Goal: Obtain resource: Download file/media

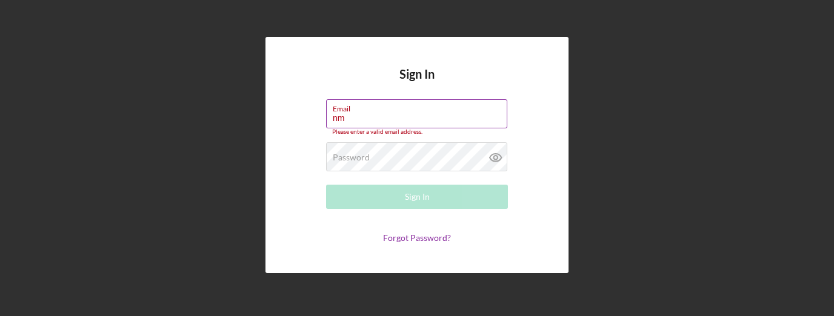
drag, startPoint x: 404, startPoint y: 103, endPoint x: 373, endPoint y: 122, distance: 36.2
click at [374, 122] on input "nm" at bounding box center [416, 113] width 181 height 29
type input "nmadhuranath@pcvmail.org"
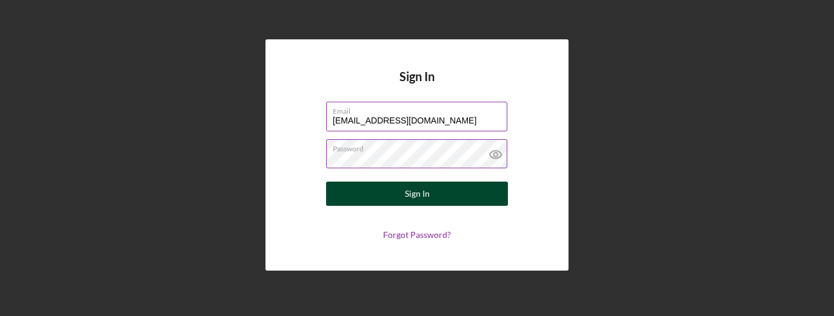
click at [363, 191] on button "Sign In" at bounding box center [417, 194] width 182 height 24
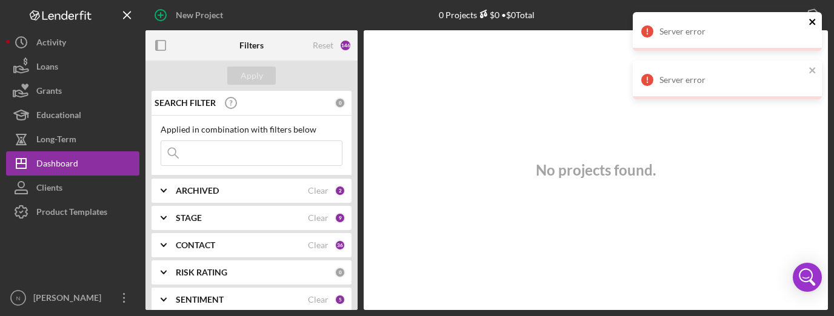
click at [815, 22] on icon "close" at bounding box center [812, 22] width 8 height 10
click at [814, 25] on icon "close" at bounding box center [812, 22] width 8 height 10
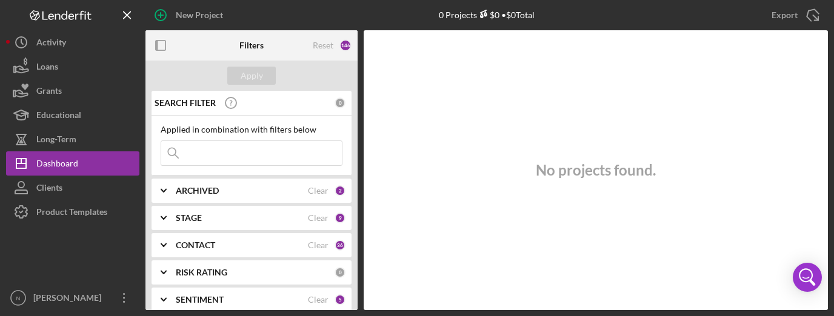
click at [264, 19] on div "New Project" at bounding box center [258, 15] width 227 height 30
click at [164, 194] on icon "Icon/Expander" at bounding box center [163, 191] width 30 height 30
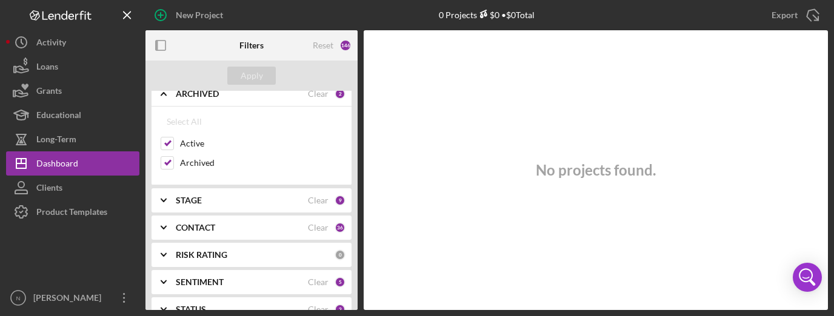
click at [168, 204] on icon "Icon/Expander" at bounding box center [163, 200] width 30 height 30
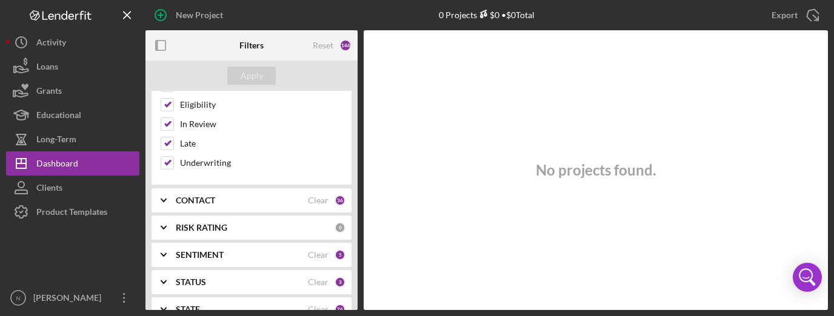
click at [167, 196] on icon "Icon/Expander" at bounding box center [163, 200] width 30 height 30
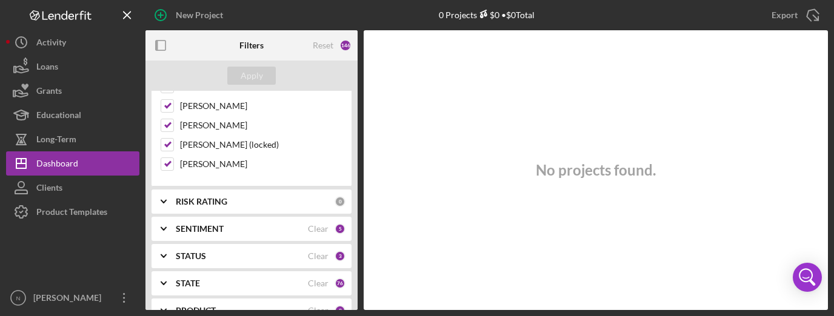
scroll to position [1139, 0]
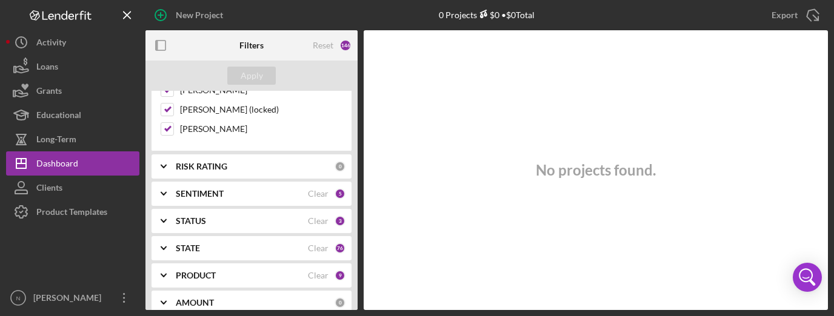
click at [164, 158] on icon "Icon/Expander" at bounding box center [163, 166] width 30 height 30
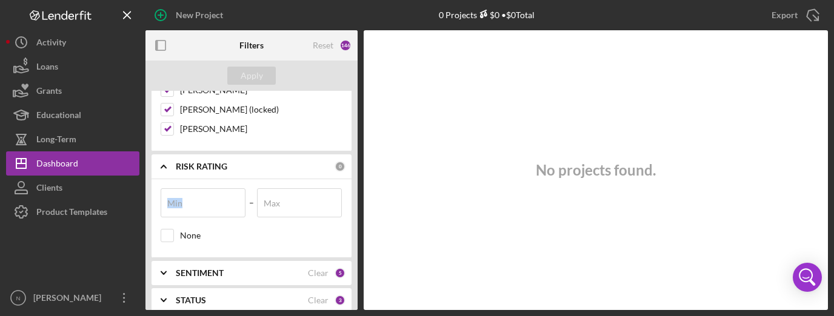
click at [164, 158] on icon "Icon/Expander" at bounding box center [163, 166] width 30 height 30
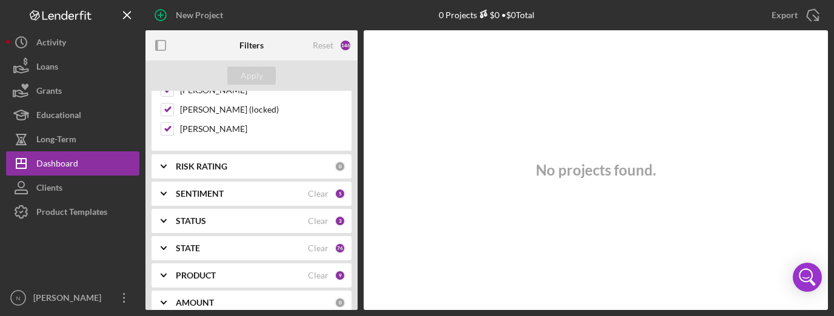
click at [160, 183] on icon "Icon/Expander" at bounding box center [163, 194] width 30 height 30
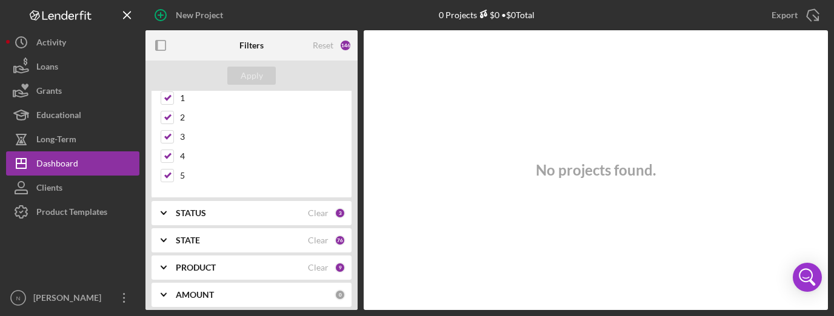
click at [161, 212] on polyline at bounding box center [163, 213] width 5 height 2
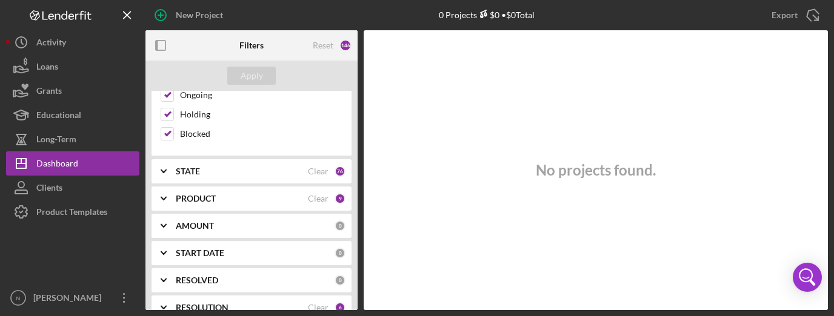
scroll to position [1454, 0]
click at [166, 168] on polyline at bounding box center [163, 169] width 5 height 2
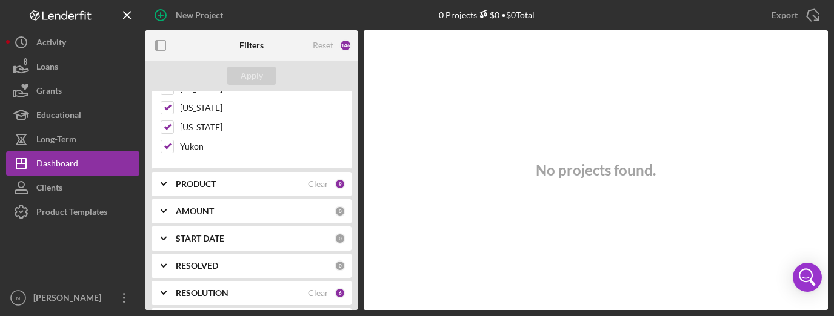
click at [165, 169] on icon "Icon/Expander" at bounding box center [163, 184] width 30 height 30
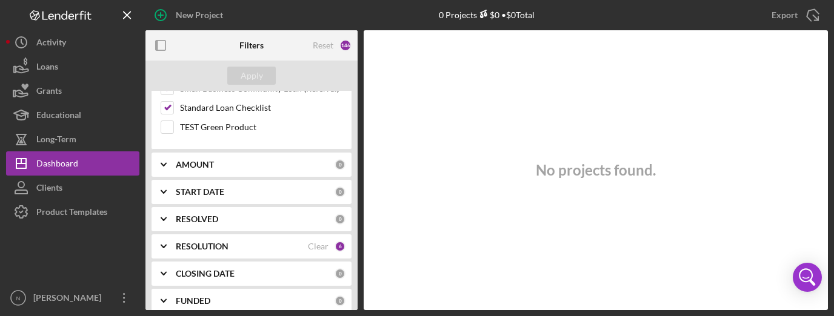
scroll to position [3380, 0]
click at [162, 148] on icon "Icon/Expander" at bounding box center [163, 163] width 30 height 30
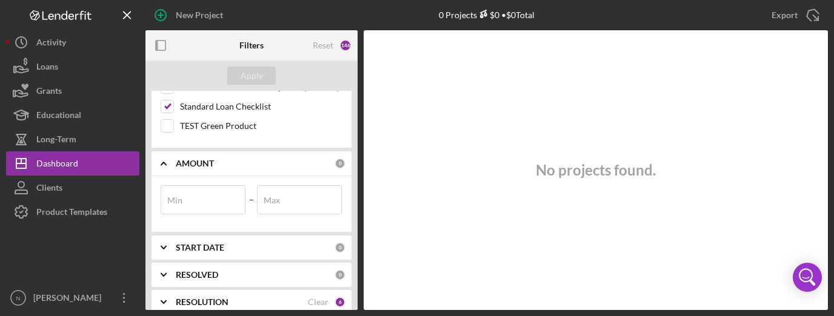
click at [162, 148] on icon "Icon/Expander" at bounding box center [163, 163] width 30 height 30
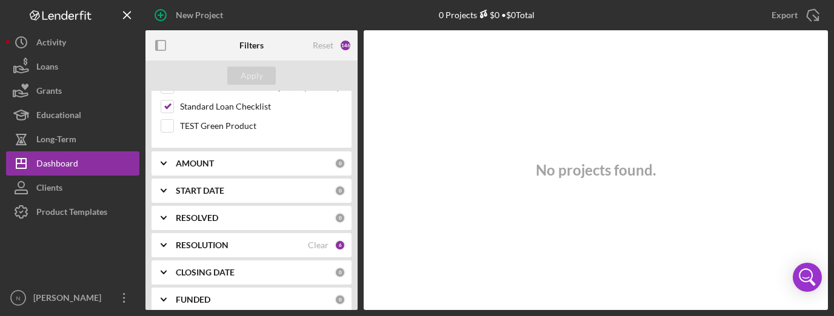
click at [162, 299] on polyline at bounding box center [163, 300] width 5 height 2
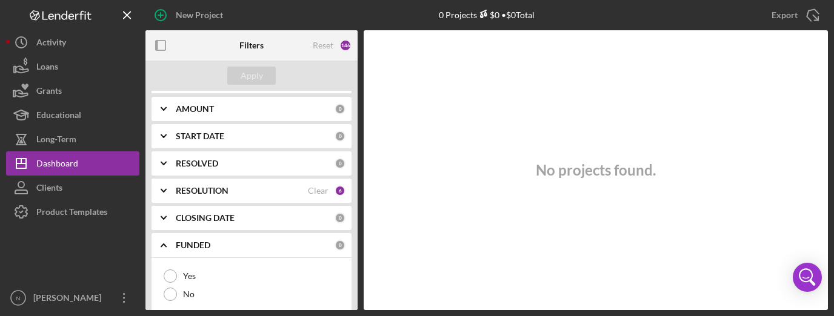
scroll to position [3435, 0]
click at [164, 202] on icon "Icon/Expander" at bounding box center [163, 217] width 30 height 30
click at [162, 174] on icon "Icon/Expander" at bounding box center [163, 189] width 30 height 30
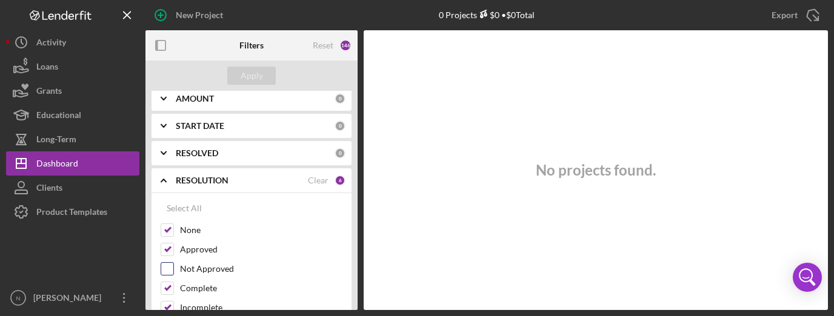
scroll to position [3460, 0]
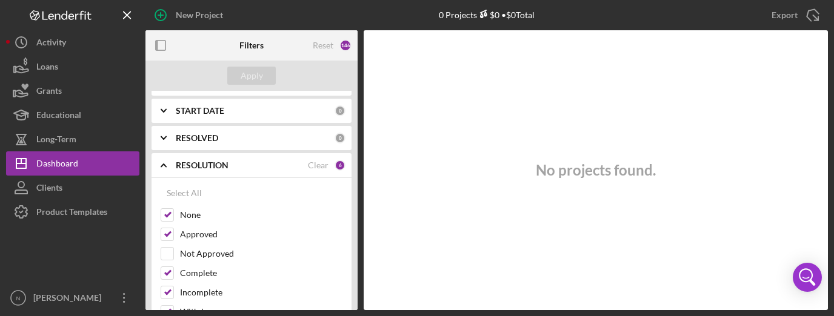
click at [157, 150] on icon "Icon/Expander" at bounding box center [163, 165] width 30 height 30
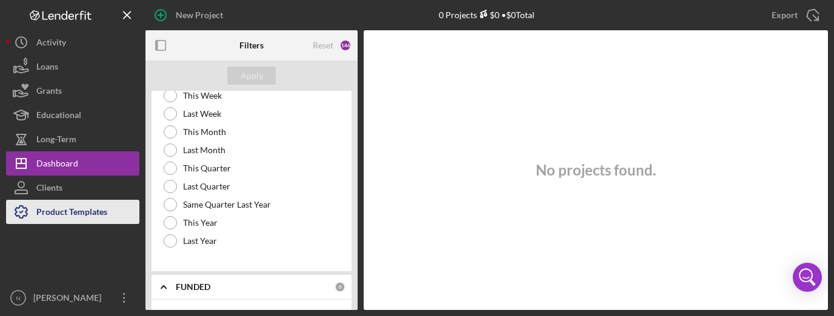
scroll to position [3723, 0]
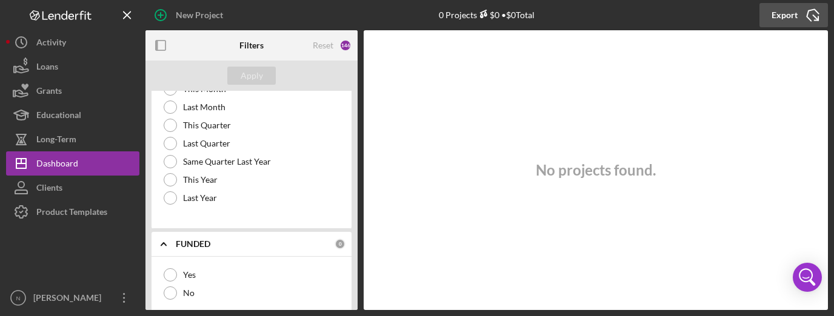
click at [808, 12] on polyline "button" at bounding box center [812, 15] width 13 height 15
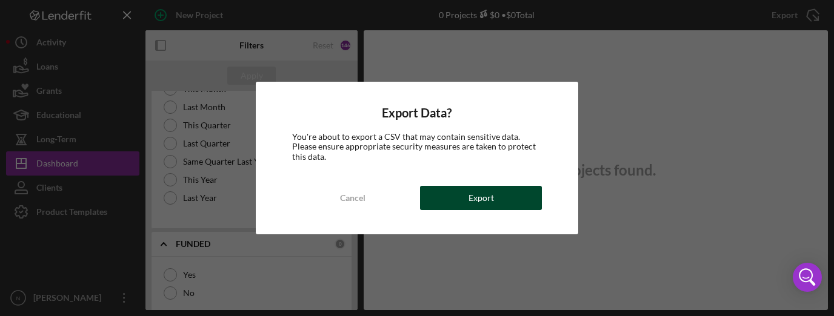
click at [450, 199] on button "Export" at bounding box center [481, 198] width 122 height 24
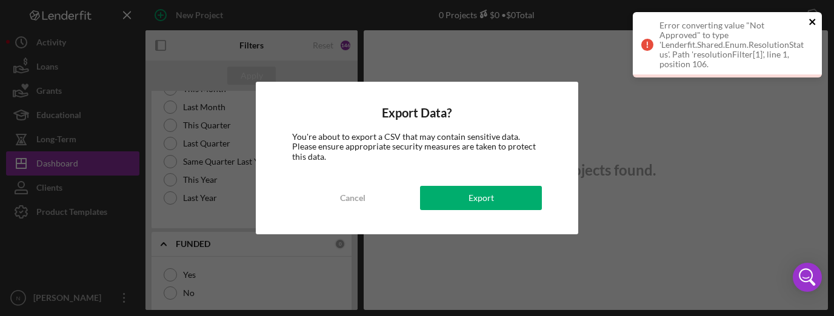
click at [810, 22] on icon "close" at bounding box center [812, 22] width 8 height 10
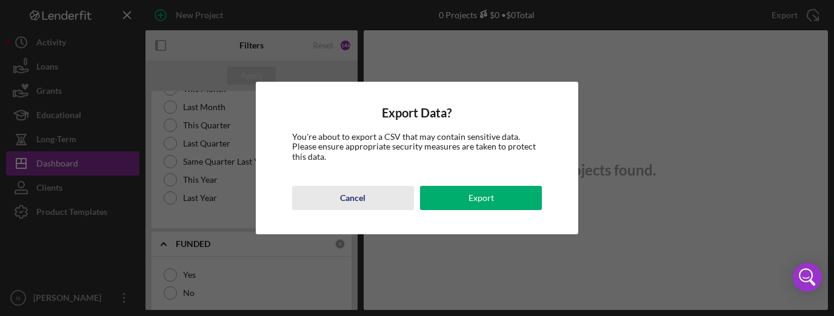
click at [359, 197] on div "Cancel" at bounding box center [352, 198] width 25 height 24
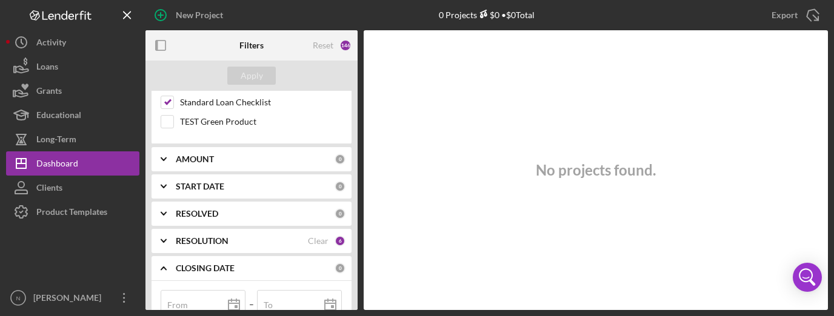
scroll to position [3383, 0]
click at [174, 227] on icon "Icon/Expander" at bounding box center [163, 242] width 30 height 30
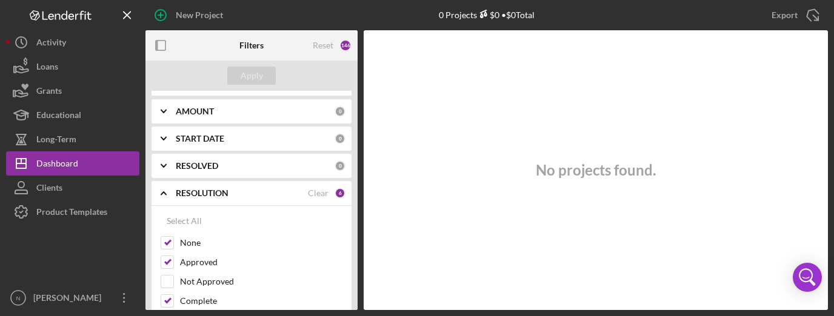
click at [165, 178] on icon "Icon/Expander" at bounding box center [163, 193] width 30 height 30
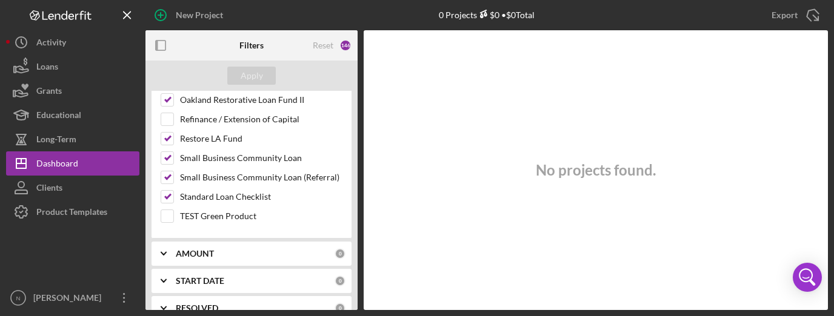
scroll to position [3262, 0]
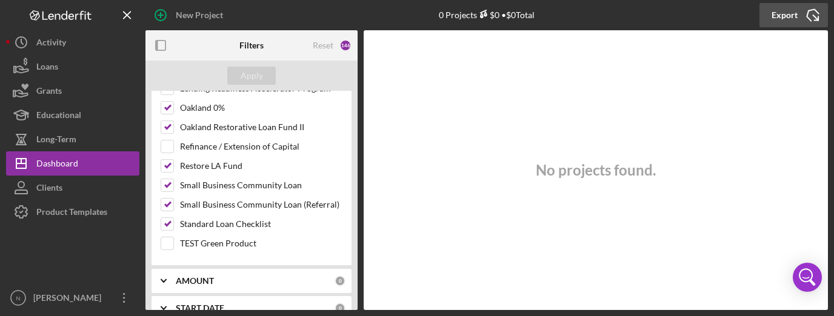
click at [800, 21] on icon "Icon/Export" at bounding box center [812, 15] width 30 height 30
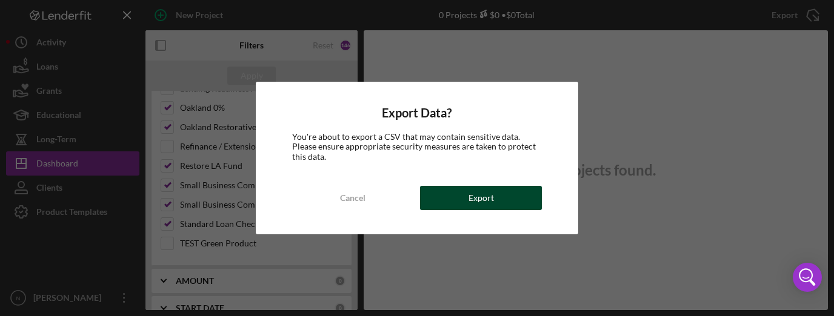
click at [447, 195] on button "Export" at bounding box center [481, 198] width 122 height 24
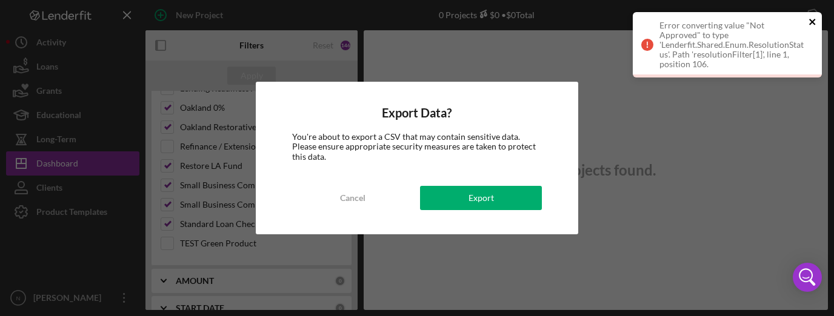
click at [815, 19] on icon "close" at bounding box center [812, 22] width 8 height 10
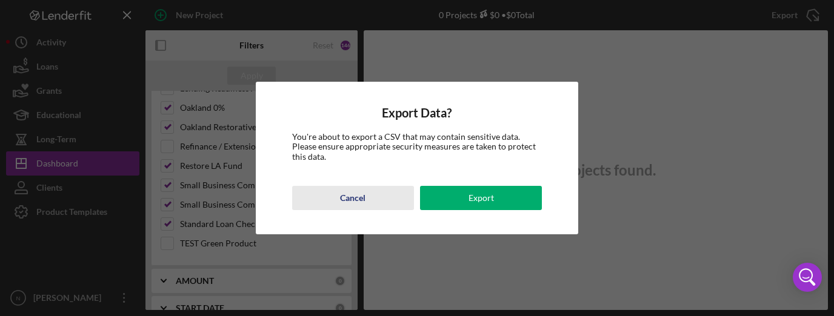
click at [352, 198] on div "Cancel" at bounding box center [352, 198] width 25 height 24
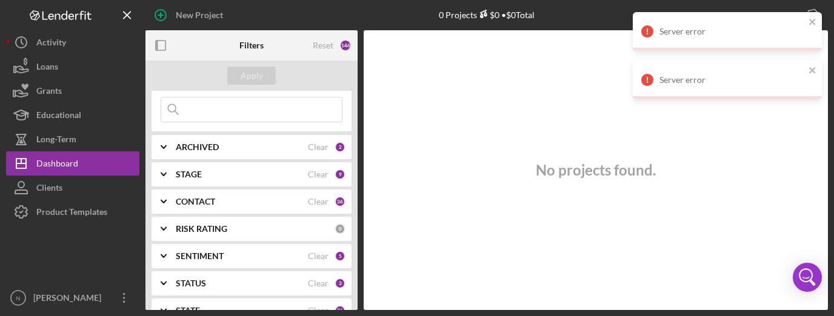
scroll to position [48, 0]
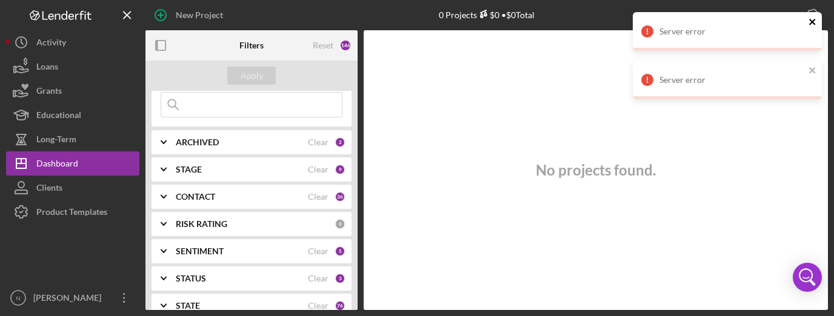
click at [814, 21] on icon "close" at bounding box center [812, 22] width 8 height 10
click at [813, 19] on icon "close" at bounding box center [812, 22] width 8 height 10
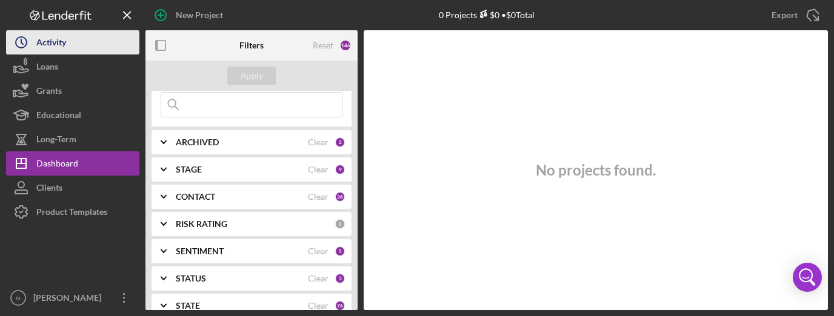
click at [56, 45] on div "Activity" at bounding box center [51, 43] width 30 height 27
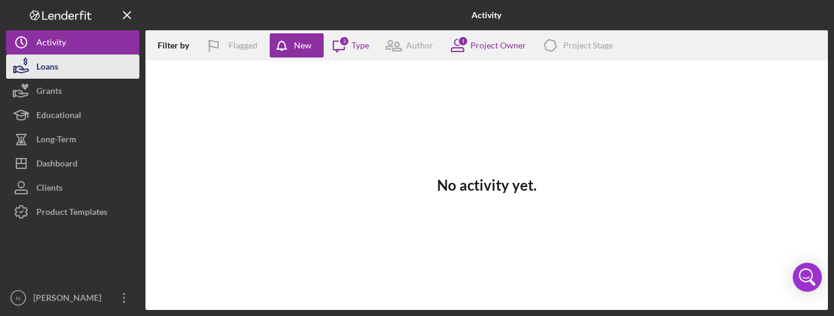
click at [109, 72] on button "Loans" at bounding box center [72, 67] width 133 height 24
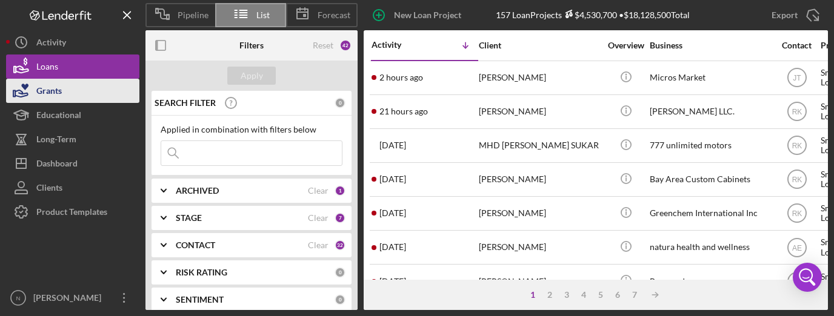
click at [97, 86] on button "Grants" at bounding box center [72, 91] width 133 height 24
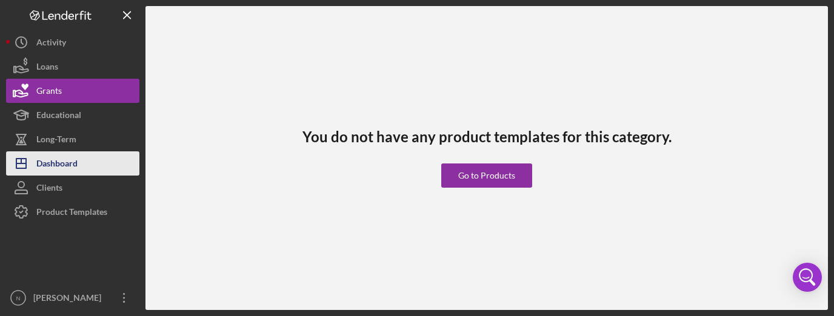
click at [64, 168] on div "Dashboard" at bounding box center [56, 164] width 41 height 27
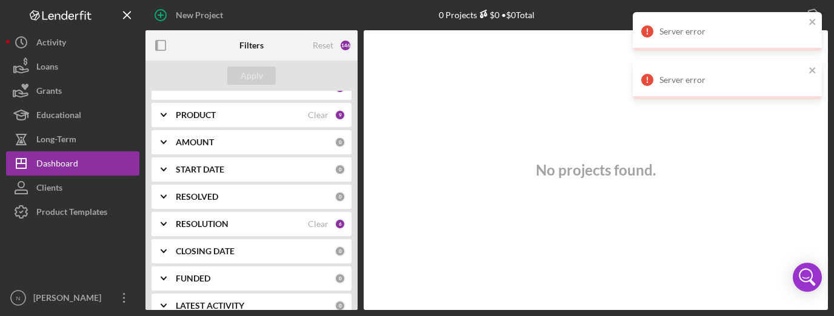
scroll to position [283, 0]
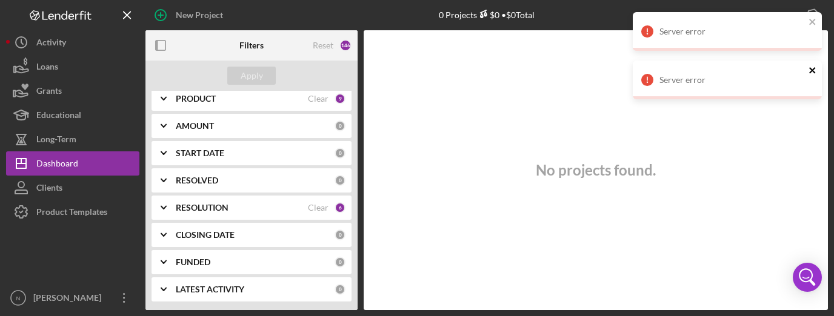
click at [816, 68] on icon "close" at bounding box center [812, 70] width 8 height 10
click at [813, 21] on icon "close" at bounding box center [812, 22] width 8 height 10
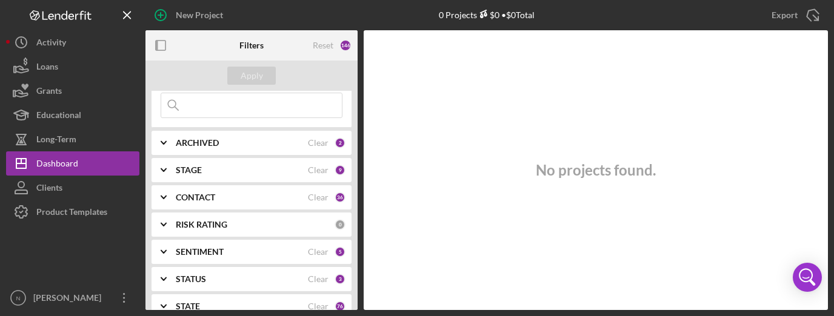
scroll to position [0, 0]
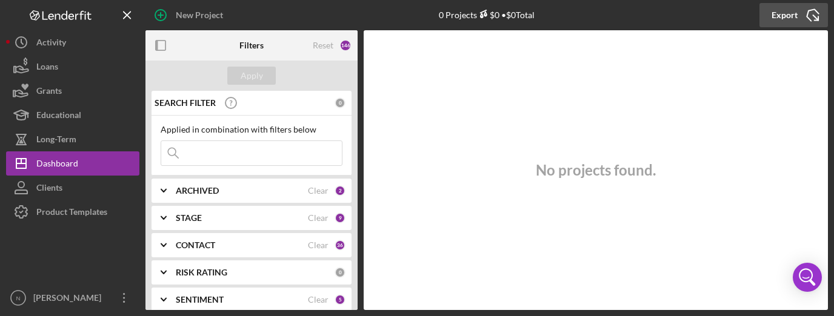
click at [769, 13] on button "Export Icon/Export" at bounding box center [793, 15] width 68 height 24
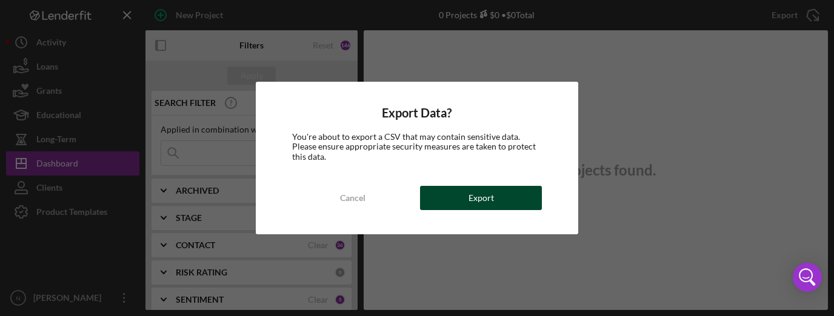
click at [460, 196] on button "Export" at bounding box center [481, 198] width 122 height 24
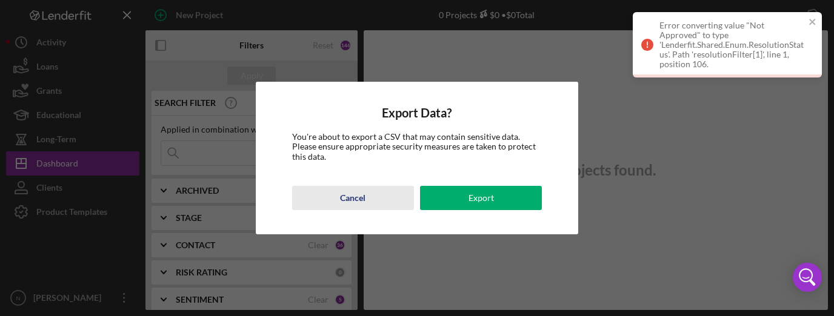
click at [344, 199] on div "Cancel" at bounding box center [352, 198] width 25 height 24
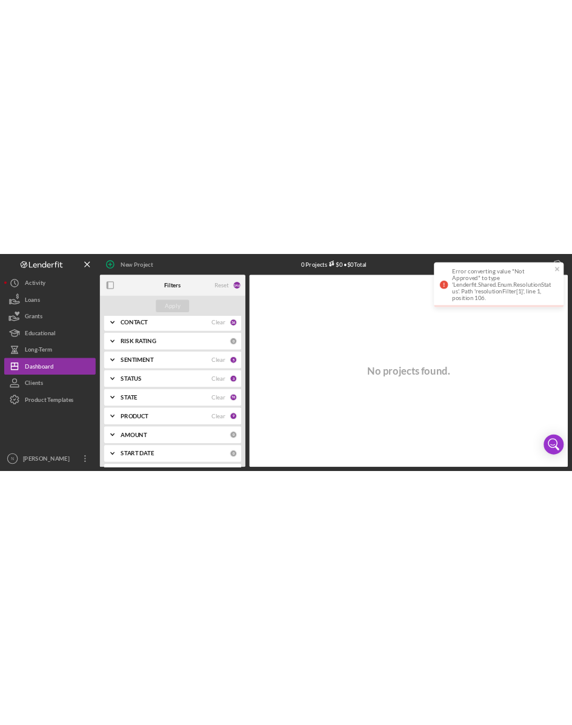
scroll to position [283, 0]
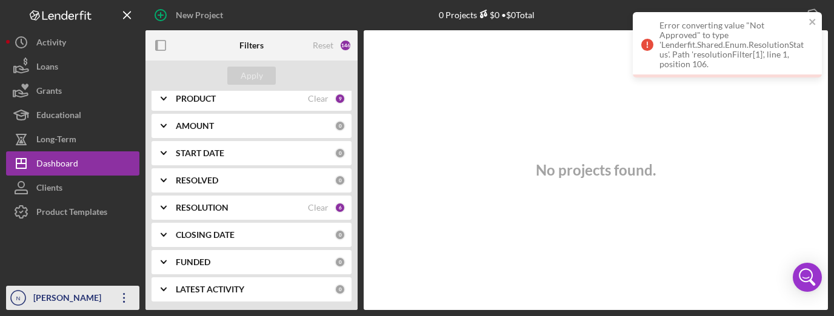
click at [81, 302] on div "[PERSON_NAME]" at bounding box center [69, 299] width 79 height 27
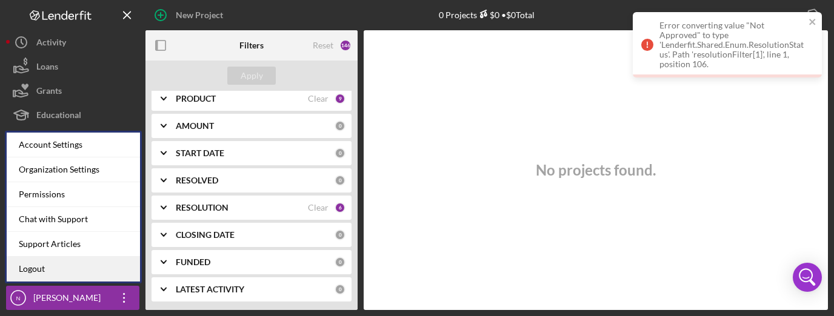
click at [95, 275] on link "Logout" at bounding box center [73, 269] width 133 height 25
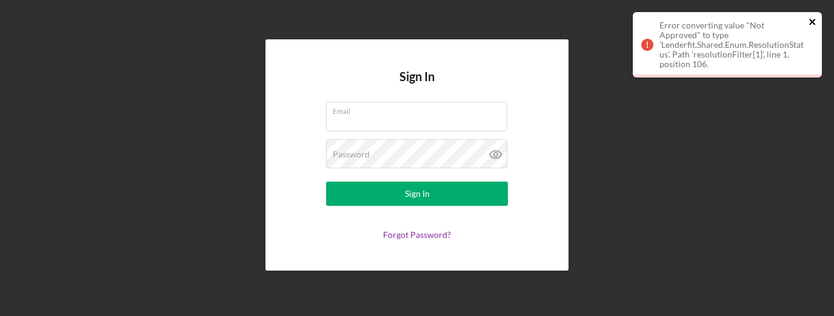
click at [809, 21] on icon "close" at bounding box center [812, 22] width 8 height 10
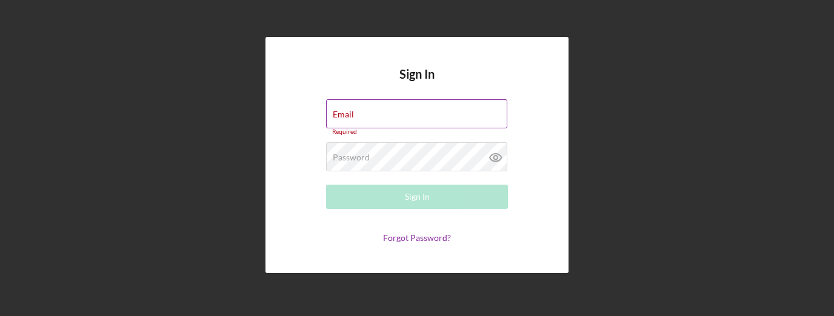
click at [356, 109] on div "Email Required" at bounding box center [417, 117] width 182 height 36
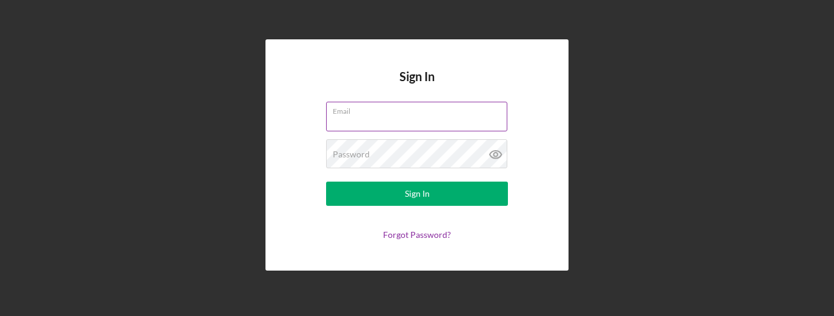
click at [407, 124] on input "Email" at bounding box center [416, 116] width 181 height 29
type input "[EMAIL_ADDRESS][DOMAIN_NAME]"
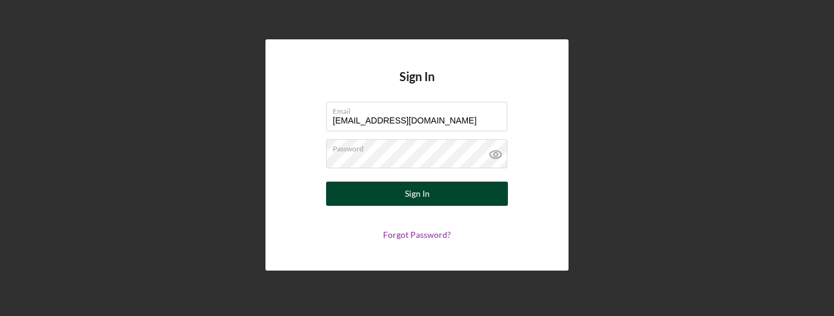
click at [374, 194] on button "Sign In" at bounding box center [417, 194] width 182 height 24
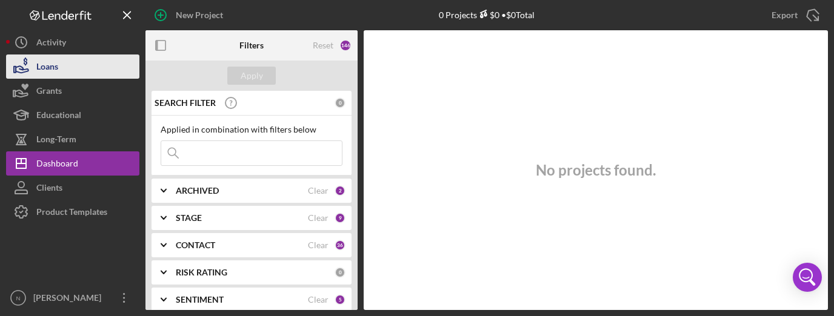
click at [60, 59] on button "Loans" at bounding box center [72, 67] width 133 height 24
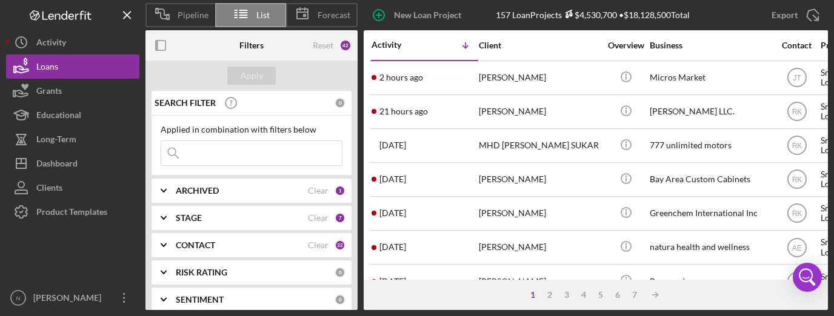
drag, startPoint x: 56, startPoint y: 161, endPoint x: 37, endPoint y: 264, distance: 104.8
click at [37, 264] on div at bounding box center [72, 255] width 133 height 62
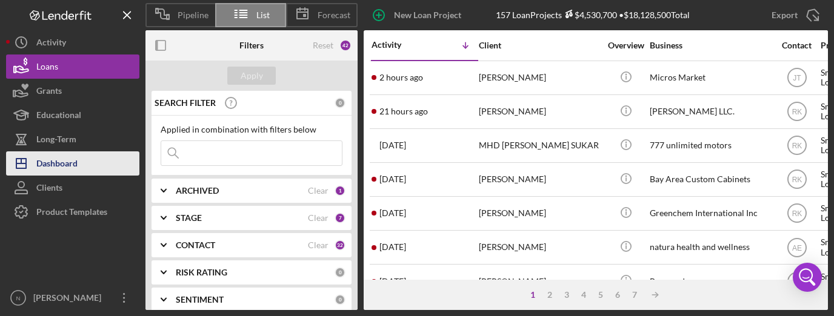
click at [55, 167] on div "Dashboard" at bounding box center [56, 164] width 41 height 27
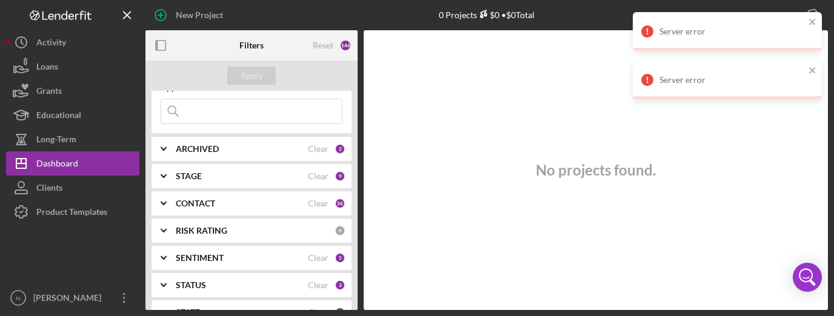
scroll to position [48, 0]
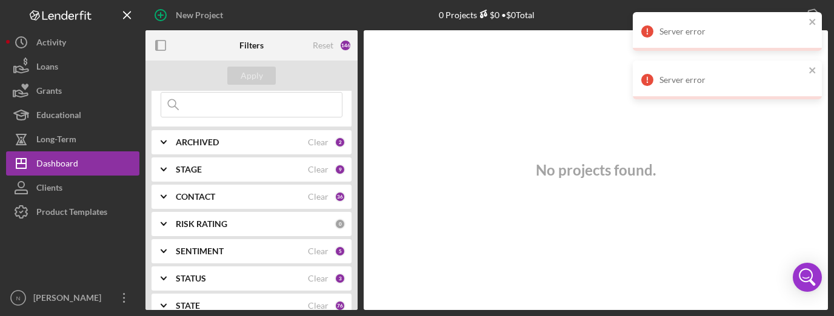
click at [164, 198] on icon "Icon/Expander" at bounding box center [163, 197] width 30 height 30
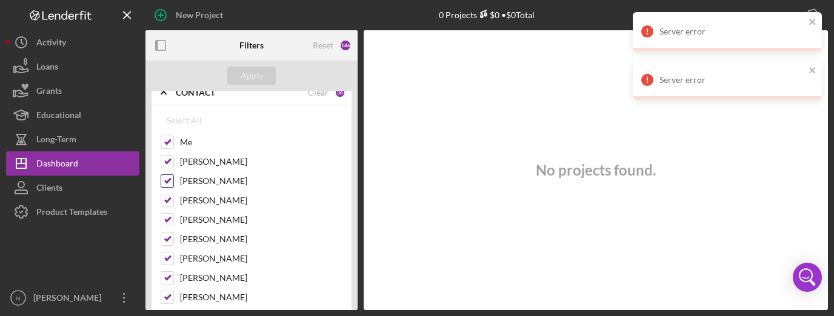
scroll to position [73, 0]
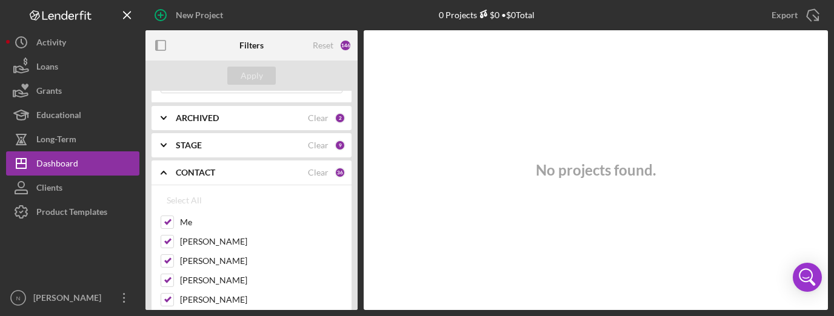
click at [168, 174] on icon "Icon/Expander" at bounding box center [163, 173] width 30 height 30
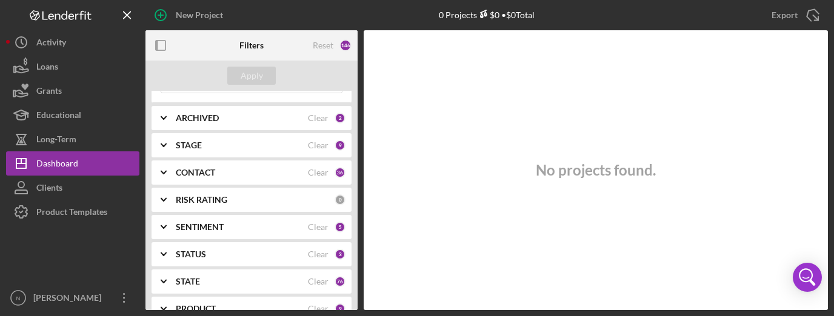
scroll to position [0, 0]
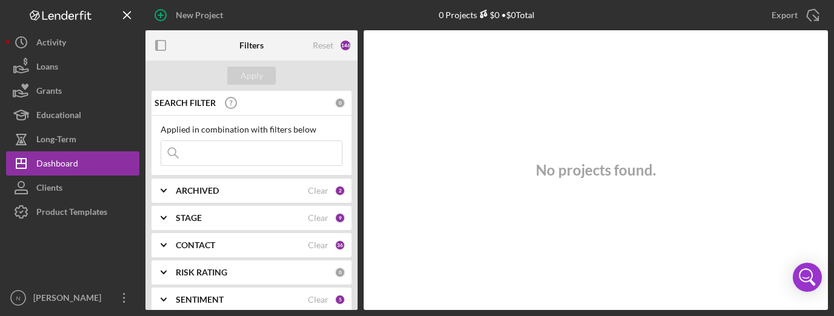
click at [164, 190] on polyline at bounding box center [163, 191] width 5 height 2
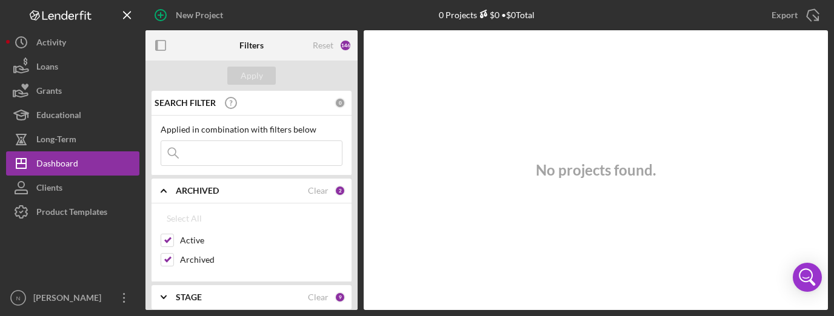
click at [164, 190] on polyline at bounding box center [163, 191] width 5 height 2
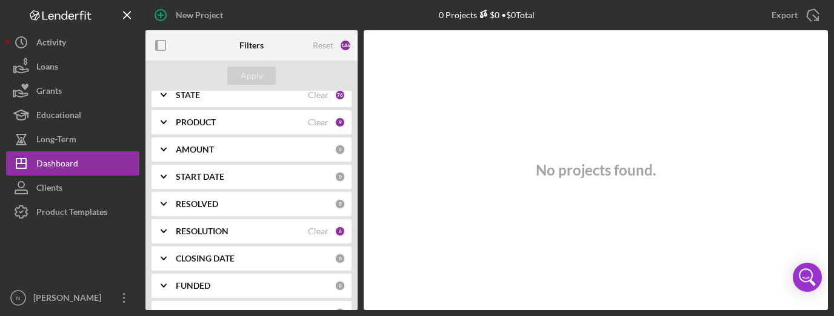
scroll to position [283, 0]
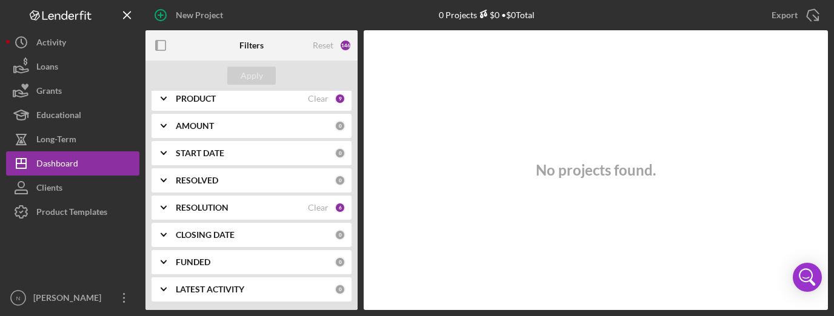
click at [162, 205] on icon "Icon/Expander" at bounding box center [163, 208] width 30 height 30
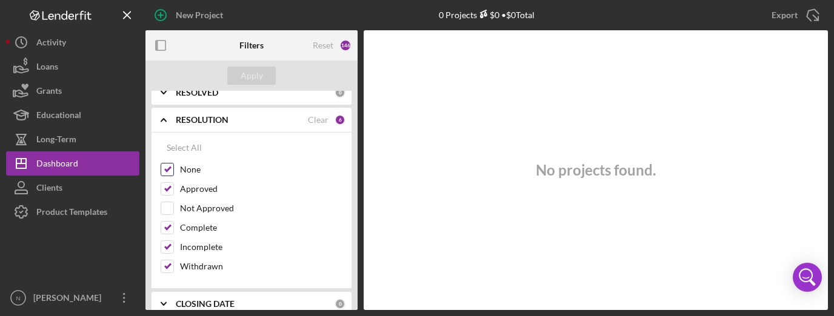
scroll to position [380, 0]
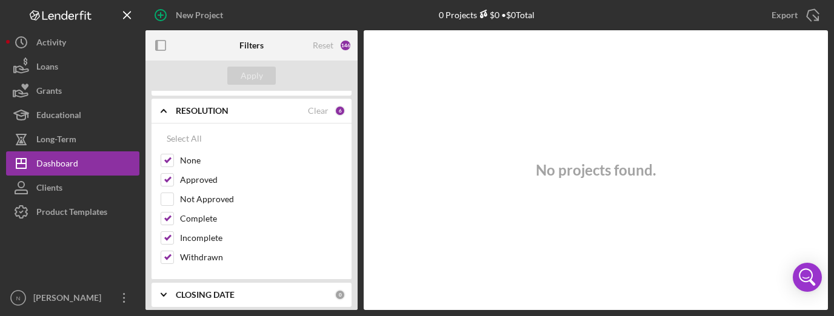
click at [166, 111] on icon "Icon/Expander" at bounding box center [163, 111] width 30 height 30
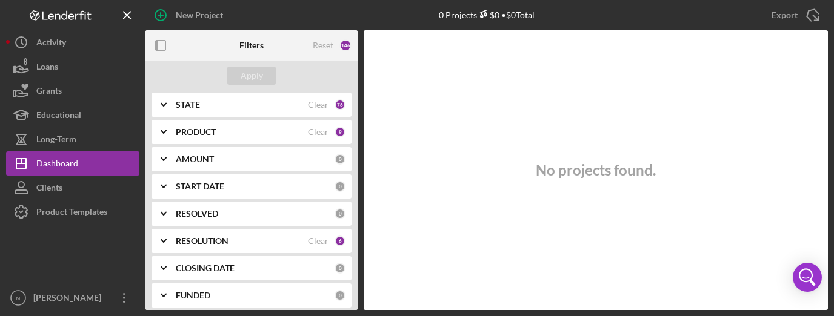
scroll to position [234, 0]
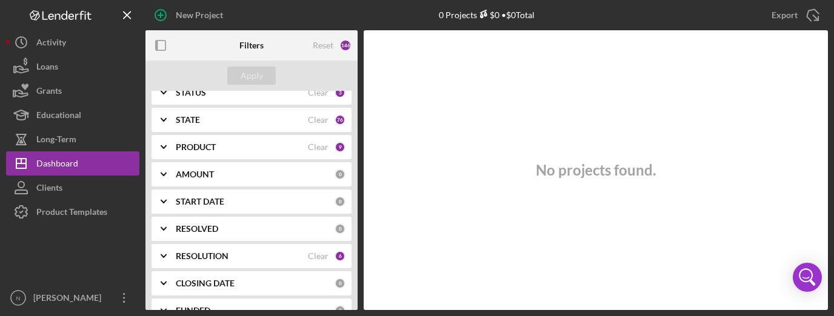
click at [162, 142] on icon "Icon/Expander" at bounding box center [163, 147] width 30 height 30
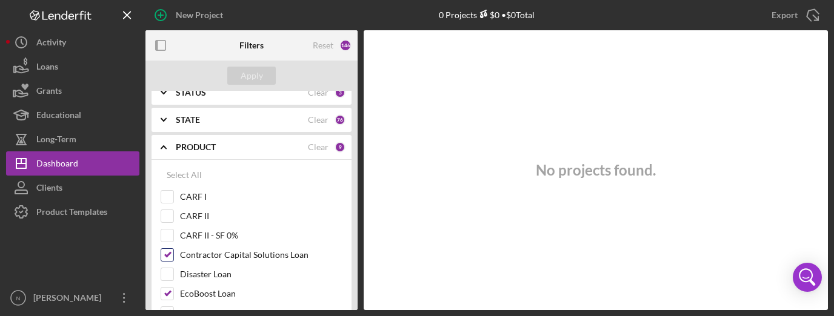
click at [166, 252] on input "Contractor Capital Solutions Loan" at bounding box center [167, 255] width 12 height 12
checkbox input "true"
click at [239, 70] on button "Apply" at bounding box center [251, 76] width 48 height 18
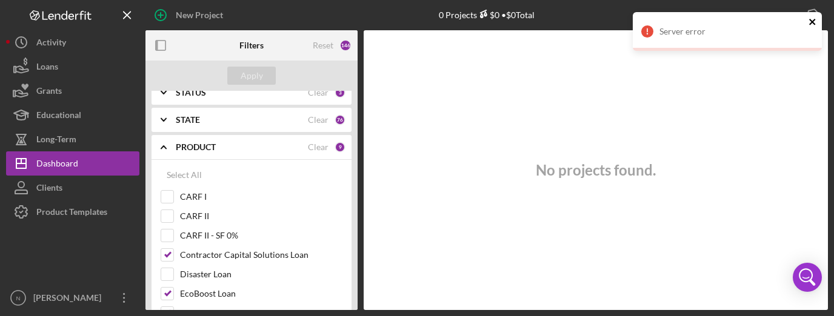
click at [809, 24] on icon "close" at bounding box center [812, 22] width 6 height 6
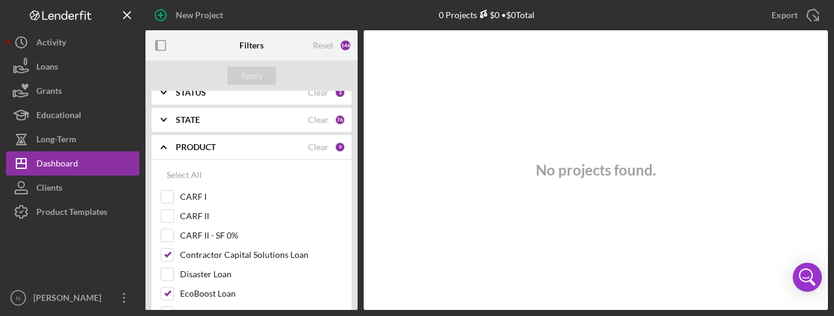
click at [168, 148] on icon "Icon/Expander" at bounding box center [163, 147] width 30 height 30
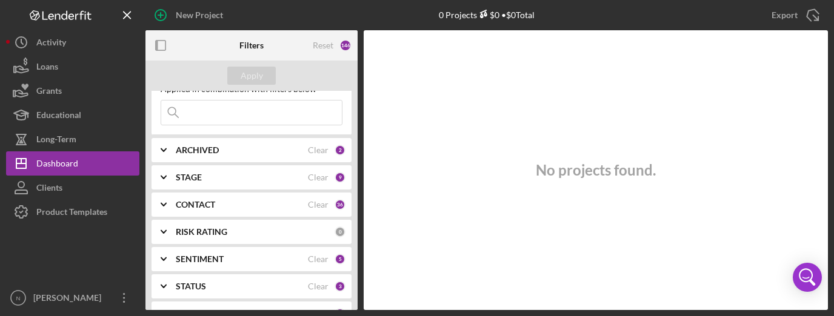
scroll to position [0, 0]
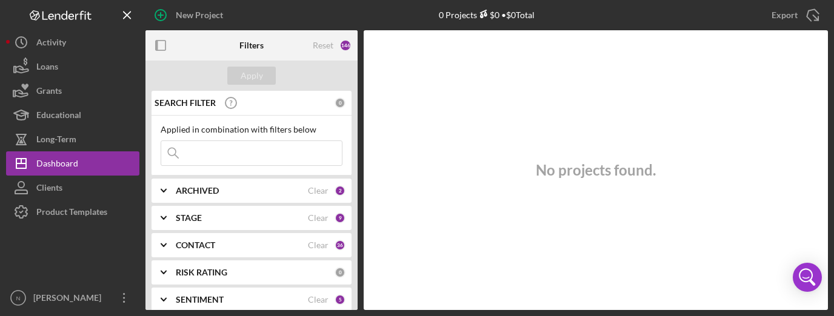
click at [168, 187] on icon "Icon/Expander" at bounding box center [163, 191] width 30 height 30
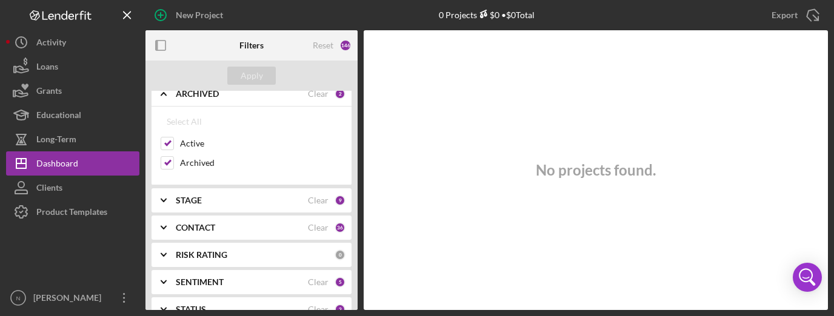
click at [164, 195] on icon "Icon/Expander" at bounding box center [163, 200] width 30 height 30
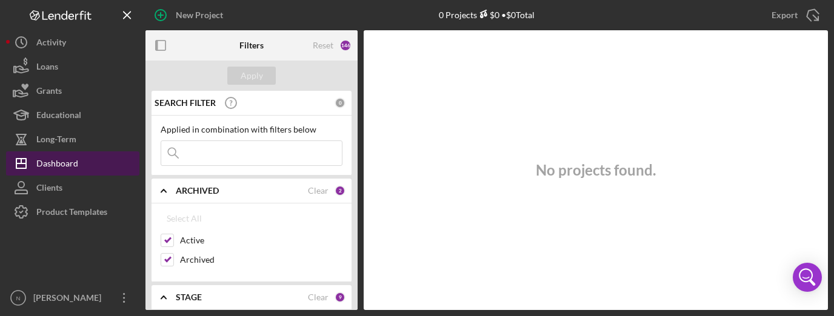
click at [70, 167] on div "Dashboard" at bounding box center [57, 164] width 42 height 27
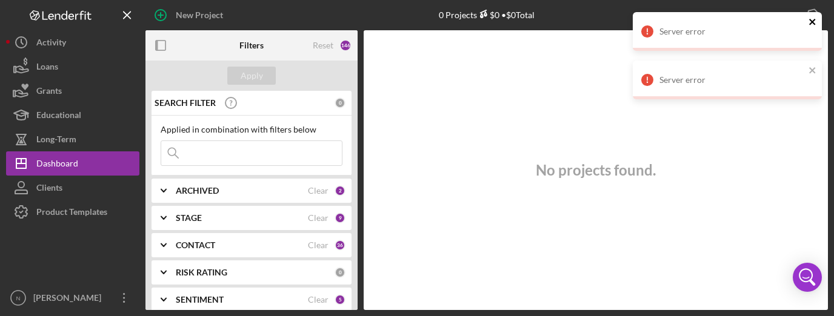
drag, startPoint x: 809, startPoint y: 22, endPoint x: 809, endPoint y: 42, distance: 20.6
click at [809, 22] on icon "close" at bounding box center [812, 22] width 8 height 10
click at [814, 65] on div "New Project 0 Projects $0 • $0 Total Export Icon/Export Filters Reset 146 Apply…" at bounding box center [417, 158] width 834 height 316
click at [814, 19] on icon "close" at bounding box center [812, 22] width 8 height 10
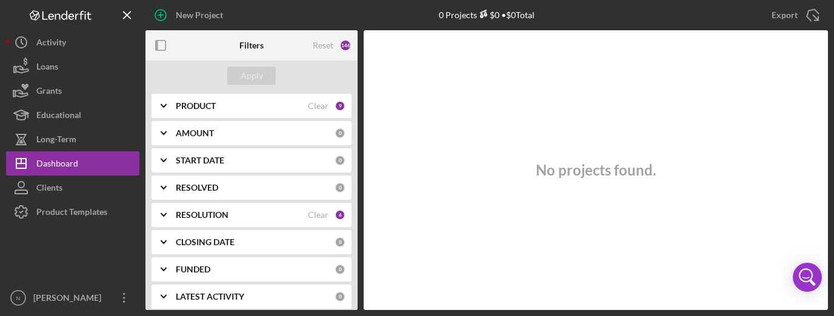
scroll to position [283, 0]
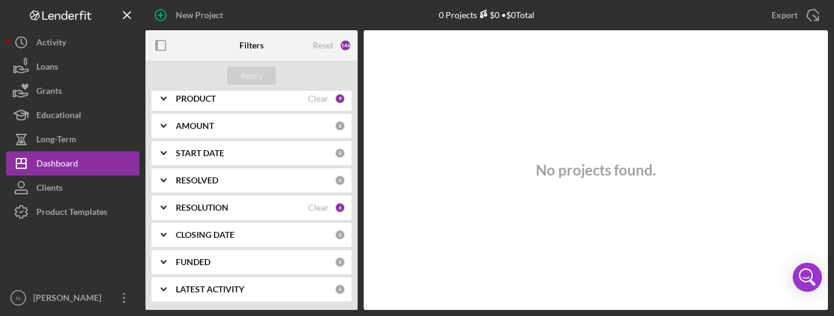
click at [165, 207] on polyline at bounding box center [163, 208] width 5 height 2
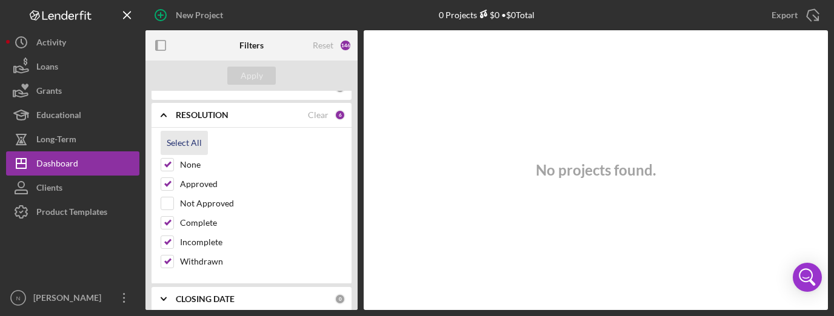
scroll to position [380, 0]
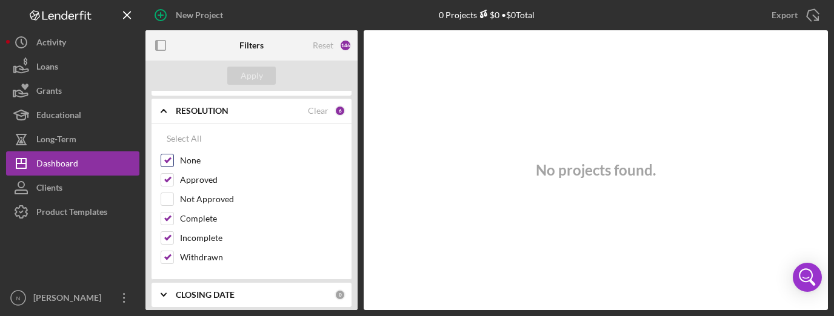
click at [171, 162] on input "None" at bounding box center [167, 161] width 12 height 12
click at [264, 81] on button "Apply" at bounding box center [251, 76] width 48 height 18
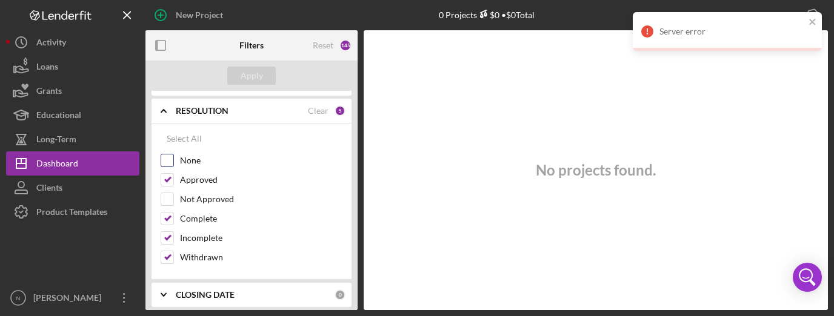
click at [172, 162] on input "None" at bounding box center [167, 161] width 12 height 12
checkbox input "true"
click at [172, 199] on input "Not Approved" at bounding box center [167, 199] width 12 height 12
click at [252, 73] on div "Apply" at bounding box center [252, 76] width 22 height 18
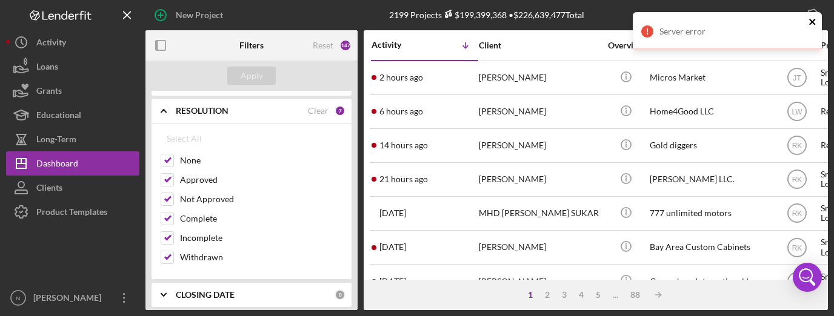
click at [813, 18] on icon "close" at bounding box center [812, 22] width 8 height 10
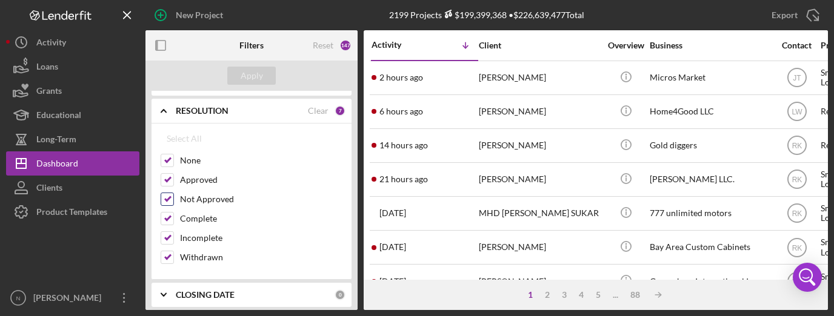
click at [163, 201] on input "Not Approved" at bounding box center [167, 199] width 12 height 12
checkbox input "false"
click at [254, 68] on div "Apply" at bounding box center [252, 76] width 22 height 18
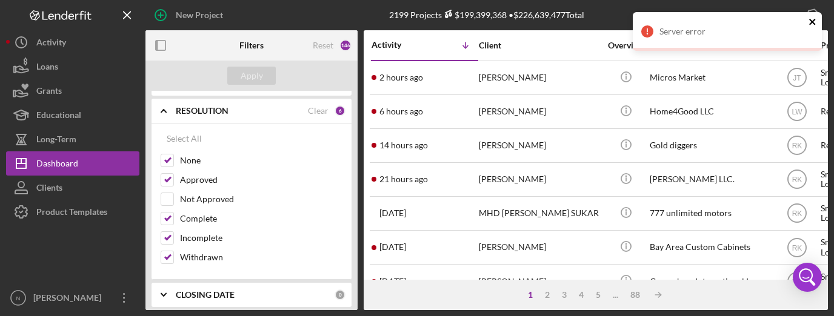
click at [812, 22] on icon "close" at bounding box center [812, 22] width 6 height 6
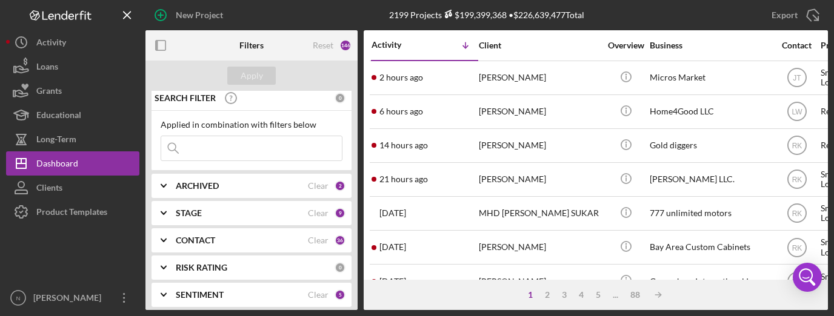
scroll to position [0, 0]
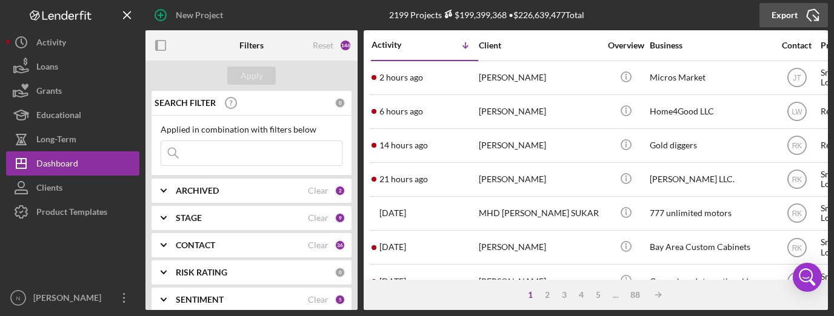
click at [784, 11] on div "Export" at bounding box center [784, 15] width 26 height 24
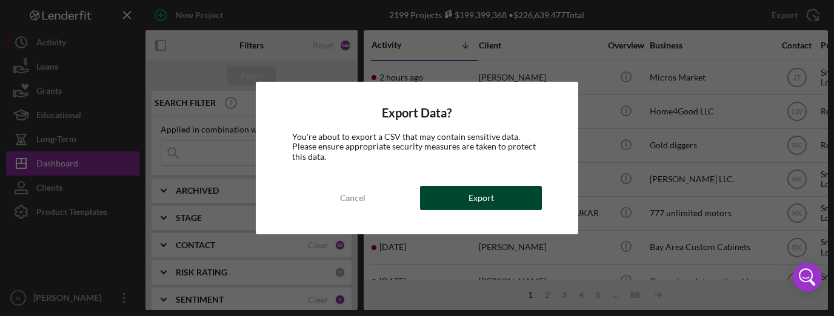
click at [476, 188] on div "Export" at bounding box center [480, 198] width 25 height 24
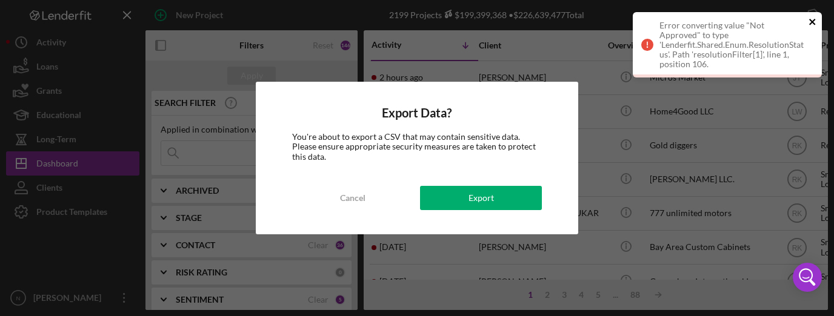
click at [812, 24] on icon "close" at bounding box center [812, 22] width 8 height 10
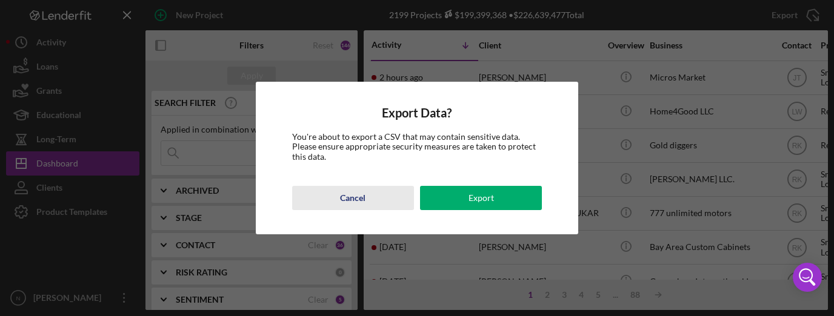
click at [339, 201] on button "Cancel" at bounding box center [353, 198] width 122 height 24
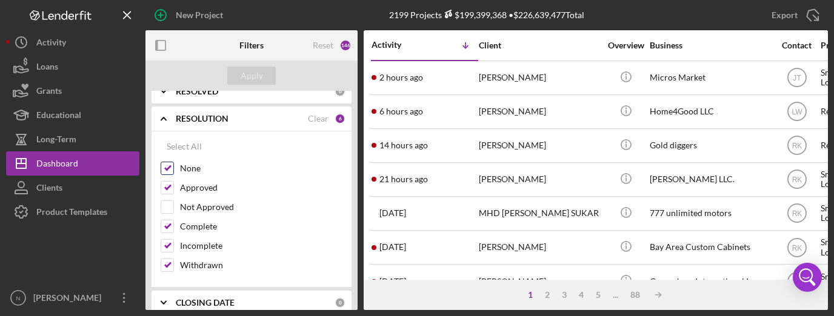
scroll to position [365, 0]
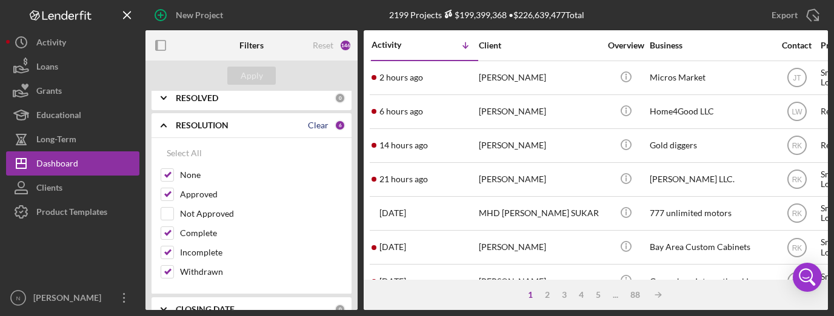
click at [321, 124] on div "Clear" at bounding box center [318, 126] width 21 height 10
checkbox input "false"
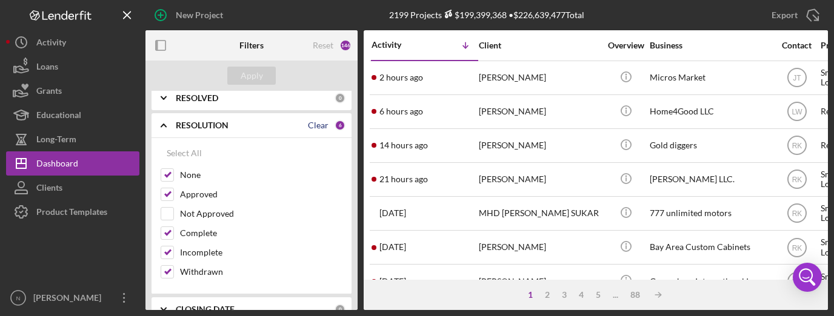
checkbox input "false"
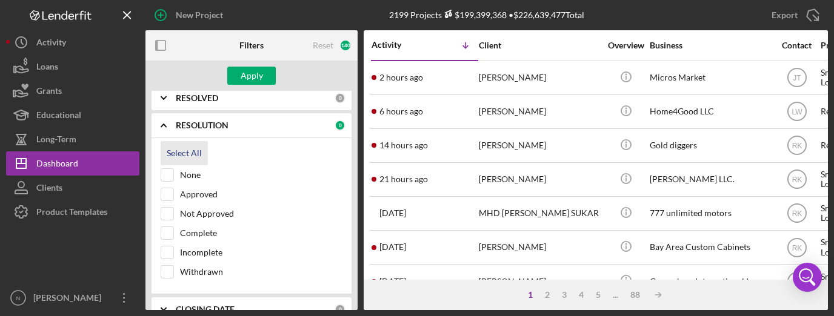
click at [190, 155] on div "Select All" at bounding box center [184, 153] width 35 height 24
checkbox input "true"
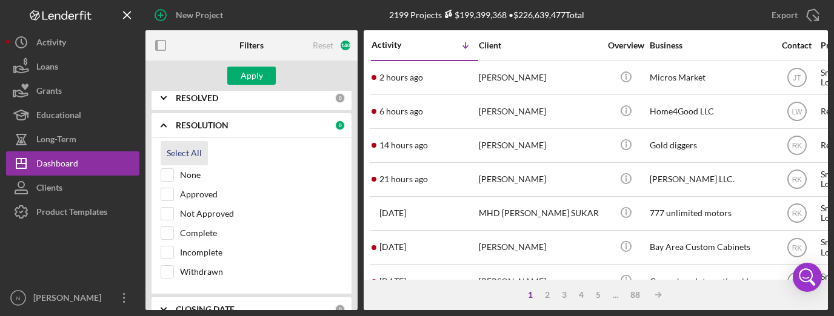
checkbox input "true"
click at [170, 213] on input "Not Approved" at bounding box center [167, 214] width 12 height 12
checkbox input "false"
click at [258, 81] on div "Apply" at bounding box center [252, 76] width 22 height 18
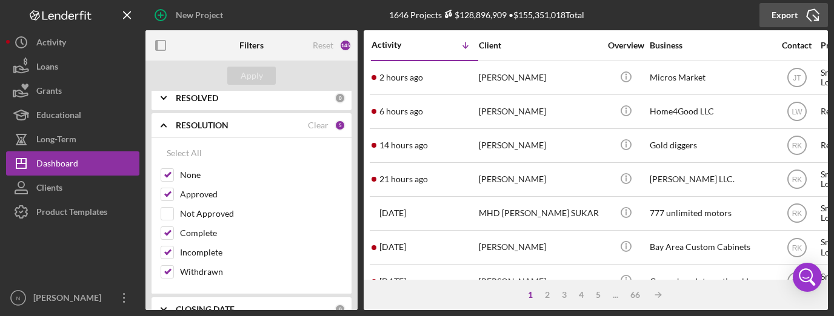
click at [787, 8] on div "Export" at bounding box center [784, 15] width 26 height 24
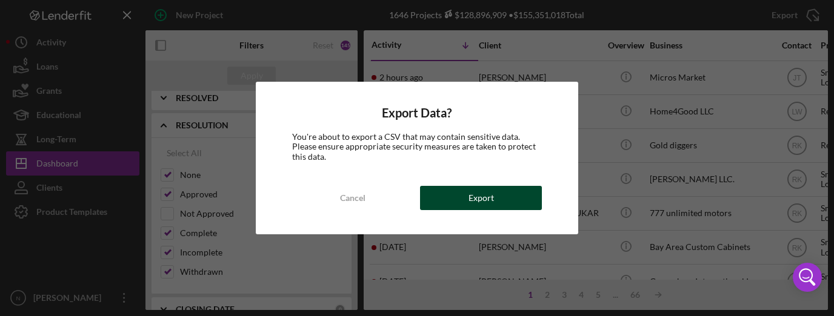
click at [469, 199] on div "Export" at bounding box center [480, 198] width 25 height 24
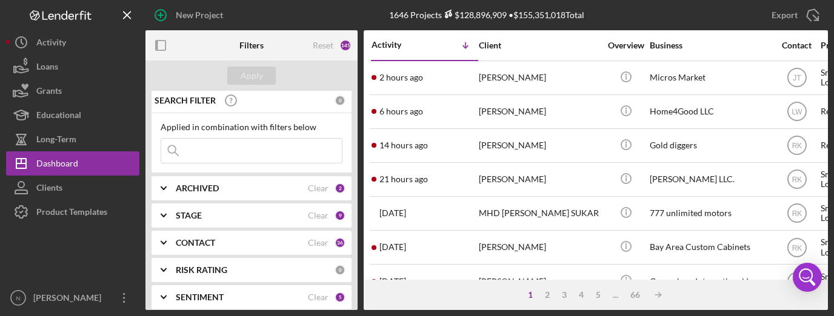
scroll to position [0, 0]
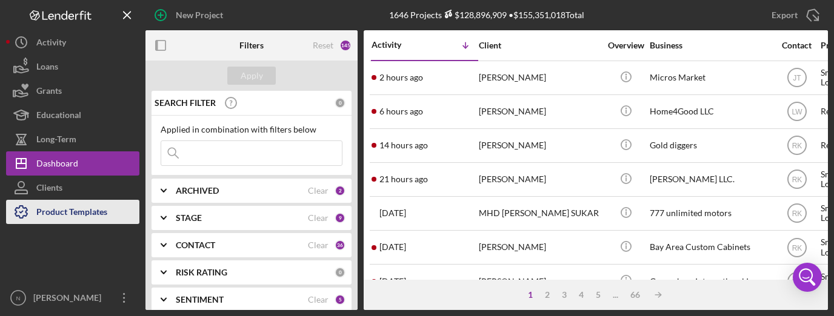
click at [107, 210] on div "Product Templates" at bounding box center [71, 213] width 71 height 27
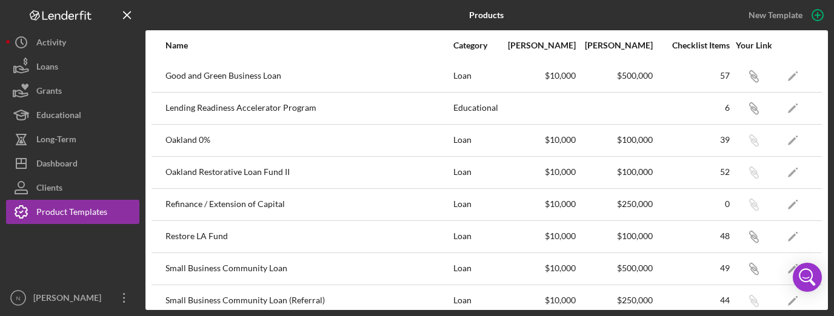
scroll to position [242, 0]
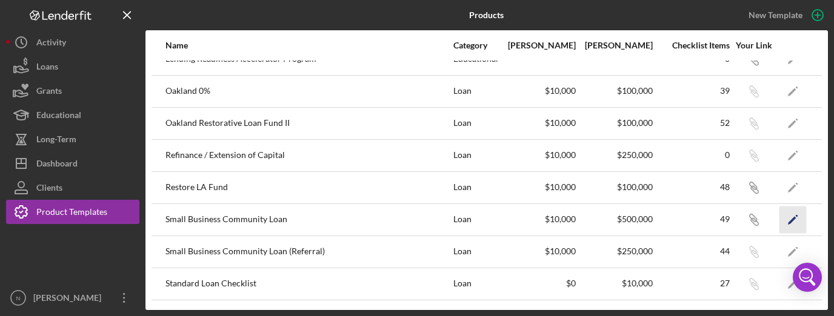
click at [796, 219] on icon "Icon/Edit" at bounding box center [792, 219] width 27 height 27
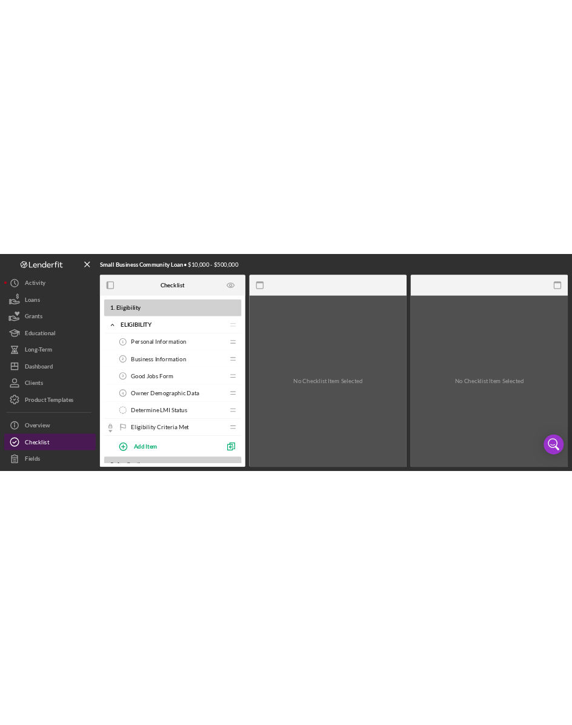
scroll to position [48, 0]
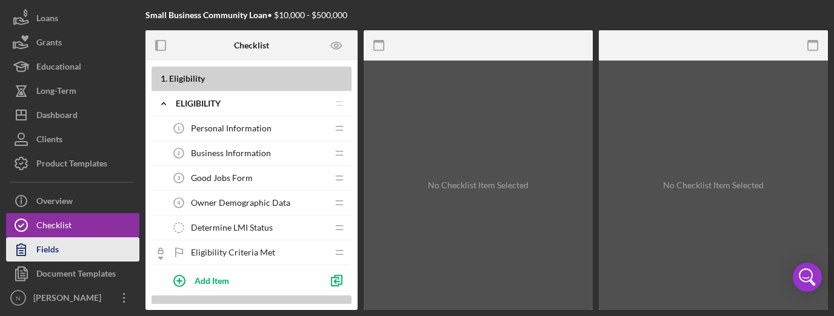
click at [50, 252] on div "Fields" at bounding box center [47, 251] width 22 height 27
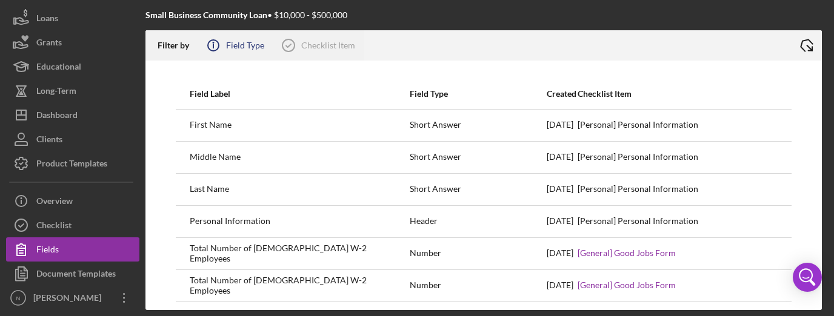
click at [229, 45] on div "Field Type" at bounding box center [245, 46] width 38 height 10
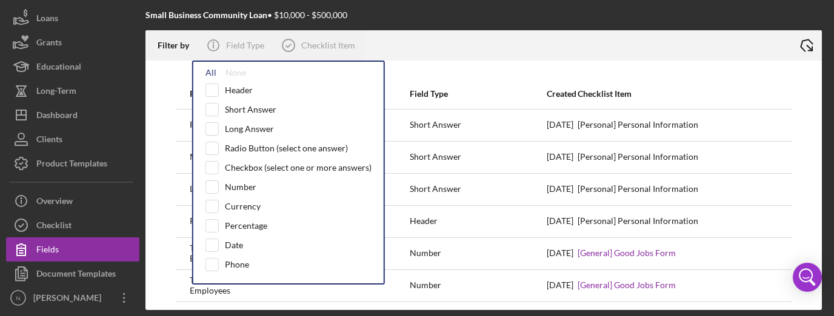
click at [212, 76] on div "All" at bounding box center [210, 73] width 11 height 10
checkbox input "true"
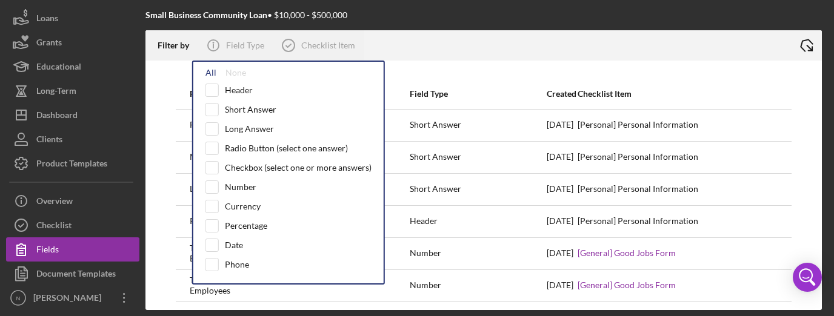
checkbox input "true"
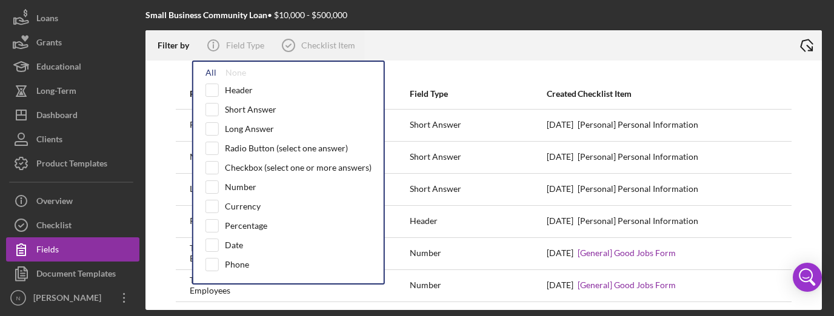
checkbox input "true"
click at [292, 47] on icon at bounding box center [288, 45] width 30 height 30
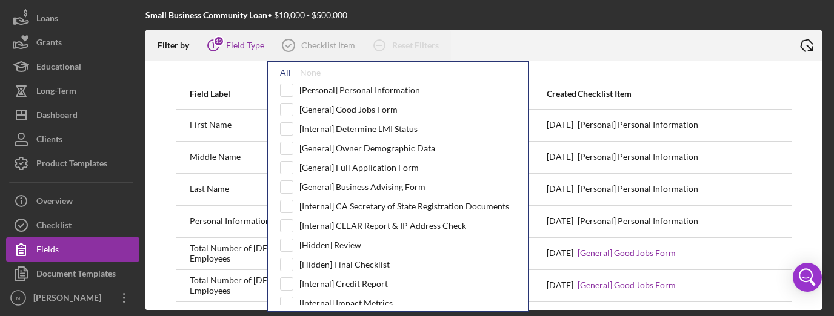
click at [289, 76] on div "All" at bounding box center [285, 73] width 11 height 10
checkbox input "true"
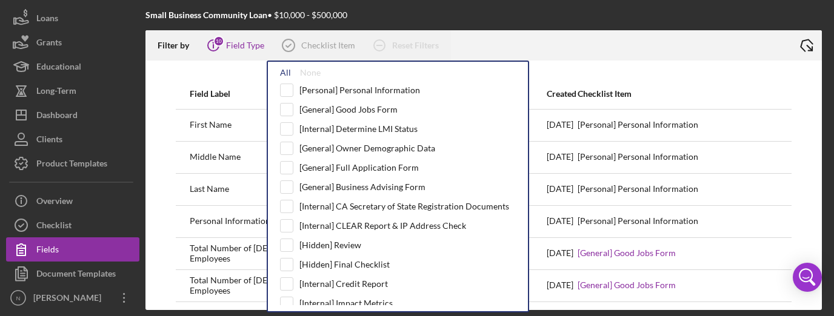
checkbox input "true"
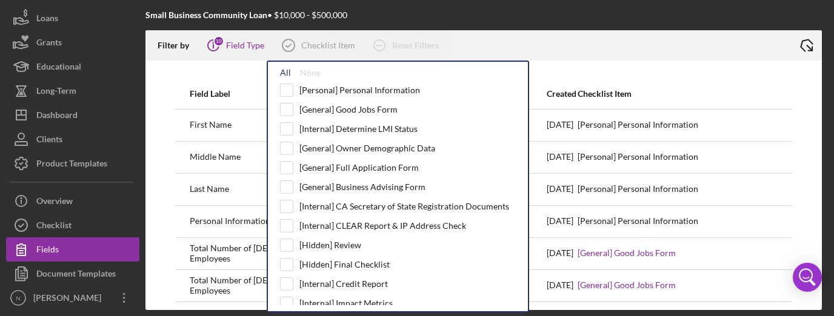
checkbox input "true"
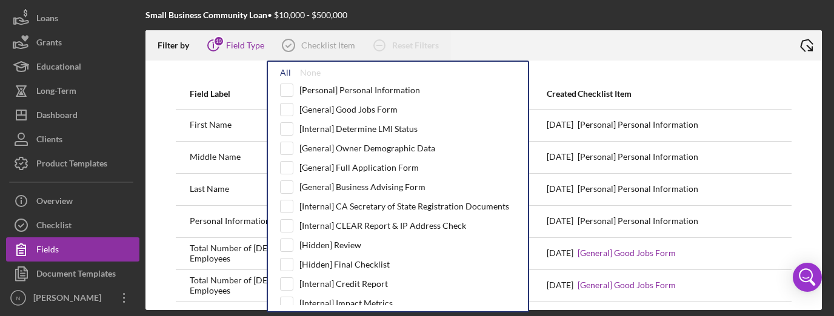
checkbox input "true"
click at [573, 44] on div at bounding box center [621, 45] width 341 height 30
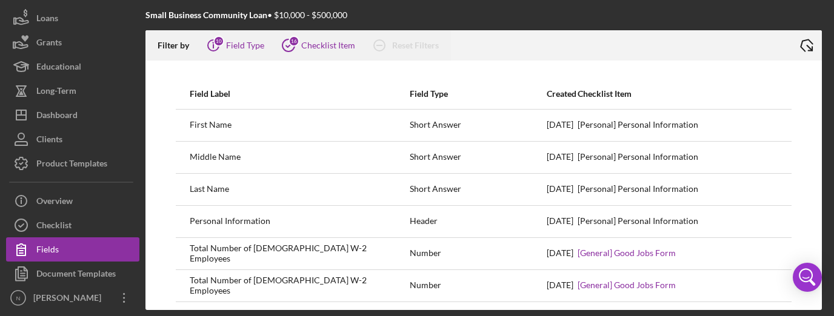
click at [807, 47] on icon "Icon/Export" at bounding box center [806, 45] width 30 height 30
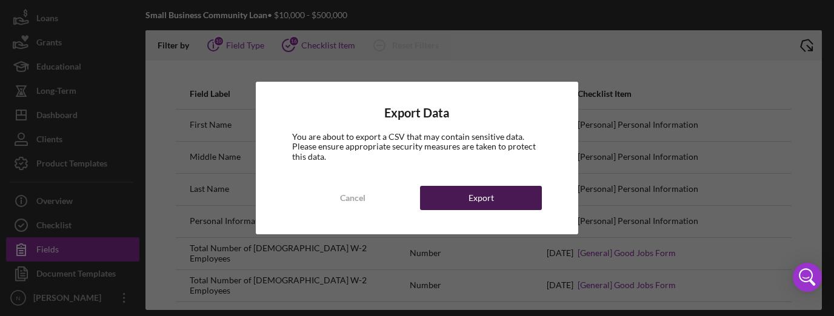
click at [465, 196] on button "Export" at bounding box center [481, 198] width 122 height 24
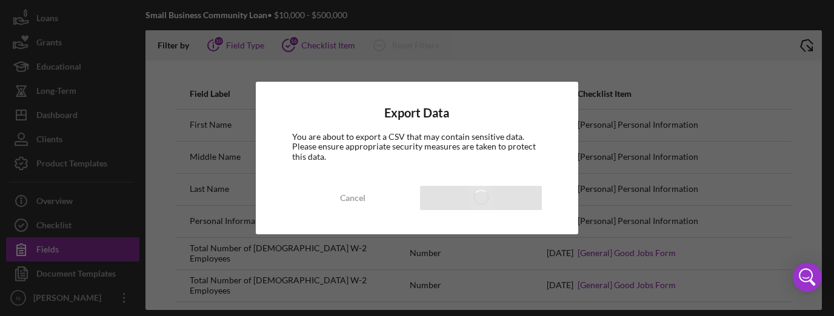
click at [405, 156] on div "You are about to export a CSV that may contain sensitive data. Please ensure ap…" at bounding box center [417, 146] width 250 height 29
click at [352, 195] on div "Cancel" at bounding box center [352, 198] width 25 height 24
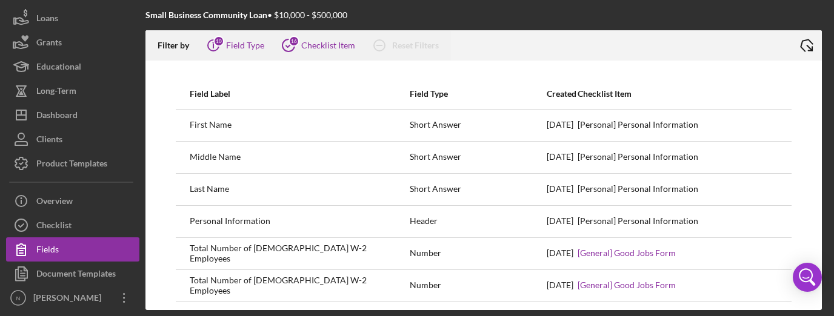
click at [807, 48] on icon "Icon/Export" at bounding box center [806, 45] width 30 height 30
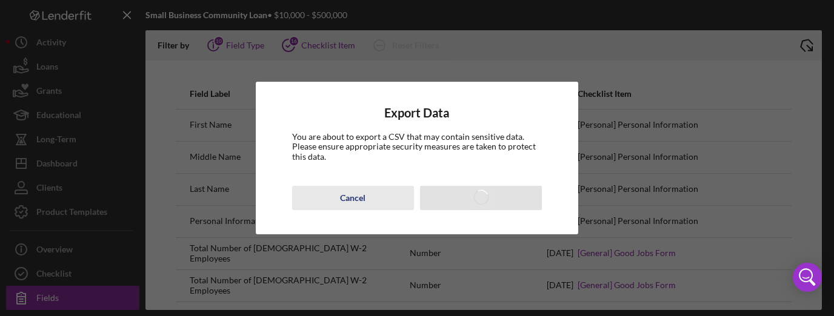
click at [350, 201] on div "Cancel" at bounding box center [352, 198] width 25 height 24
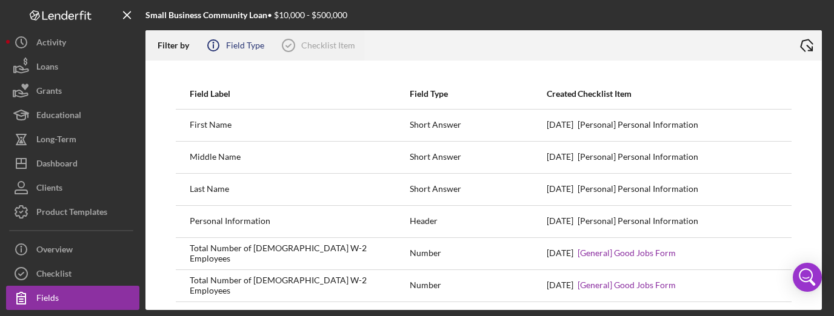
click at [219, 50] on icon "Icon/Info" at bounding box center [213, 45] width 30 height 30
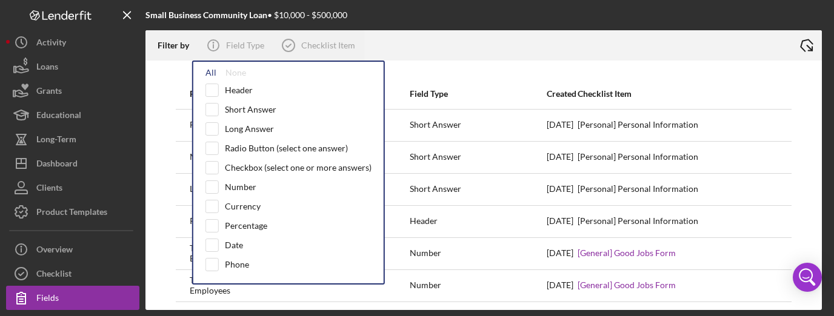
click at [209, 75] on div "All" at bounding box center [210, 73] width 11 height 10
checkbox input "true"
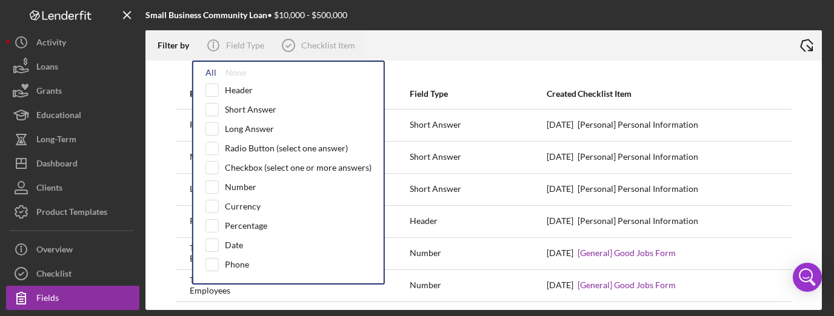
checkbox input "true"
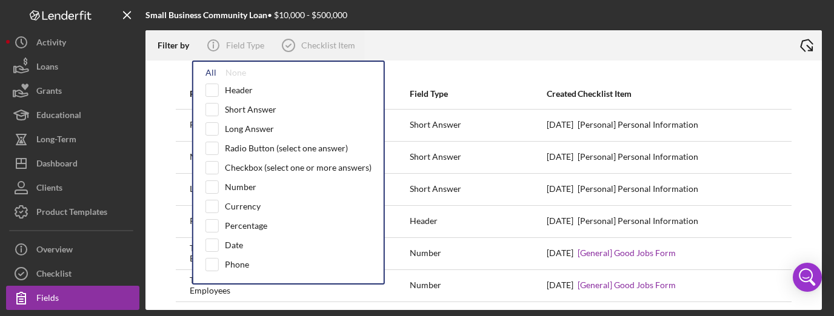
checkbox input "true"
click at [325, 42] on div "Checklist Item" at bounding box center [328, 46] width 54 height 10
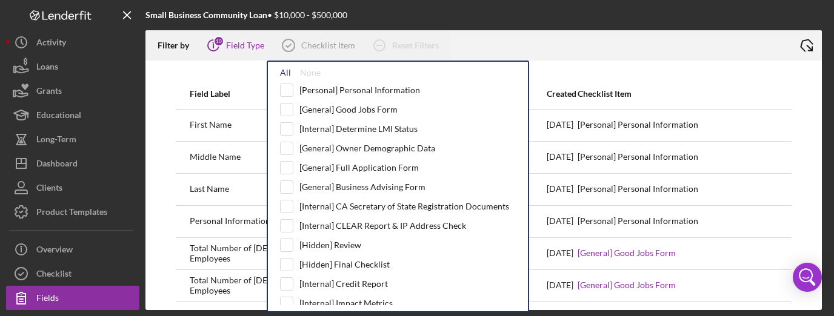
click at [284, 73] on div "All" at bounding box center [285, 73] width 11 height 10
checkbox input "true"
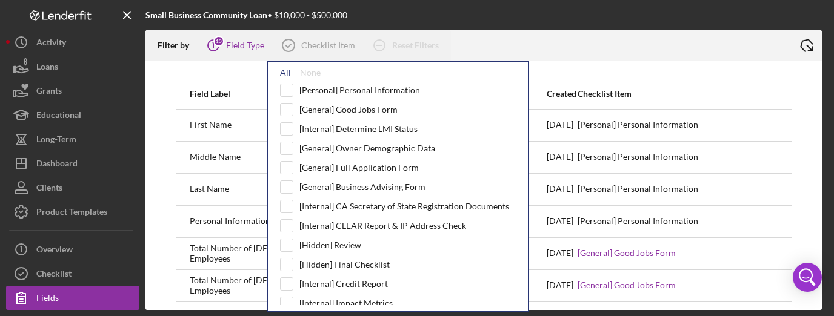
checkbox input "true"
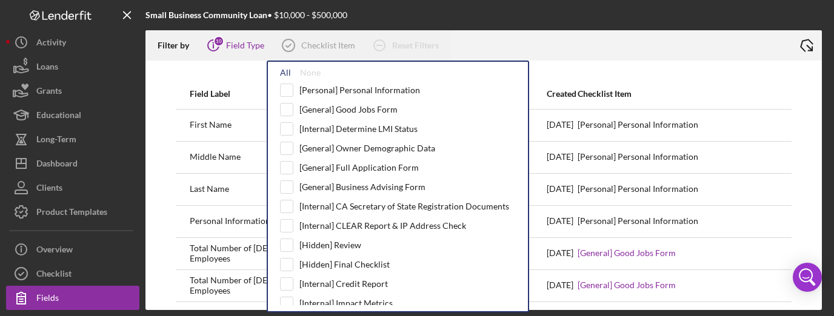
checkbox input "true"
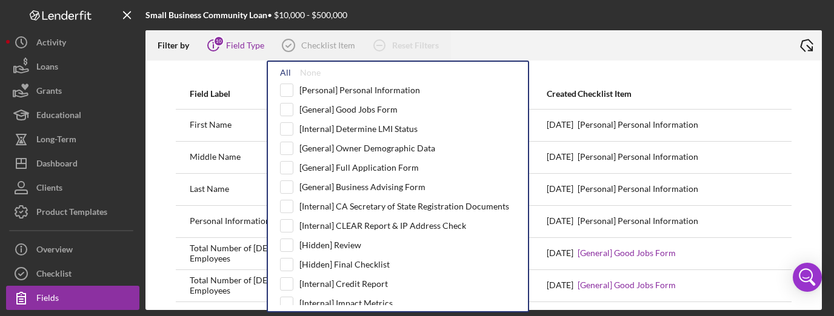
checkbox input "true"
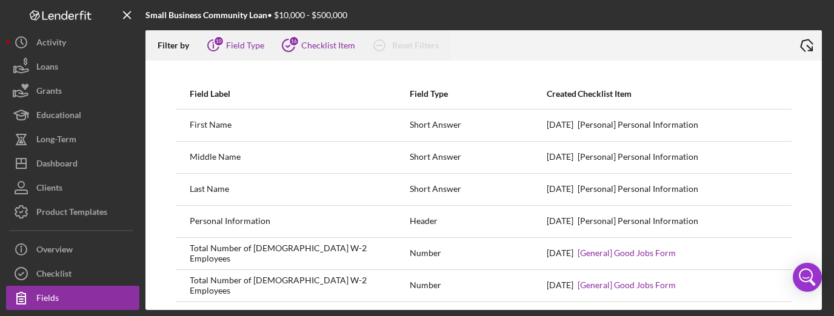
click at [657, 52] on div at bounding box center [621, 45] width 341 height 30
click at [813, 48] on icon "Icon/Export" at bounding box center [806, 45] width 30 height 30
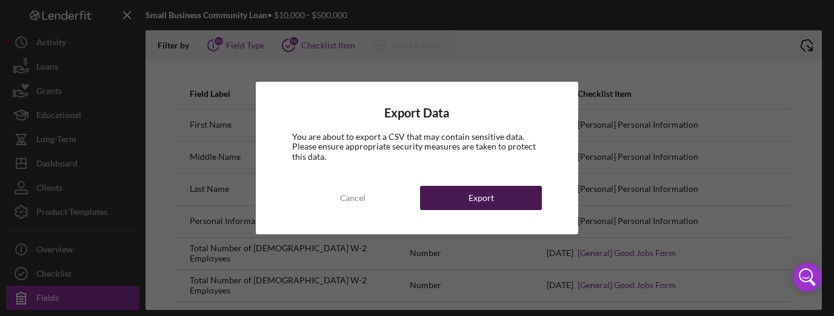
click at [496, 199] on button "Export" at bounding box center [481, 198] width 122 height 24
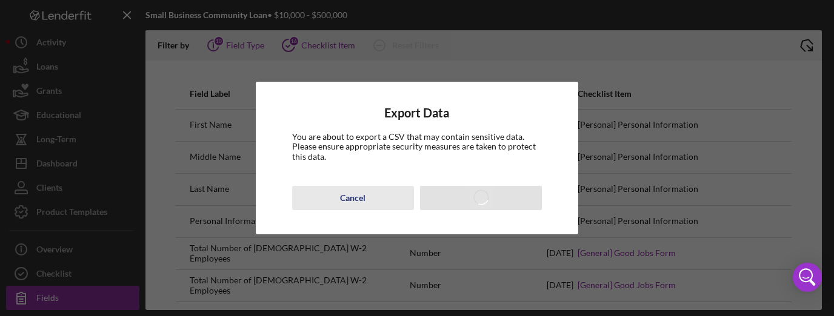
click at [337, 191] on button "Cancel" at bounding box center [353, 198] width 122 height 24
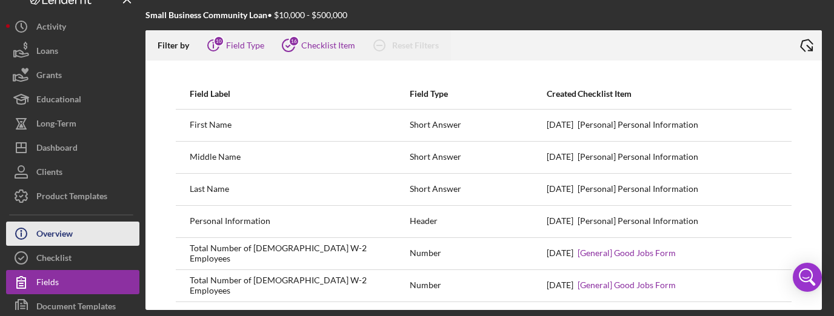
scroll to position [24, 0]
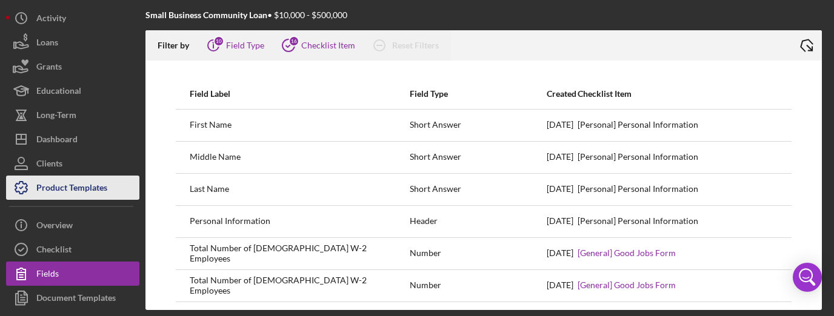
click at [76, 190] on div "Product Templates" at bounding box center [71, 189] width 71 height 27
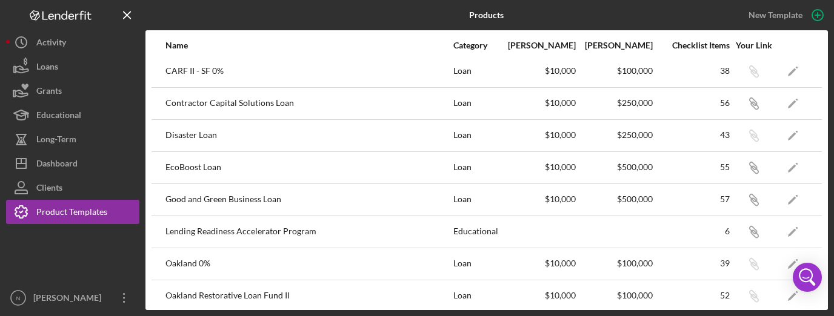
scroll to position [73, 0]
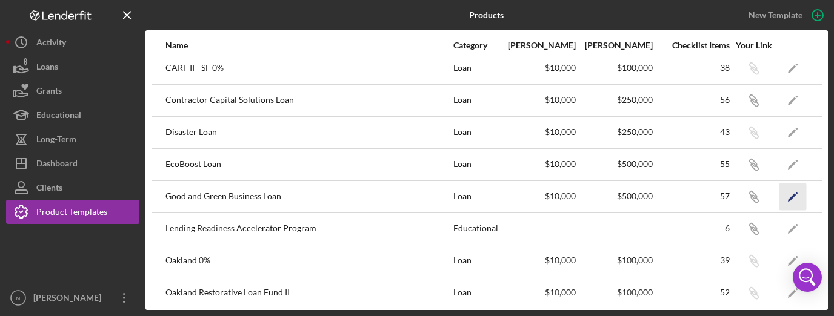
click at [786, 193] on icon "Icon/Edit" at bounding box center [792, 196] width 27 height 27
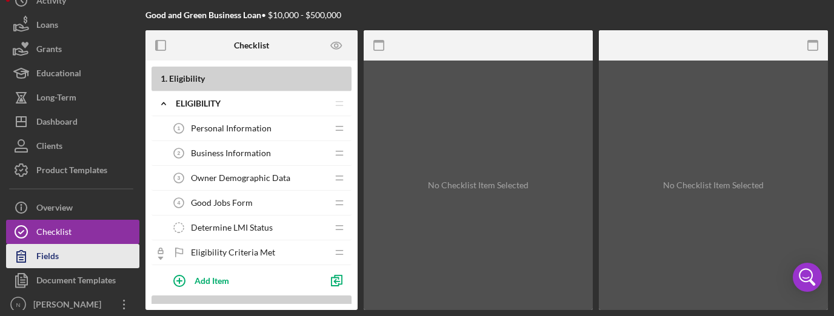
scroll to position [48, 0]
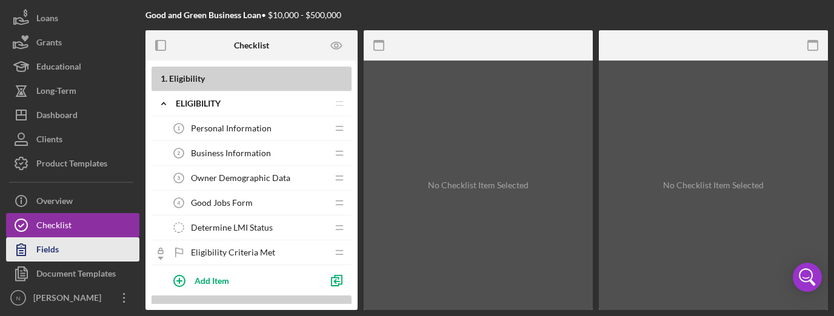
click at [53, 250] on div "Fields" at bounding box center [47, 251] width 22 height 27
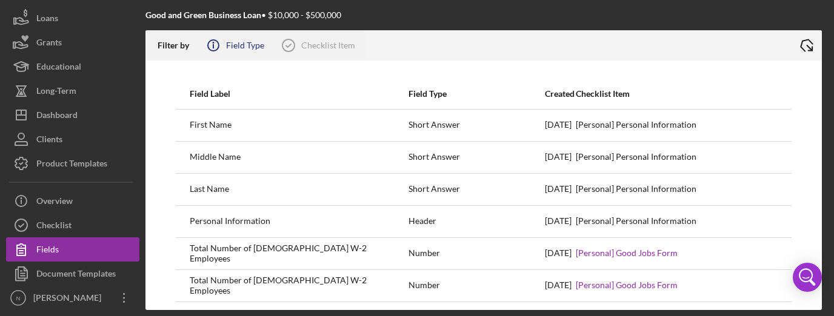
click at [205, 50] on icon "Icon/Info" at bounding box center [213, 45] width 30 height 30
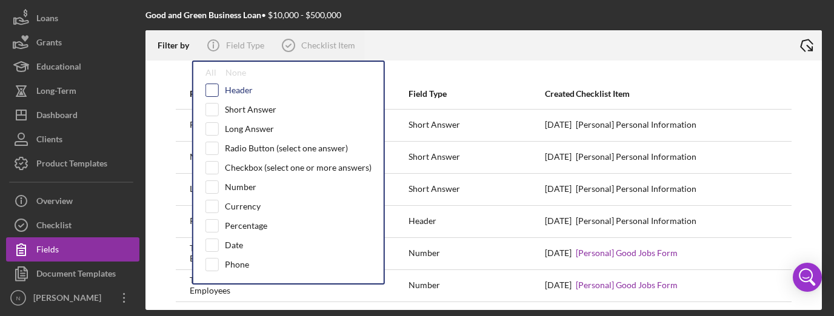
click at [211, 86] on input "checkbox" at bounding box center [212, 90] width 12 height 12
checkbox input "true"
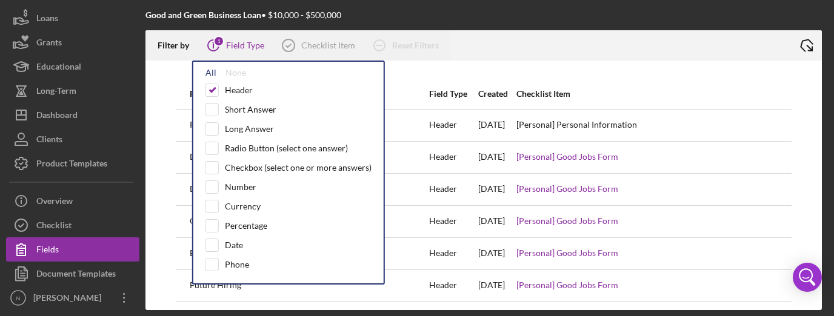
click at [212, 77] on div "All" at bounding box center [210, 73] width 11 height 10
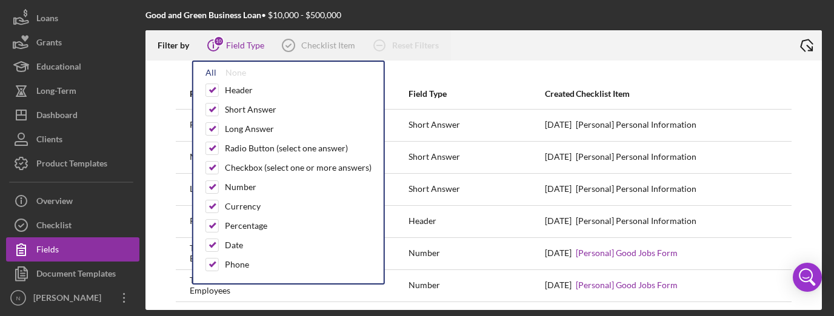
checkbox input "true"
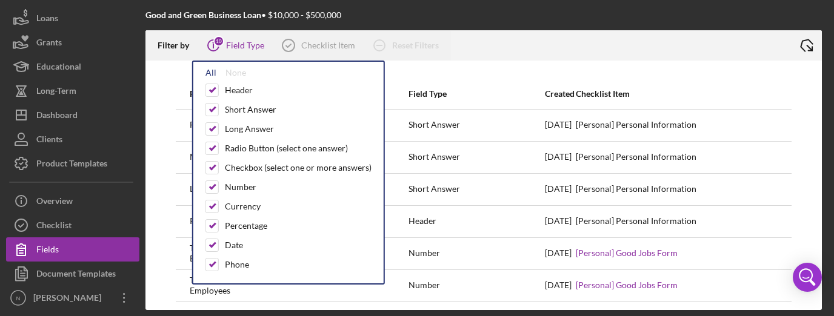
checkbox input "true"
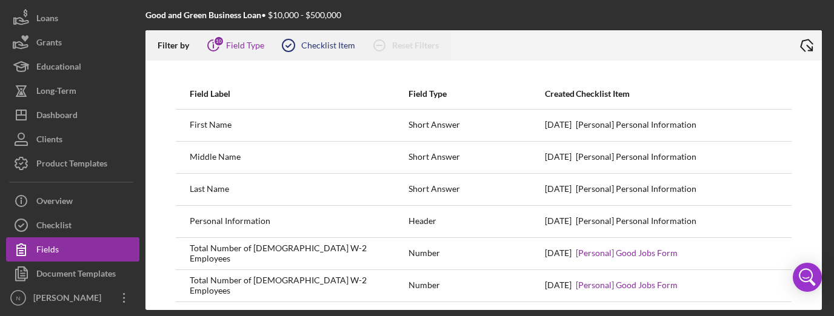
click at [280, 43] on icon at bounding box center [288, 45] width 30 height 30
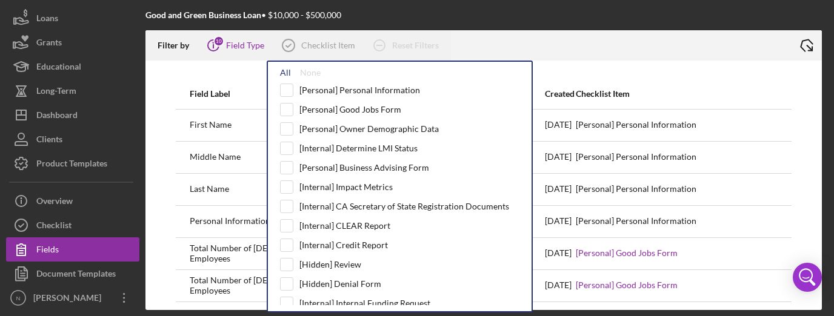
click at [287, 75] on div "All" at bounding box center [285, 73] width 11 height 10
checkbox input "true"
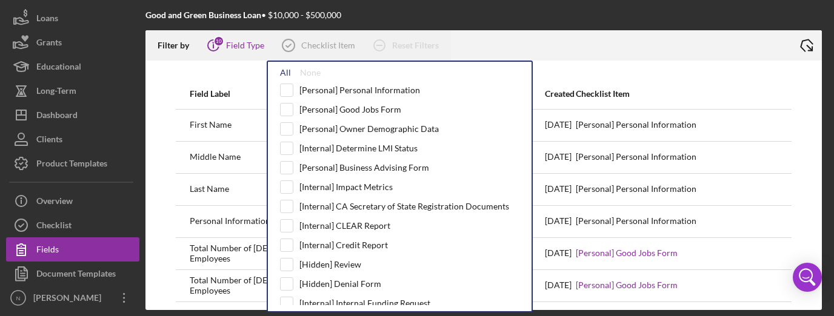
checkbox input "true"
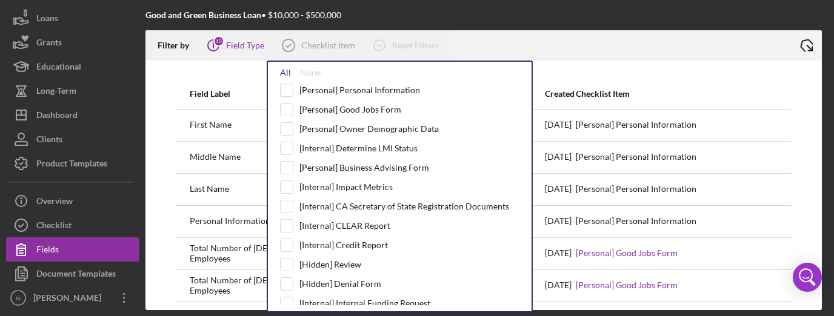
checkbox input "true"
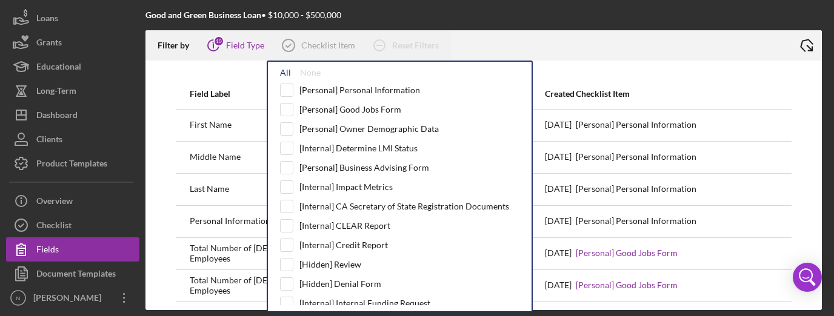
checkbox input "true"
click at [627, 50] on div at bounding box center [621, 45] width 341 height 30
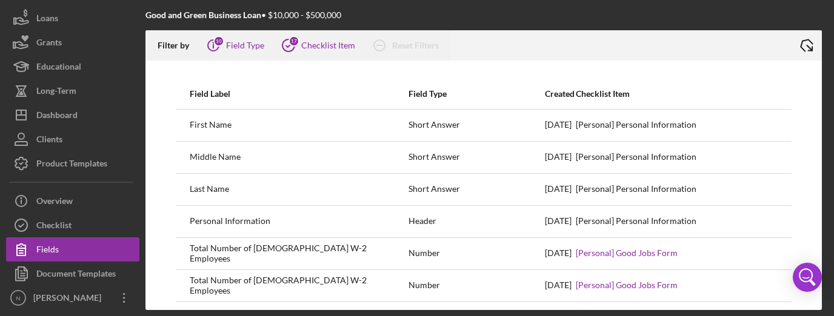
click at [806, 47] on icon "Icon/Export" at bounding box center [806, 45] width 30 height 30
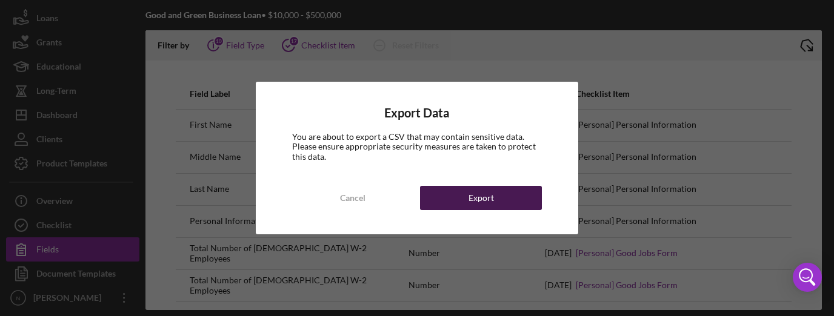
click at [474, 201] on div "Export" at bounding box center [480, 198] width 25 height 24
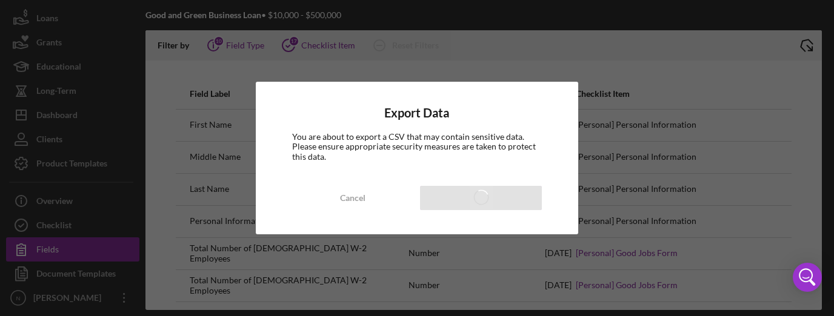
click at [326, 122] on div "Export Data You are about to export a CSV that may contain sensitive data. Plea…" at bounding box center [417, 158] width 323 height 152
click at [159, 193] on div "Export Data You are about to export a CSV that may contain sensitive data. Plea…" at bounding box center [417, 158] width 834 height 316
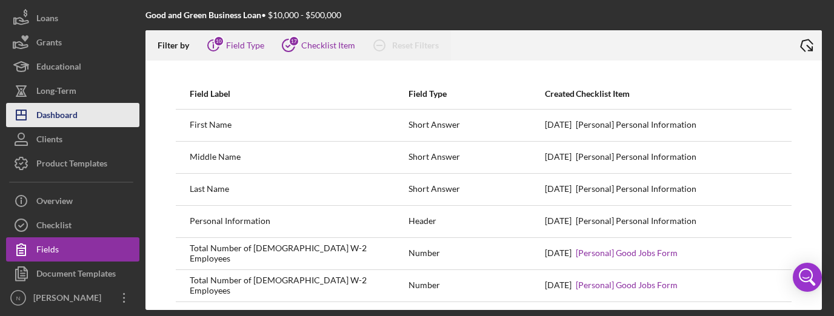
click at [71, 124] on div "Dashboard" at bounding box center [56, 116] width 41 height 27
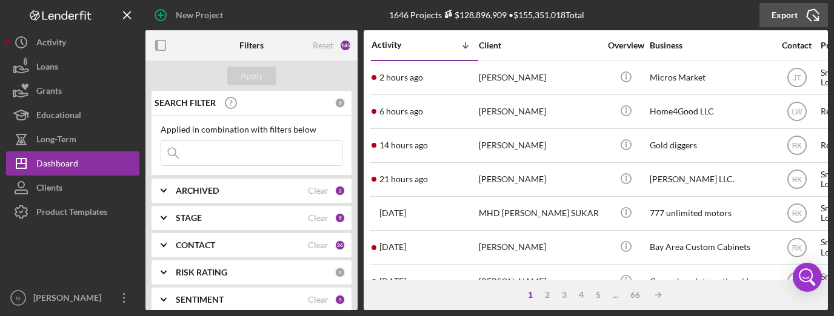
click at [801, 16] on icon "Icon/Export" at bounding box center [812, 15] width 30 height 30
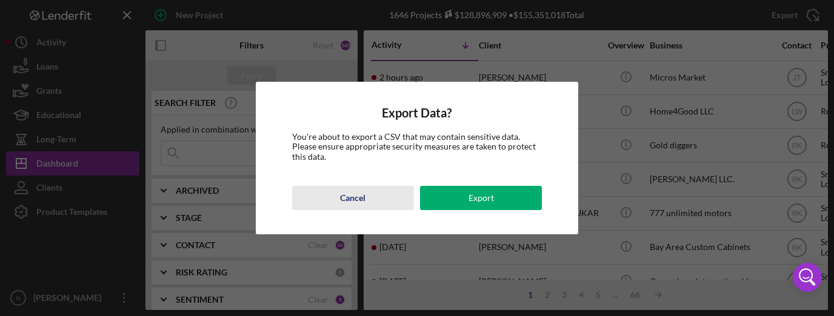
click at [351, 201] on div "Cancel" at bounding box center [352, 198] width 25 height 24
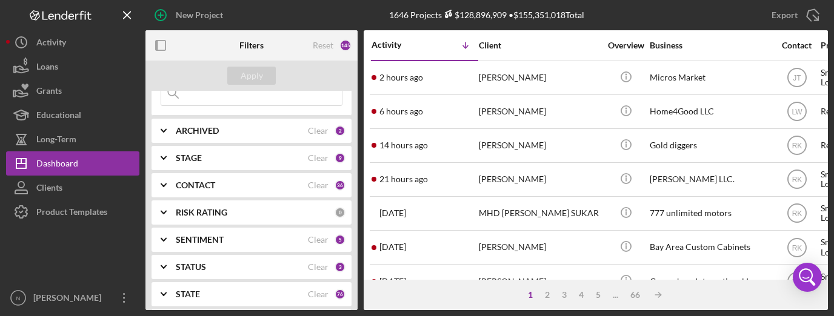
scroll to position [48, 0]
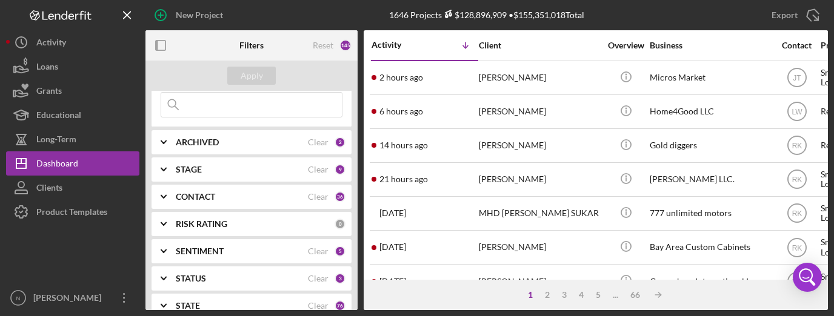
click at [162, 195] on icon "Icon/Expander" at bounding box center [163, 197] width 30 height 30
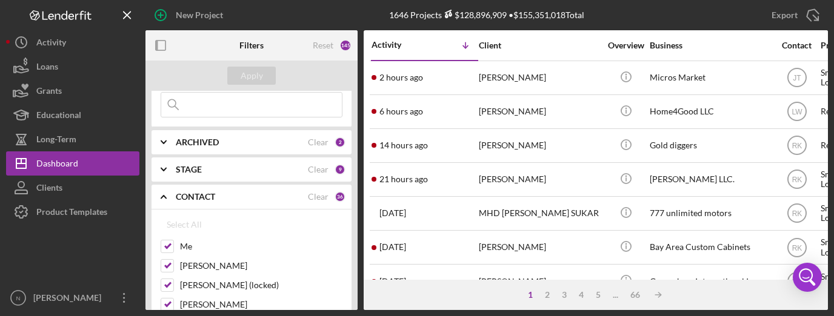
click at [165, 192] on icon "Icon/Expander" at bounding box center [163, 197] width 30 height 30
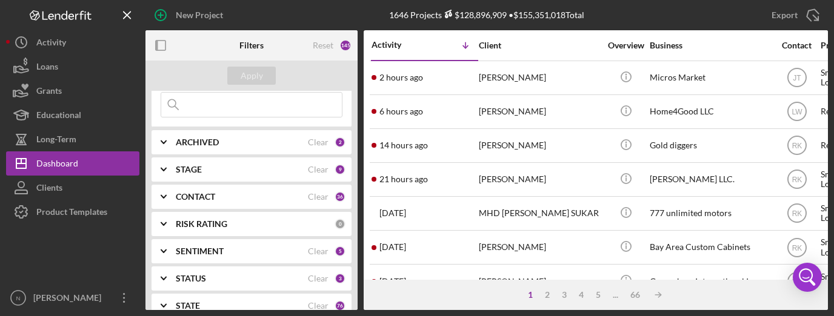
click at [164, 174] on icon "Icon/Expander" at bounding box center [163, 170] width 30 height 30
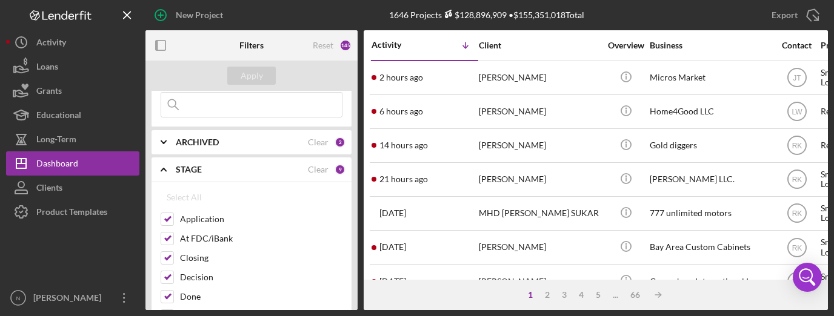
click at [164, 174] on icon "Icon/Expander" at bounding box center [163, 170] width 30 height 30
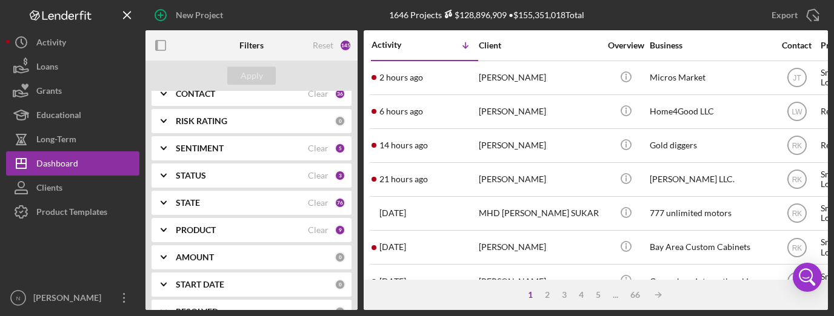
scroll to position [170, 0]
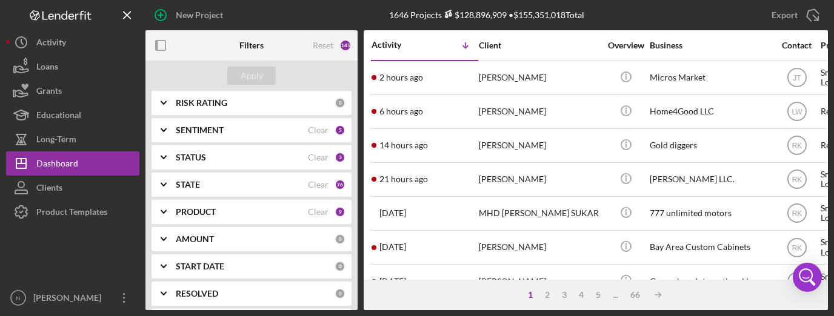
click at [162, 161] on icon "Icon/Expander" at bounding box center [163, 157] width 30 height 30
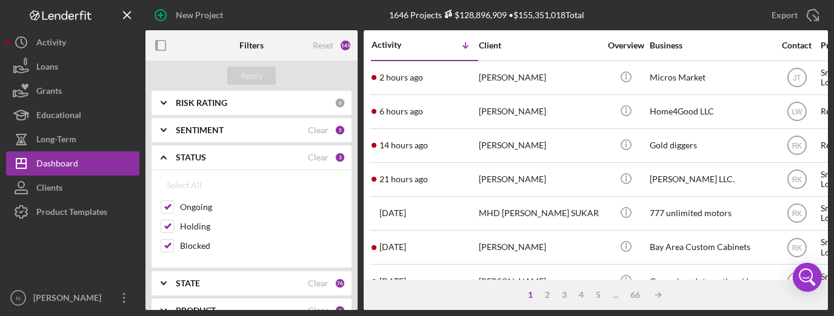
click at [162, 161] on icon "Icon/Expander" at bounding box center [163, 157] width 30 height 30
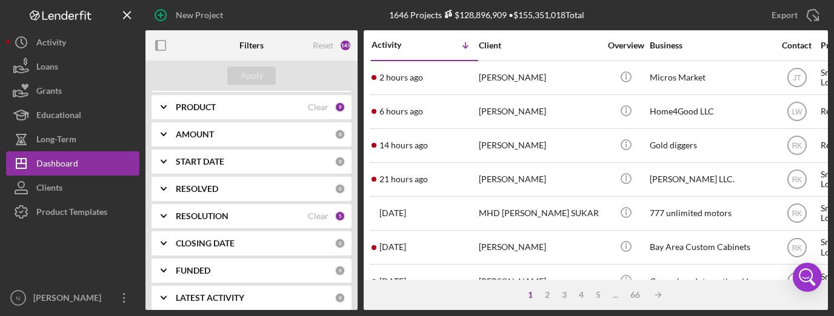
scroll to position [283, 0]
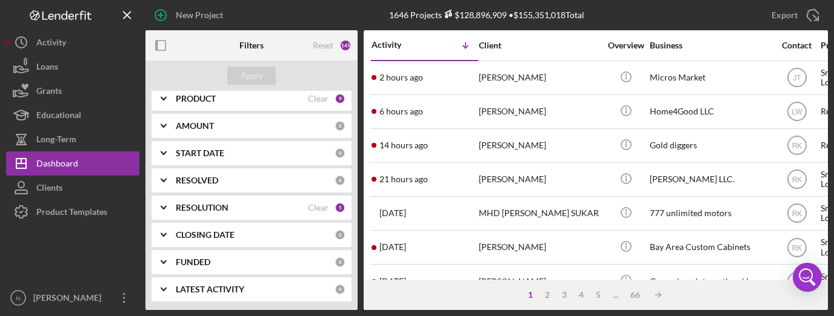
click at [163, 203] on icon "Icon/Expander" at bounding box center [163, 208] width 30 height 30
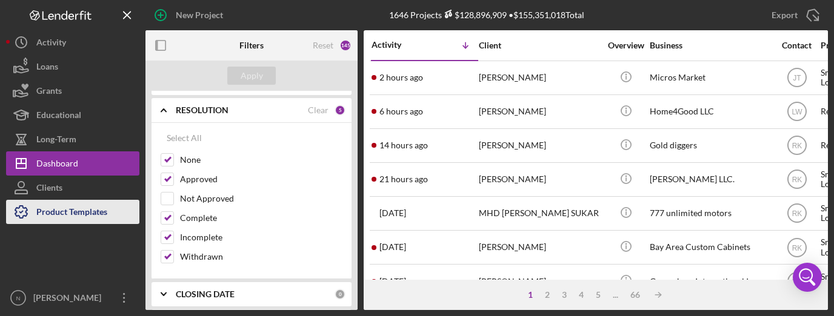
scroll to position [380, 0]
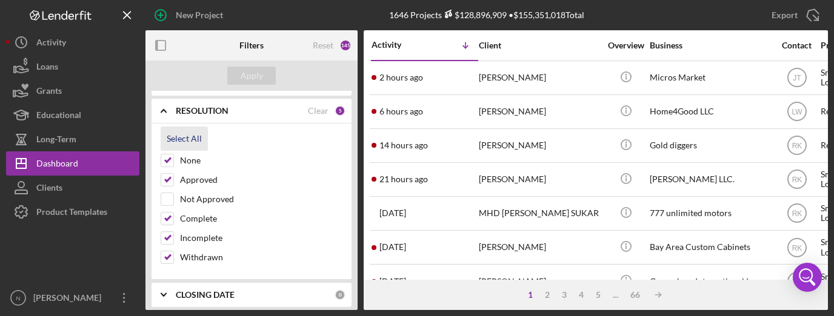
click at [178, 132] on div "Select All" at bounding box center [184, 139] width 35 height 24
checkbox input "true"
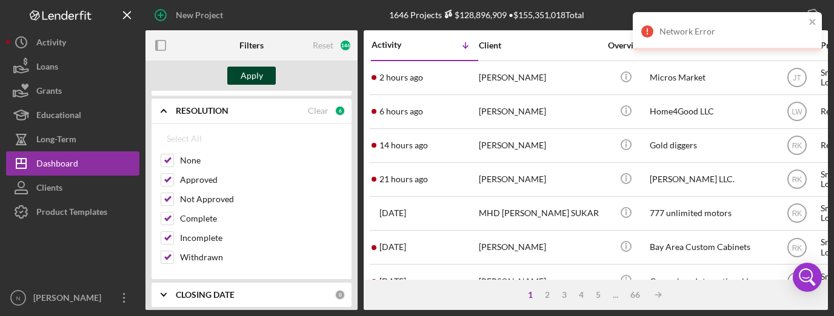
click at [241, 75] on button "Apply" at bounding box center [251, 76] width 48 height 18
click at [809, 21] on icon "close" at bounding box center [812, 22] width 8 height 10
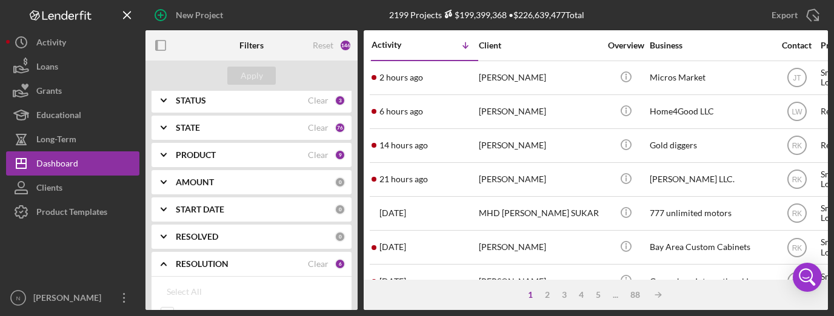
scroll to position [186, 0]
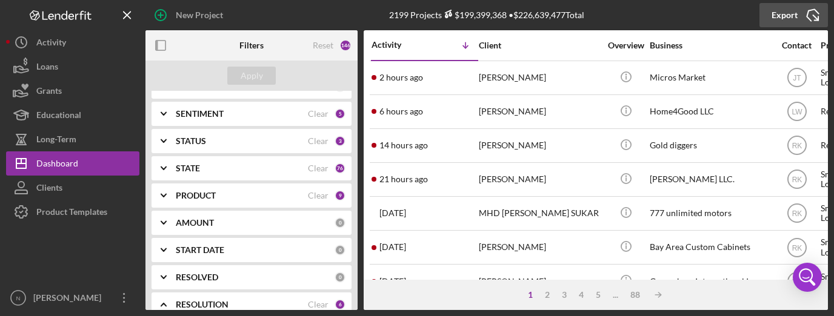
click at [799, 13] on icon "Icon/Export" at bounding box center [812, 15] width 30 height 30
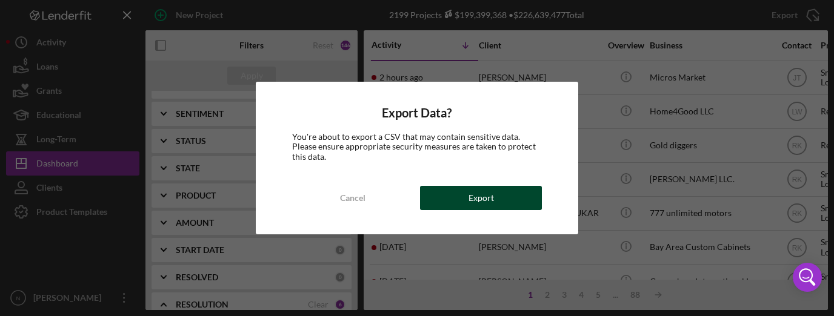
click at [460, 205] on button "Export" at bounding box center [481, 198] width 122 height 24
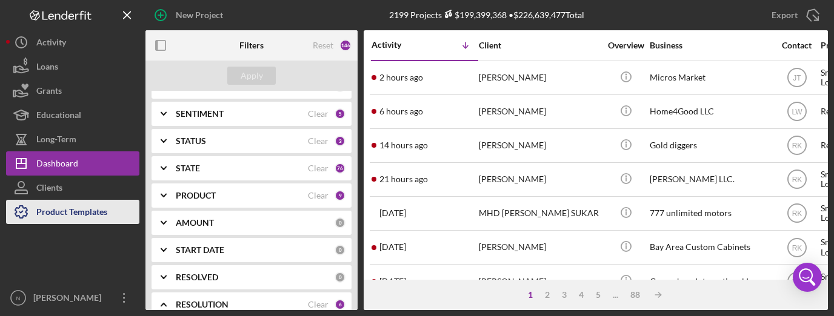
click at [113, 211] on button "Product Templates" at bounding box center [72, 212] width 133 height 24
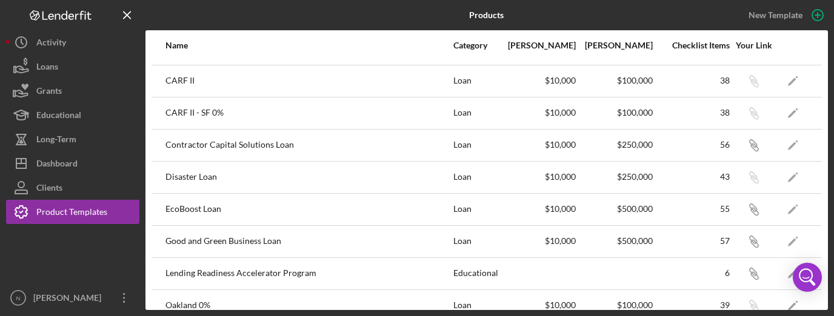
scroll to position [97, 0]
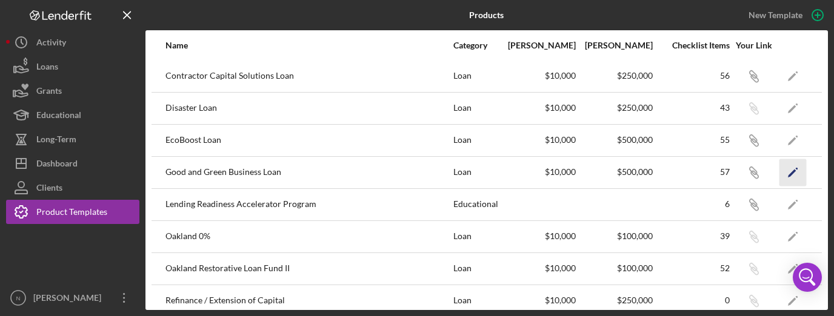
click at [791, 174] on icon "Icon/Edit" at bounding box center [792, 172] width 27 height 27
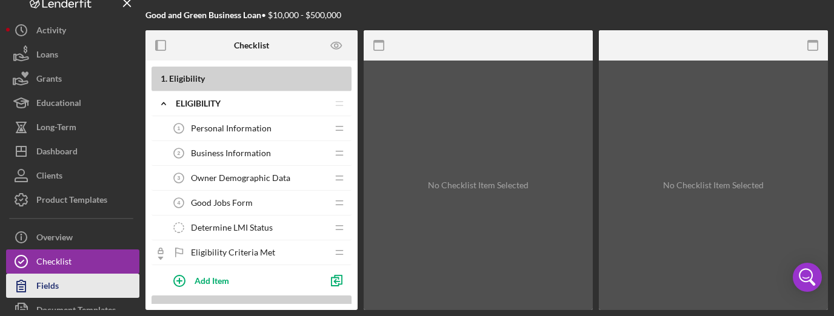
scroll to position [24, 0]
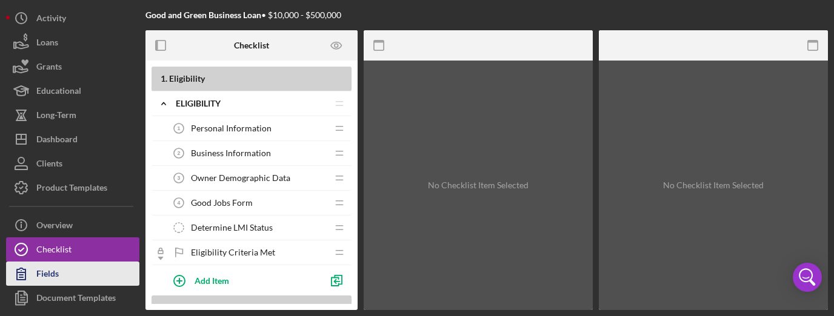
click at [54, 279] on div "Fields" at bounding box center [47, 275] width 22 height 27
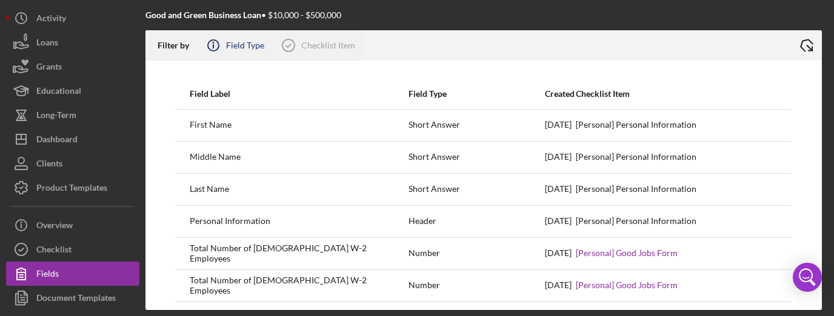
click at [213, 50] on circle at bounding box center [213, 45] width 11 height 11
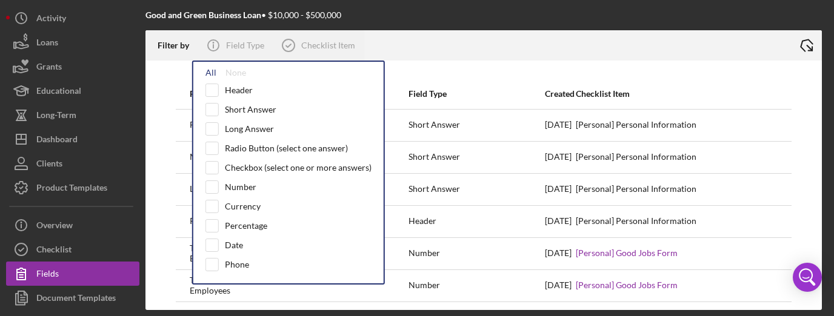
click at [211, 73] on div "All" at bounding box center [210, 73] width 11 height 10
checkbox input "true"
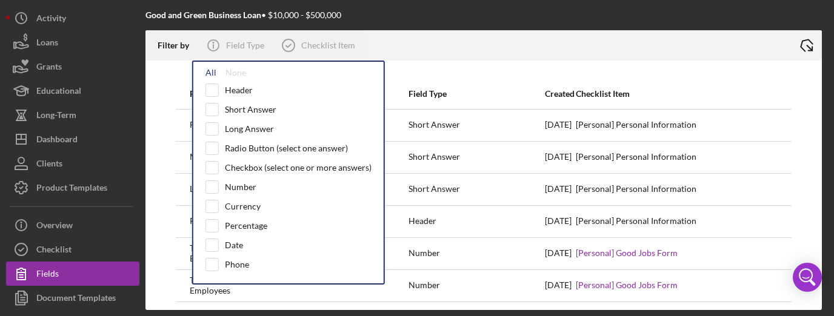
checkbox input "true"
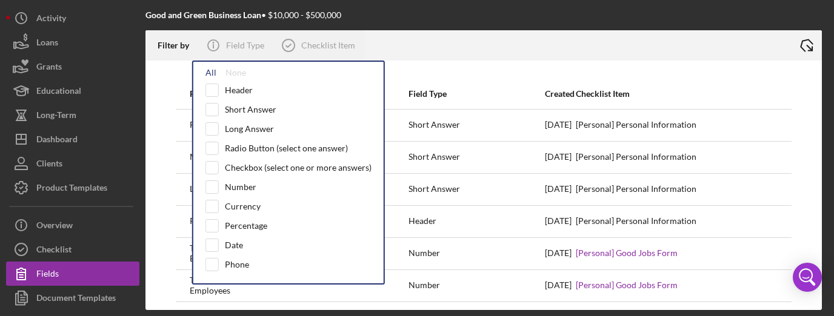
checkbox input "true"
click at [293, 41] on icon at bounding box center [288, 45] width 30 height 30
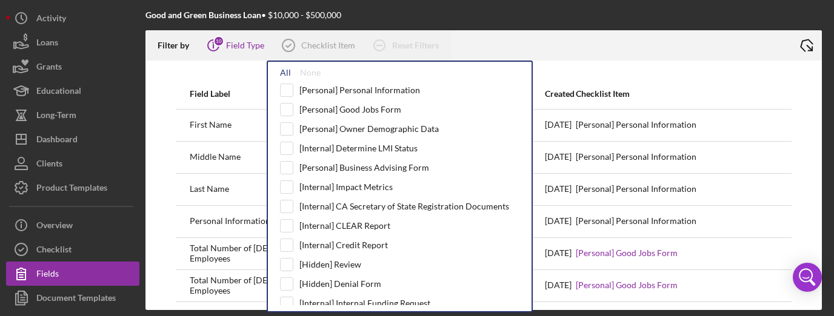
click at [282, 70] on div "All" at bounding box center [285, 73] width 11 height 10
checkbox input "true"
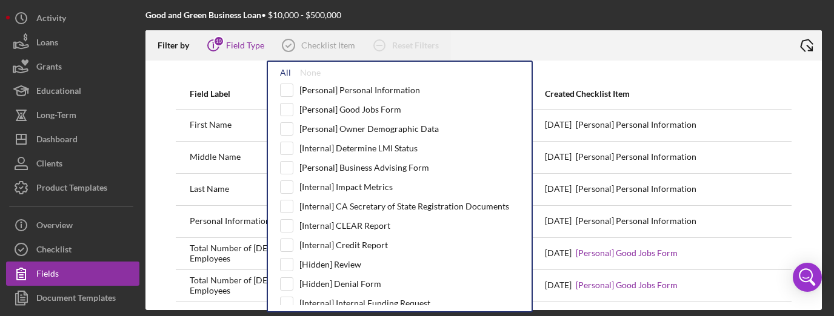
checkbox input "true"
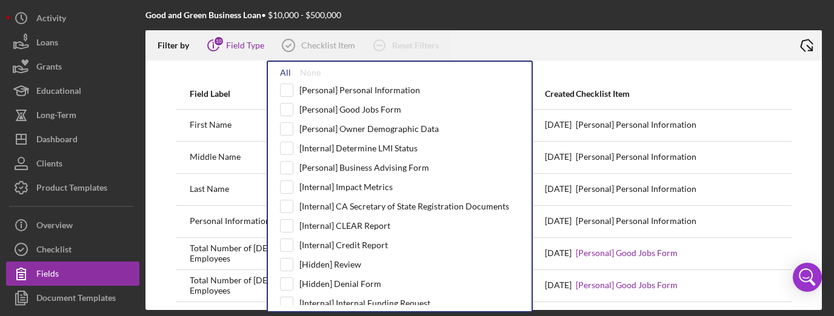
checkbox input "true"
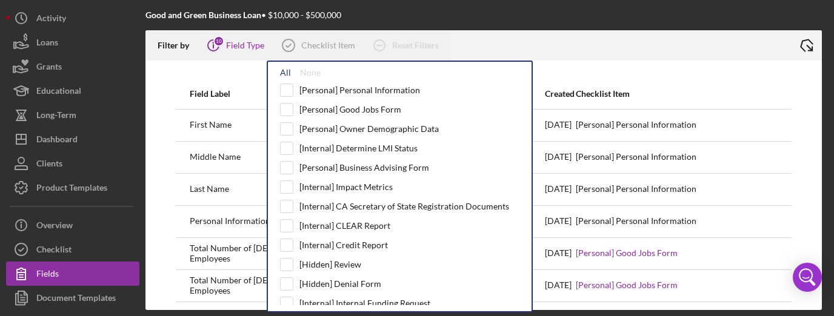
checkbox input "true"
click at [539, 41] on div at bounding box center [621, 45] width 341 height 30
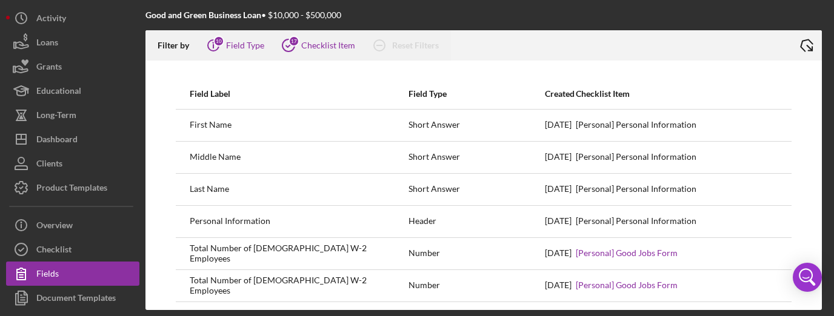
click at [809, 50] on polyline at bounding box center [811, 50] width 6 height 6
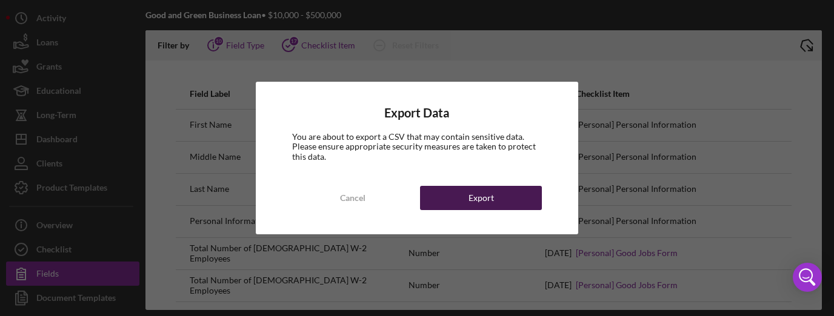
click at [444, 195] on button "Export" at bounding box center [481, 198] width 122 height 24
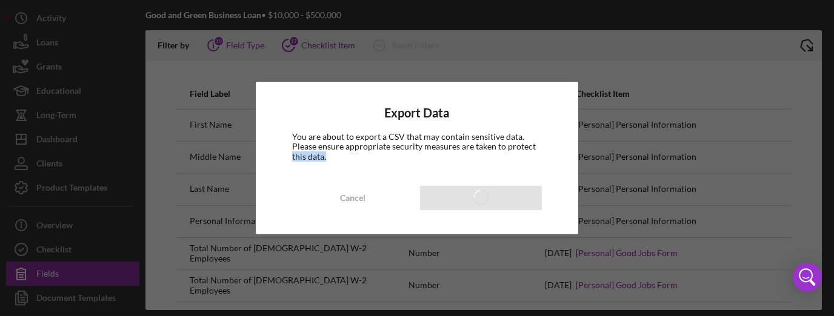
drag, startPoint x: 536, startPoint y: 159, endPoint x: 535, endPoint y: 144, distance: 15.8
click at [535, 144] on div "You are about to export a CSV that may contain sensitive data. Please ensure ap…" at bounding box center [417, 146] width 250 height 29
click at [485, 150] on div "You are about to export a CSV that may contain sensitive data. Please ensure ap…" at bounding box center [417, 146] width 250 height 29
click at [425, 167] on div "Export Data You are about to export a CSV that may contain sensitive data. Plea…" at bounding box center [417, 158] width 323 height 152
drag, startPoint x: 371, startPoint y: 202, endPoint x: 397, endPoint y: 142, distance: 66.0
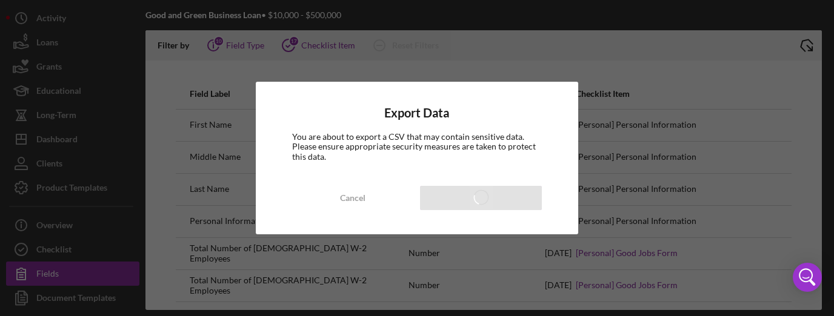
click at [397, 142] on div "Export Data You are about to export a CSV that may contain sensitive data. Plea…" at bounding box center [417, 158] width 323 height 152
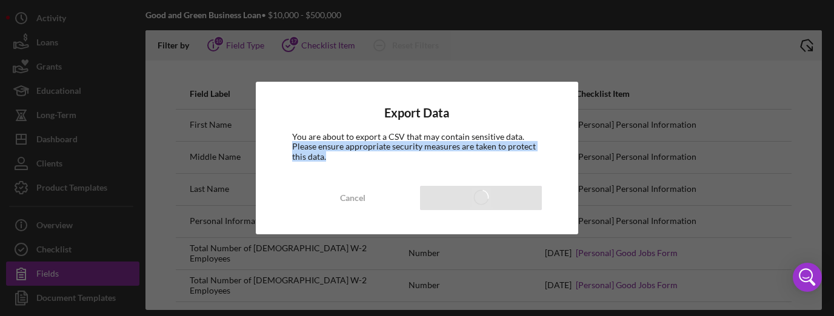
drag, startPoint x: 539, startPoint y: 163, endPoint x: 539, endPoint y: 140, distance: 23.0
click at [539, 140] on div "Export Data You are about to export a CSV that may contain sensitive data. Plea…" at bounding box center [417, 158] width 323 height 152
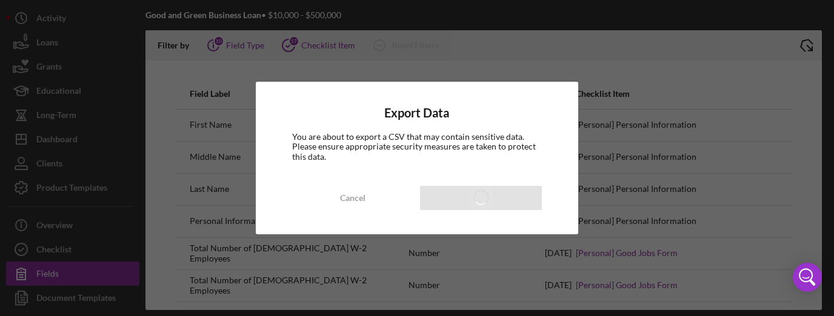
click at [341, 140] on div "You are about to export a CSV that may contain sensitive data. Please ensure ap…" at bounding box center [417, 146] width 250 height 29
click at [343, 196] on div "Cancel" at bounding box center [352, 198] width 25 height 24
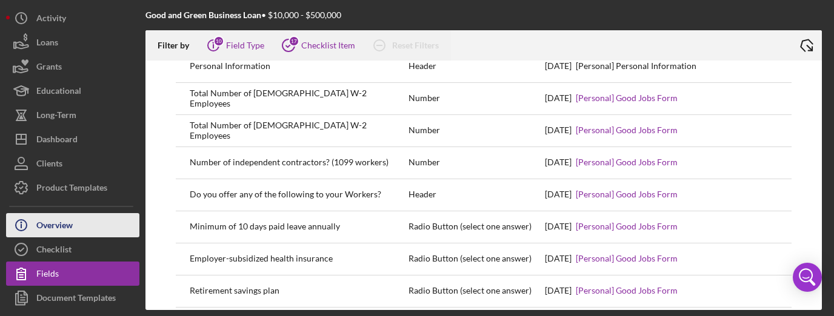
scroll to position [73, 0]
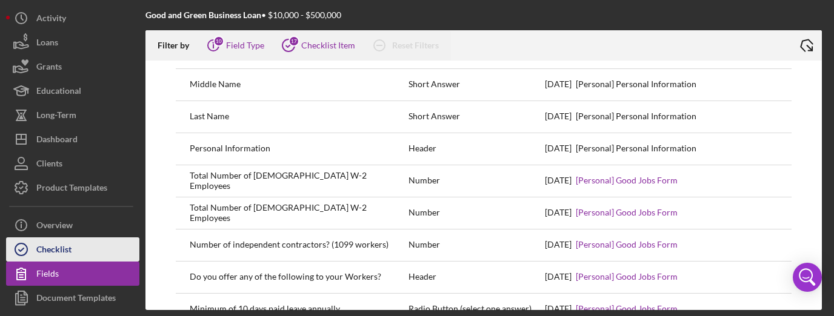
click at [61, 253] on div "Checklist" at bounding box center [53, 251] width 35 height 27
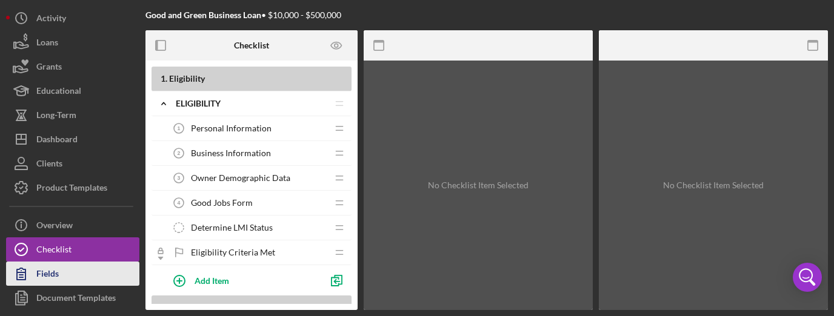
click at [26, 265] on icon "button" at bounding box center [21, 274] width 30 height 30
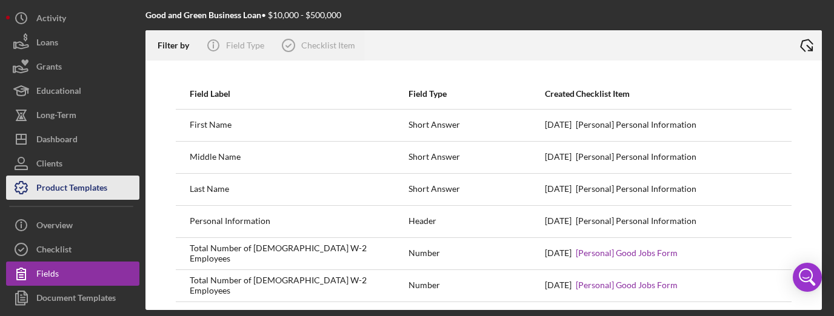
click at [91, 185] on div "Product Templates" at bounding box center [71, 189] width 71 height 27
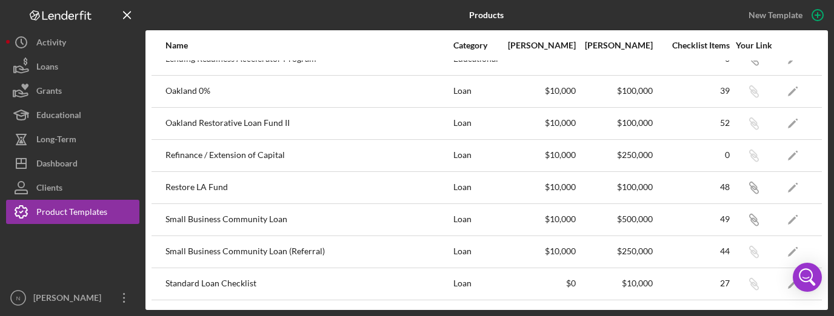
scroll to position [218, 0]
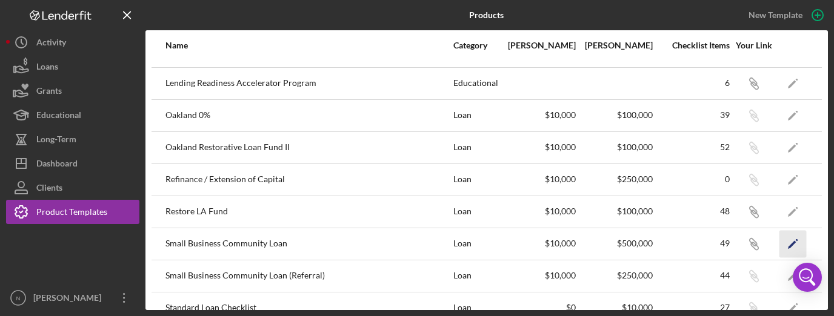
click at [785, 248] on icon "Icon/Edit" at bounding box center [792, 243] width 27 height 27
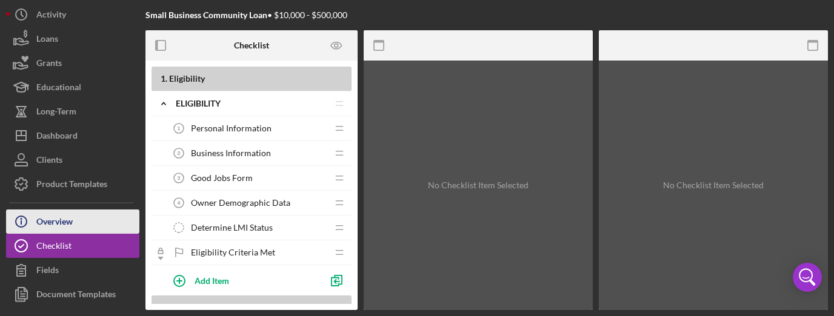
scroll to position [48, 0]
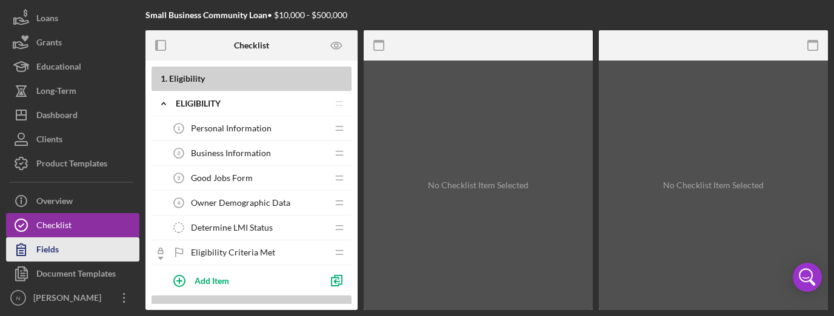
click at [42, 252] on div "Fields" at bounding box center [47, 251] width 22 height 27
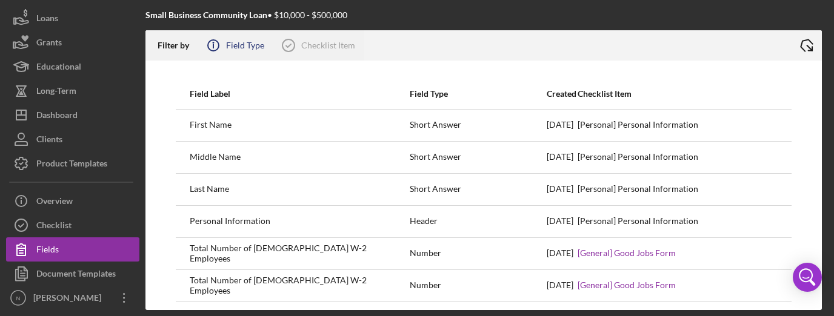
click at [216, 40] on circle at bounding box center [213, 45] width 11 height 11
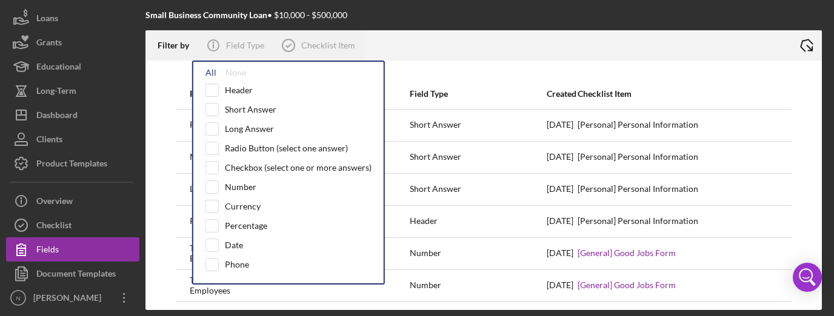
click at [214, 72] on div "All" at bounding box center [210, 73] width 11 height 10
checkbox input "true"
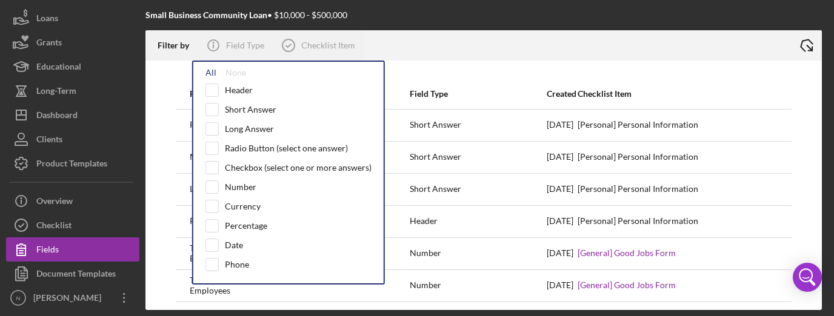
checkbox input "true"
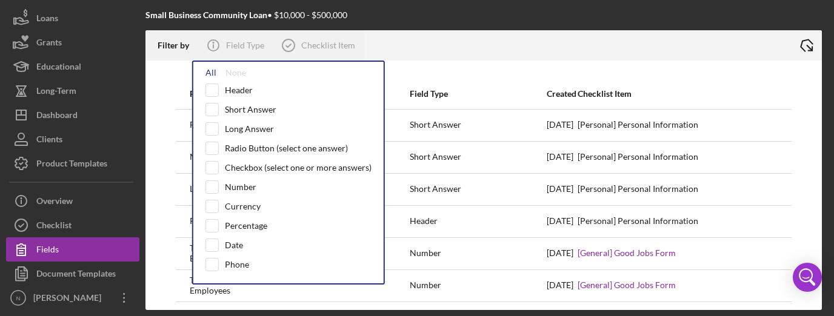
checkbox input "true"
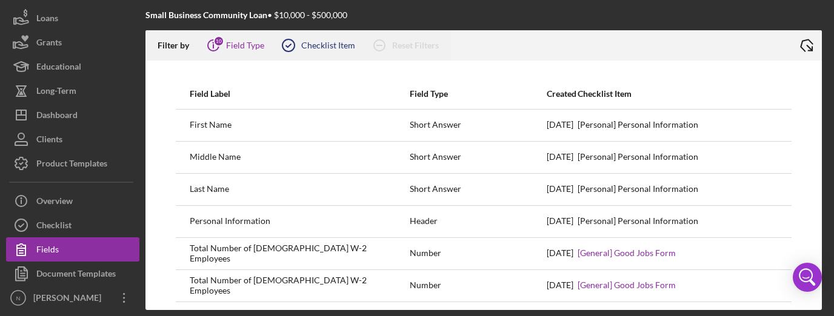
click at [323, 46] on div "Checklist Item" at bounding box center [328, 46] width 54 height 10
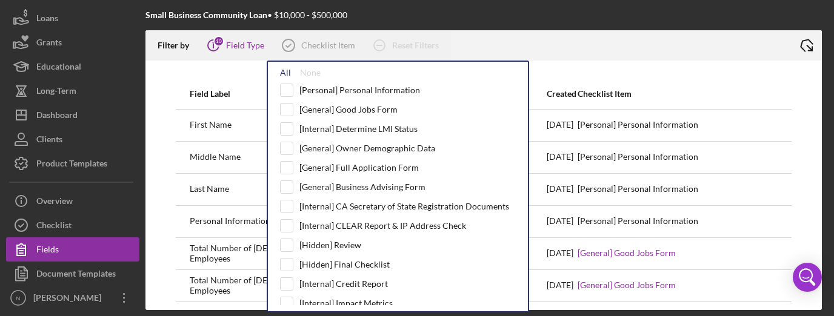
click at [287, 72] on div "All" at bounding box center [285, 73] width 11 height 10
checkbox input "true"
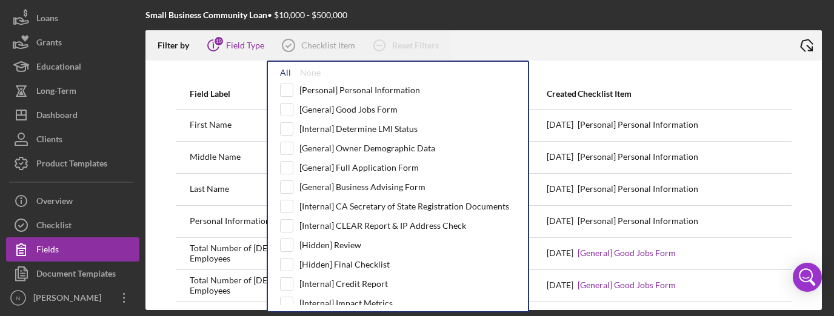
checkbox input "true"
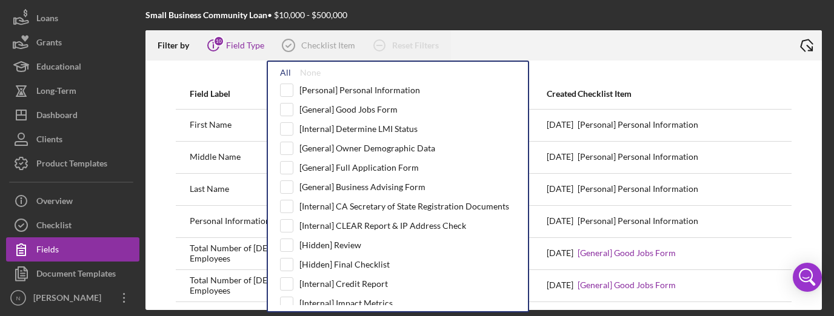
checkbox input "true"
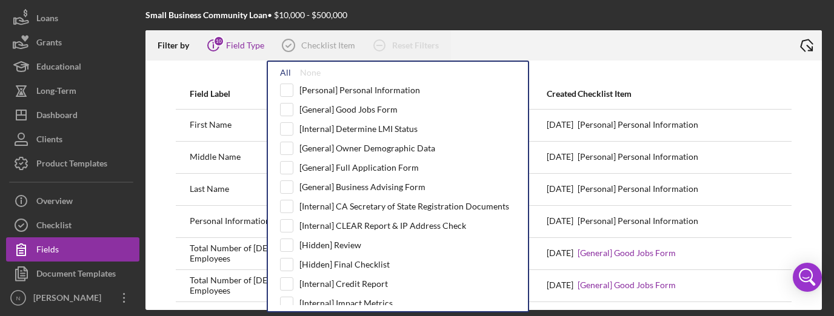
checkbox input "true"
click at [543, 40] on div at bounding box center [621, 45] width 341 height 30
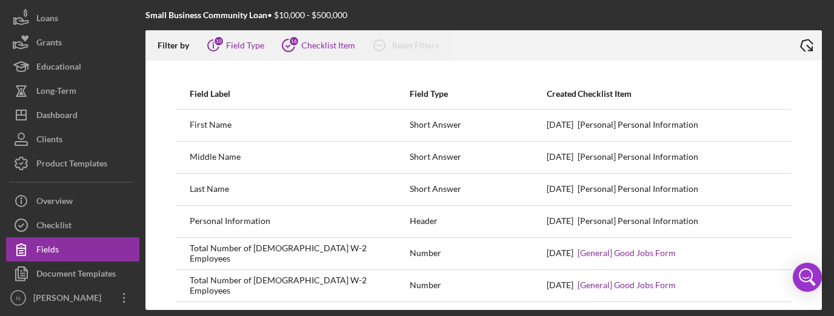
click at [808, 47] on line at bounding box center [809, 47] width 5 height 5
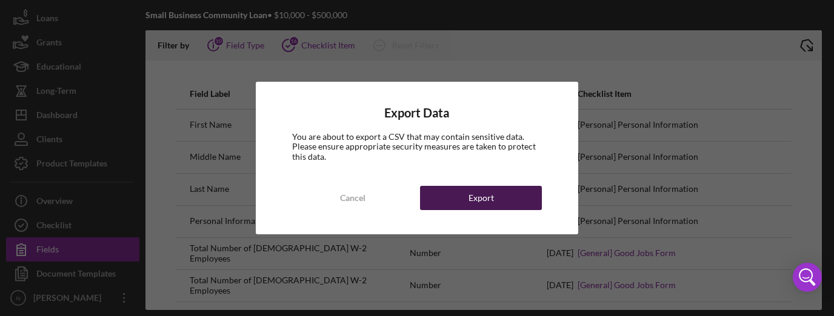
click at [499, 192] on button "Export" at bounding box center [481, 198] width 122 height 24
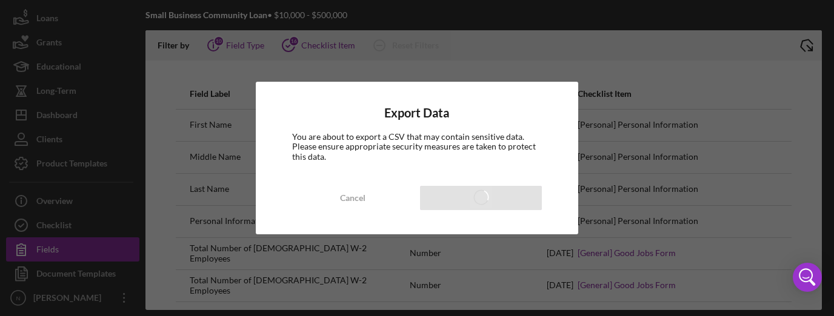
click at [232, 147] on div "Export Data You are about to export a CSV that may contain sensitive data. Plea…" at bounding box center [417, 158] width 834 height 316
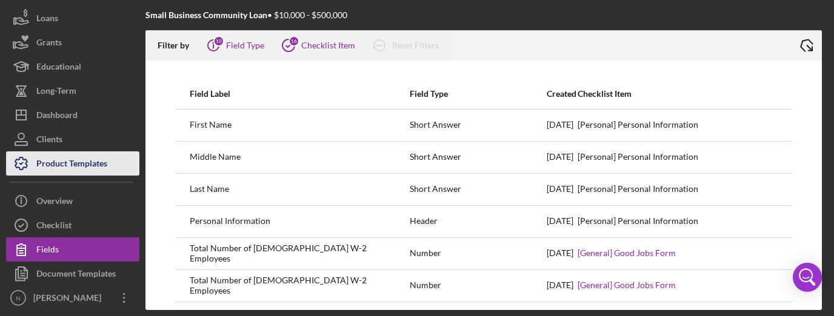
click at [100, 166] on div "Product Templates" at bounding box center [71, 164] width 71 height 27
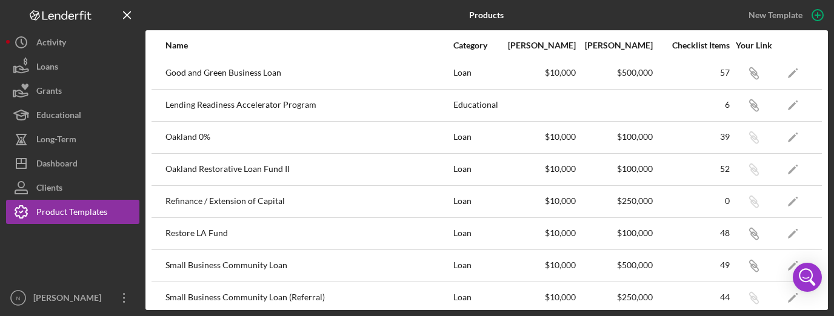
scroll to position [267, 0]
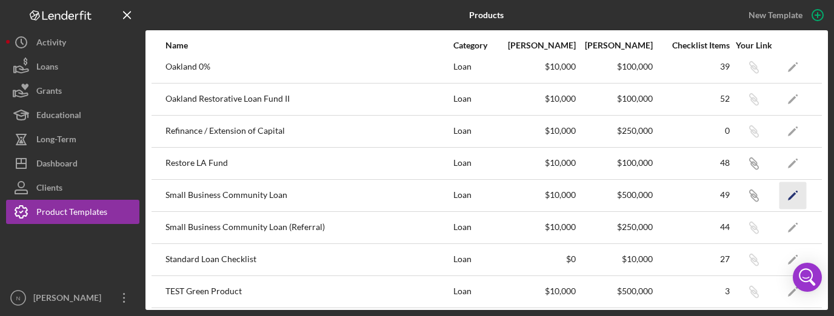
click at [788, 196] on icon "Icon/Edit" at bounding box center [792, 195] width 27 height 27
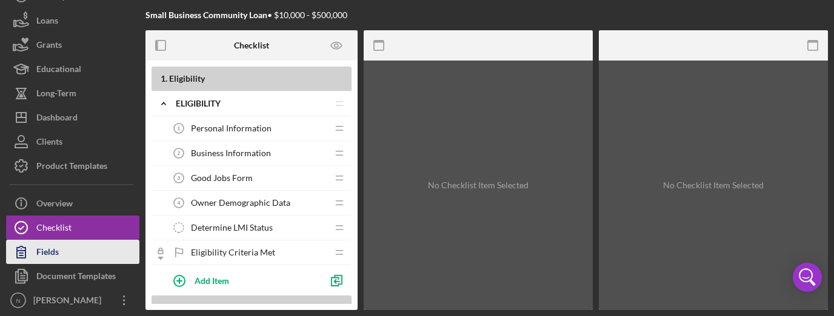
scroll to position [48, 0]
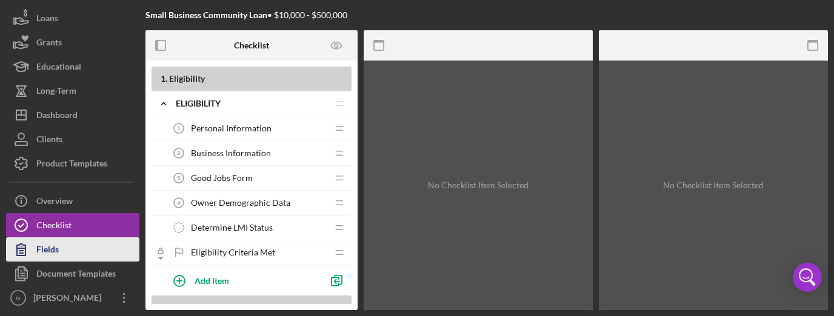
click at [87, 254] on button "Fields" at bounding box center [72, 250] width 133 height 24
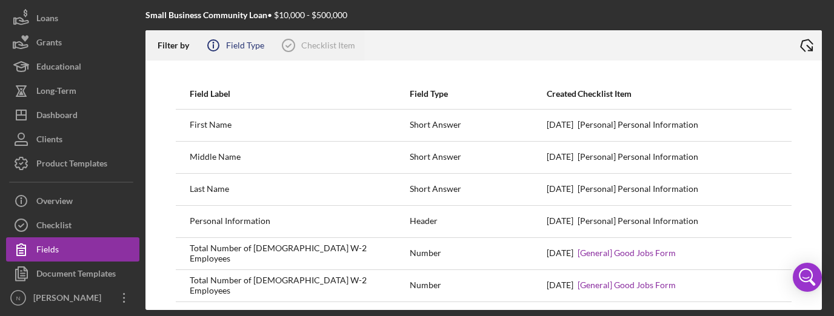
click at [219, 48] on icon "Icon/Info" at bounding box center [213, 45] width 30 height 30
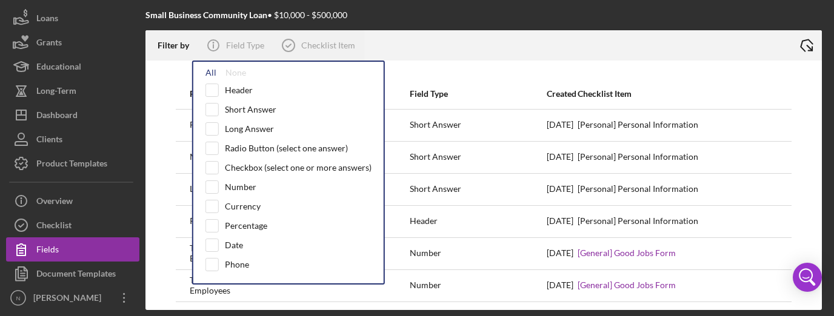
click at [208, 71] on div "All" at bounding box center [210, 73] width 11 height 10
checkbox input "true"
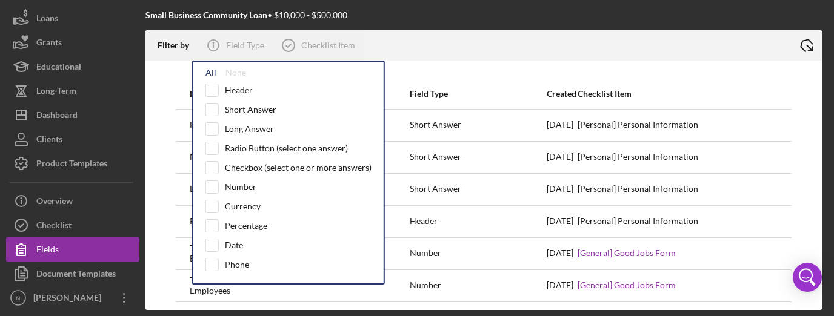
checkbox input "true"
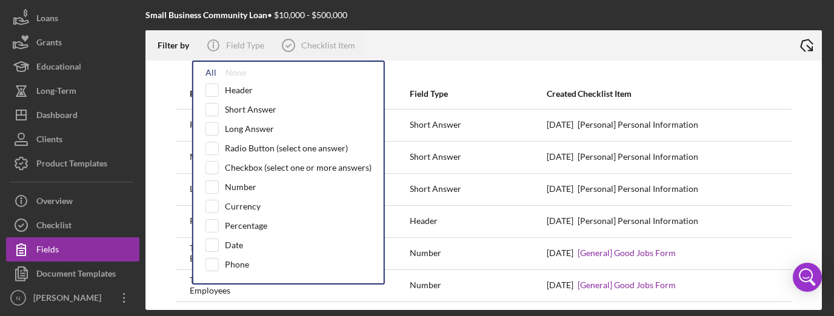
checkbox input "true"
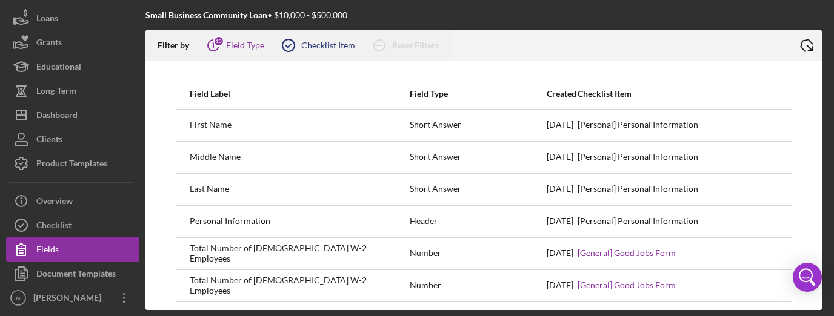
click at [286, 43] on icon at bounding box center [288, 45] width 30 height 30
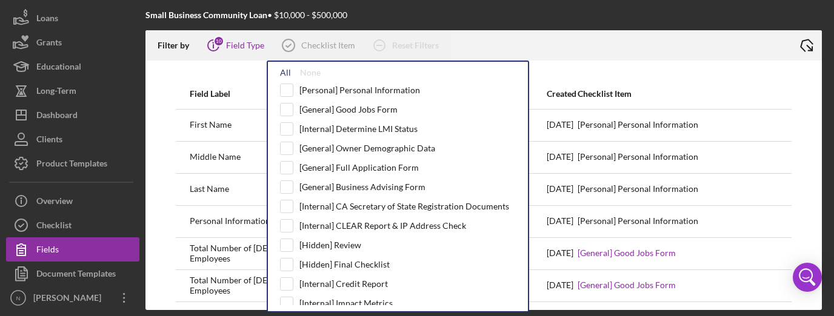
click at [284, 70] on div "All" at bounding box center [285, 73] width 11 height 10
checkbox input "true"
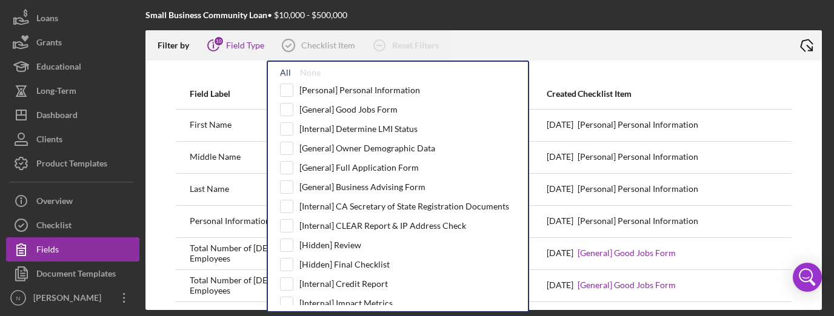
checkbox input "true"
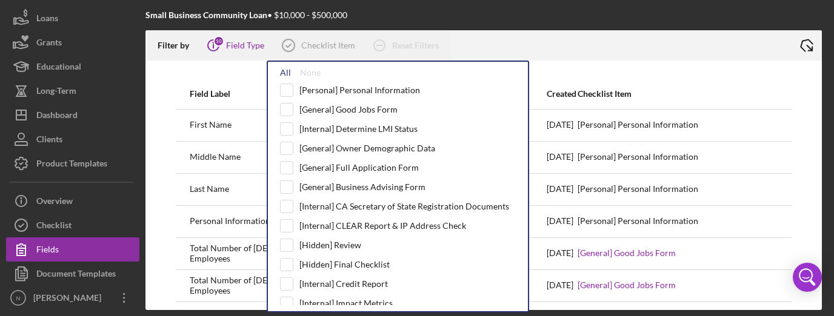
checkbox input "true"
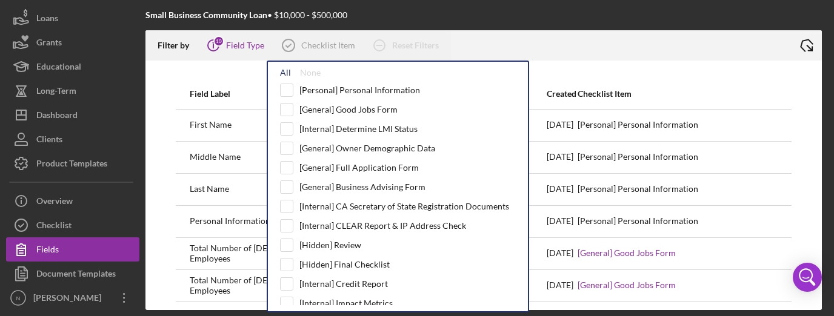
checkbox input "true"
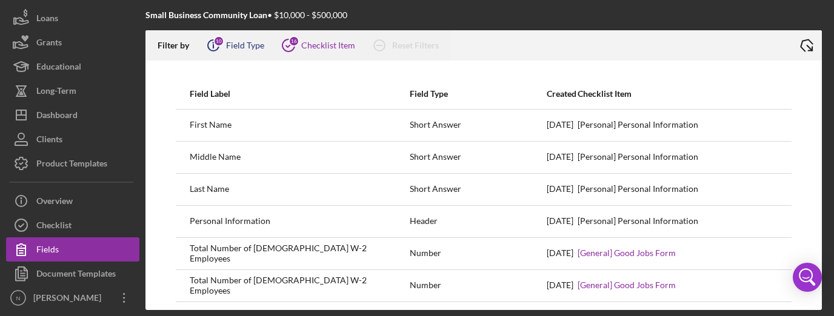
click at [230, 48] on div "Field Type" at bounding box center [245, 46] width 38 height 10
click at [539, 41] on div at bounding box center [621, 45] width 341 height 30
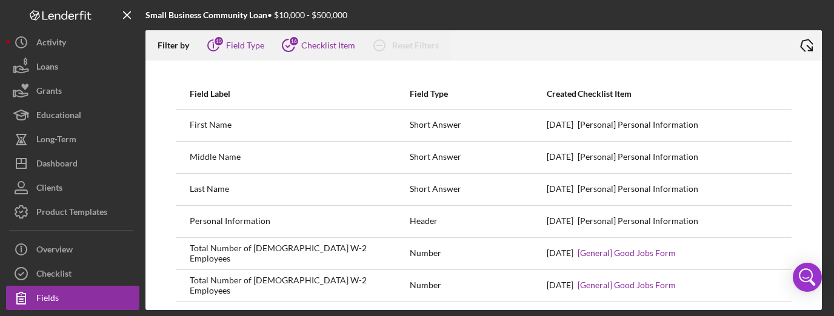
click at [805, 40] on polyline at bounding box center [806, 45] width 13 height 15
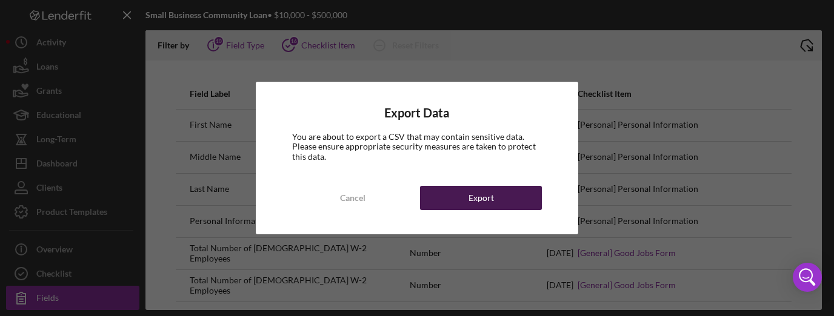
click at [458, 199] on button "Export" at bounding box center [481, 198] width 122 height 24
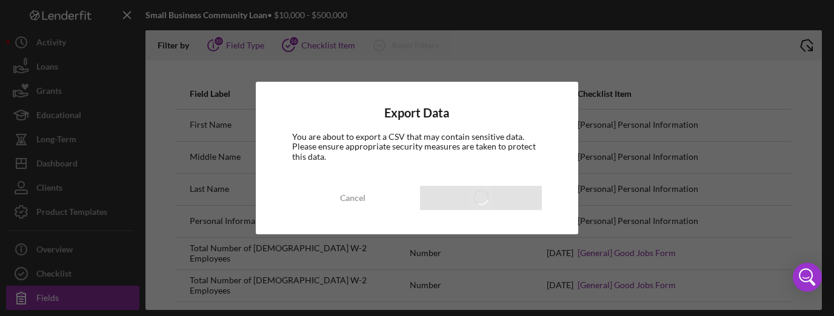
click at [166, 180] on div "Export Data You are about to export a CSV that may contain sensitive data. Plea…" at bounding box center [417, 158] width 834 height 316
click at [166, 190] on div "Export Data You are about to export a CSV that may contain sensitive data. Plea…" at bounding box center [417, 158] width 834 height 316
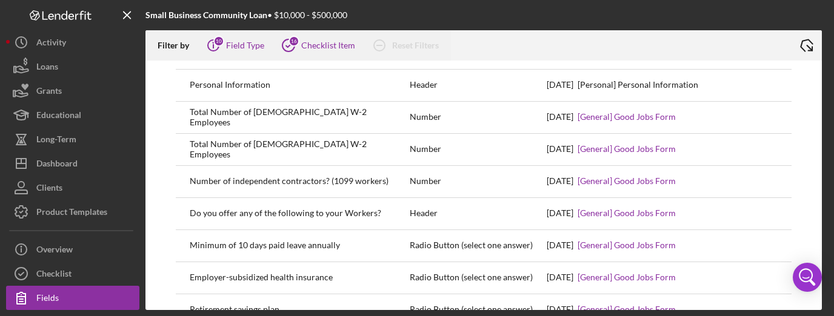
scroll to position [145, 0]
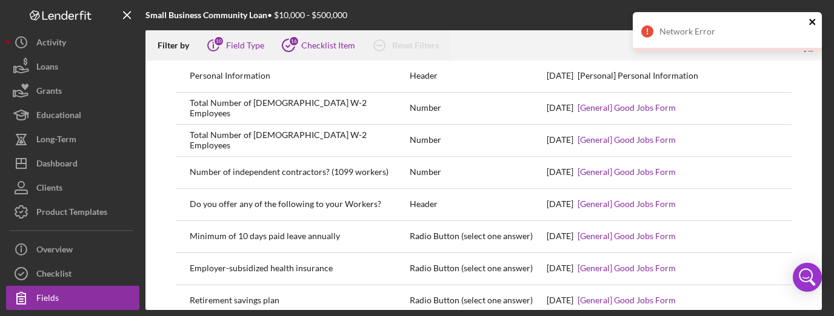
click at [812, 22] on icon "close" at bounding box center [812, 22] width 6 height 6
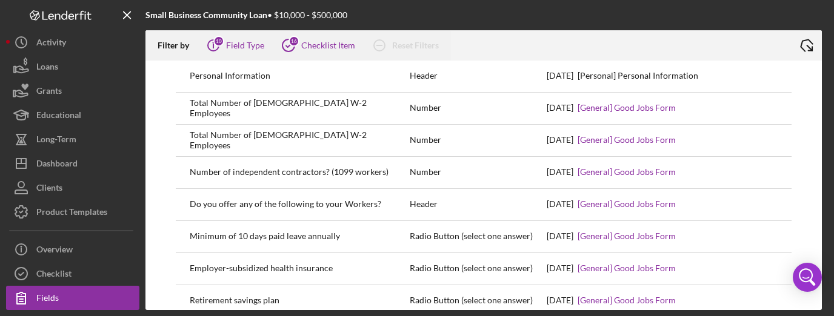
click at [802, 44] on icon "Icon/Export" at bounding box center [806, 45] width 30 height 30
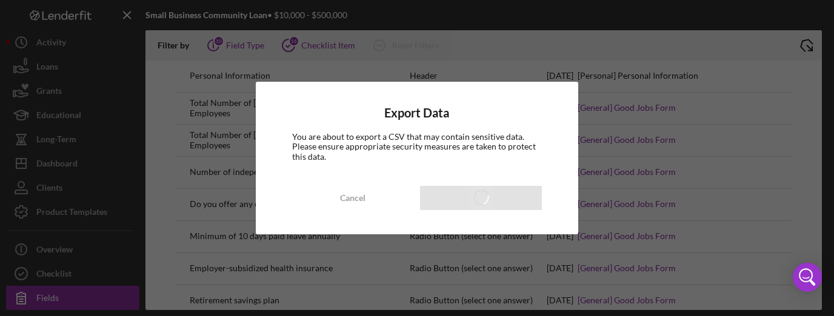
click at [163, 224] on div "Export Data You are about to export a CSV that may contain sensitive data. Plea…" at bounding box center [417, 158] width 834 height 316
click at [161, 207] on div "Export Data You are about to export a CSV that may contain sensitive data. Plea…" at bounding box center [417, 158] width 834 height 316
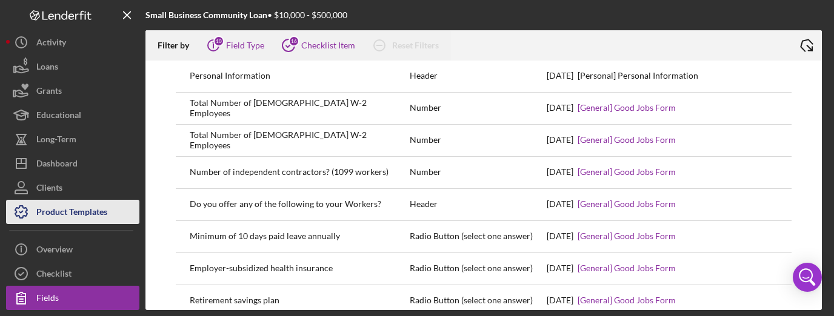
click at [80, 212] on div "Product Templates" at bounding box center [71, 213] width 71 height 27
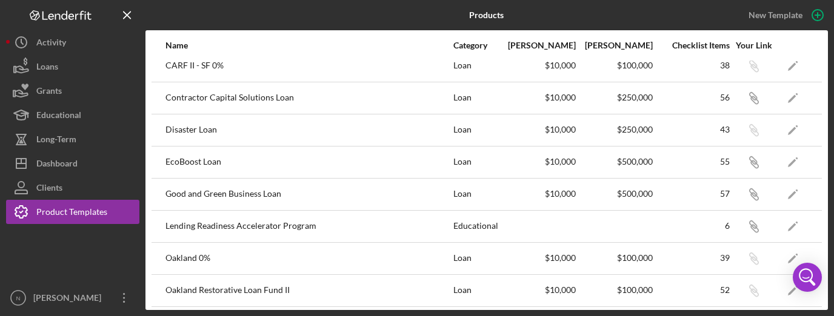
scroll to position [121, 0]
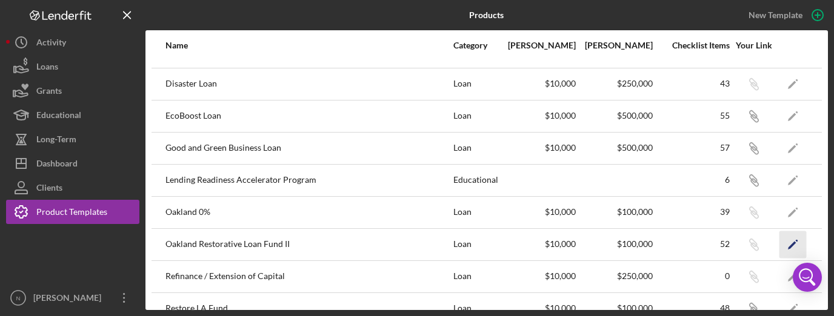
click at [794, 242] on icon "Icon/Edit" at bounding box center [792, 244] width 27 height 27
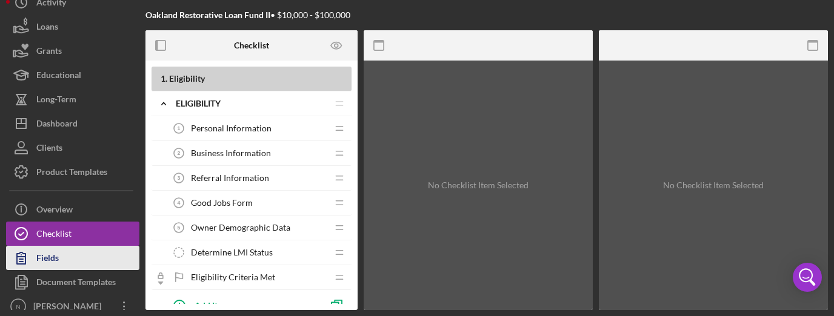
scroll to position [48, 0]
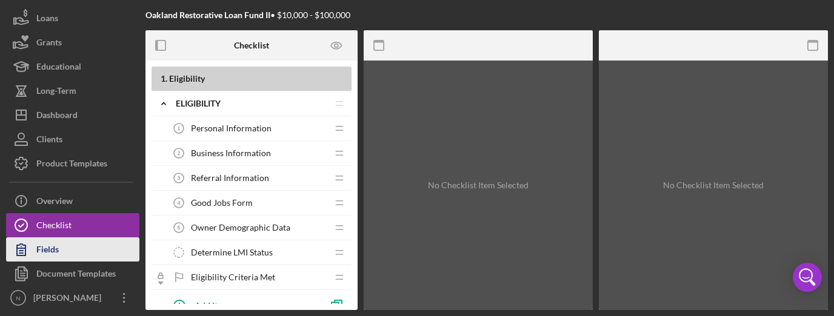
click at [57, 256] on div "Fields" at bounding box center [47, 251] width 22 height 27
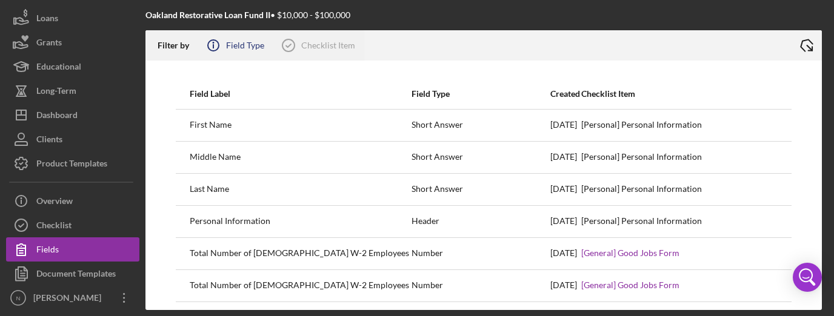
click at [214, 47] on icon "Icon/Info" at bounding box center [213, 45] width 30 height 30
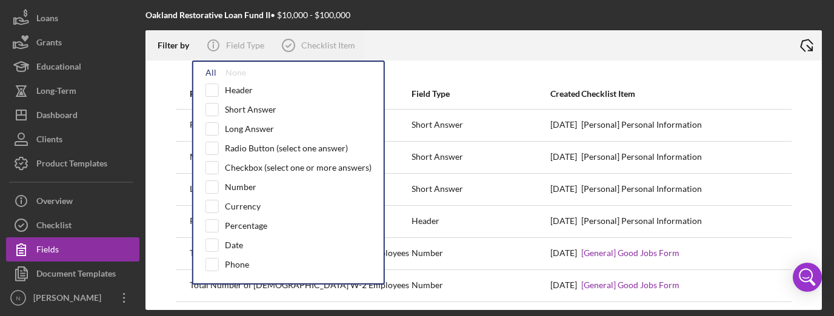
click at [208, 73] on div "All" at bounding box center [210, 73] width 11 height 10
checkbox input "true"
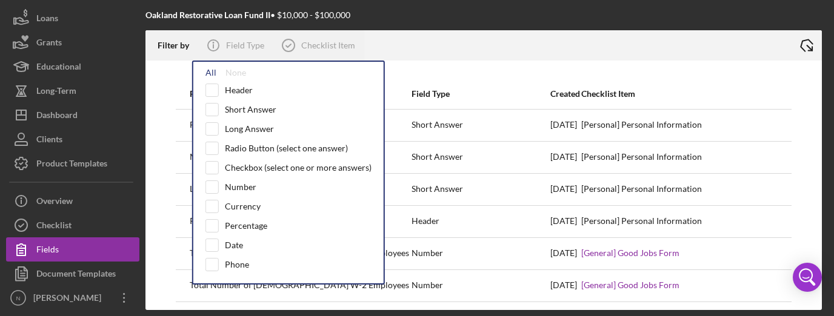
checkbox input "true"
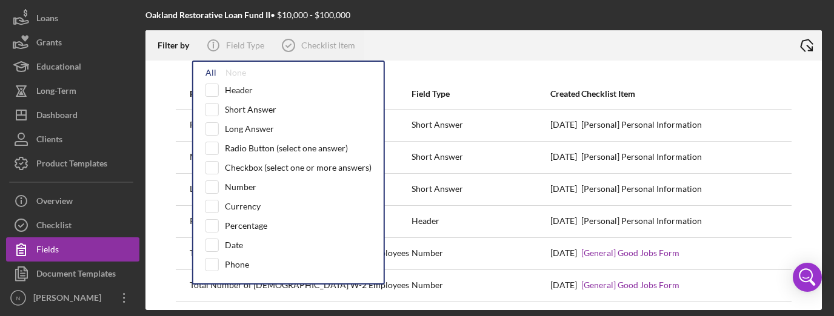
checkbox input "true"
click at [297, 42] on icon at bounding box center [288, 45] width 30 height 30
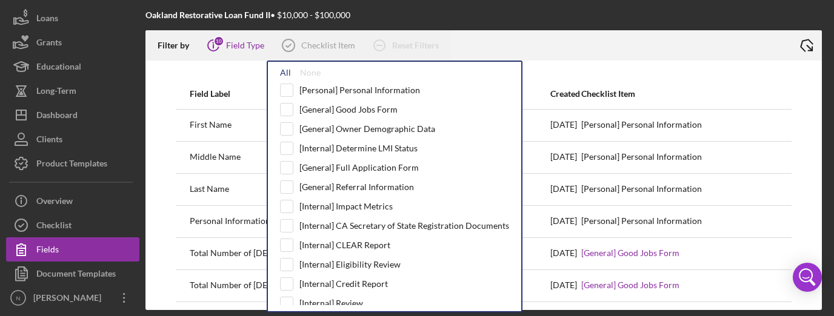
click at [285, 72] on div "All" at bounding box center [285, 73] width 11 height 10
checkbox input "true"
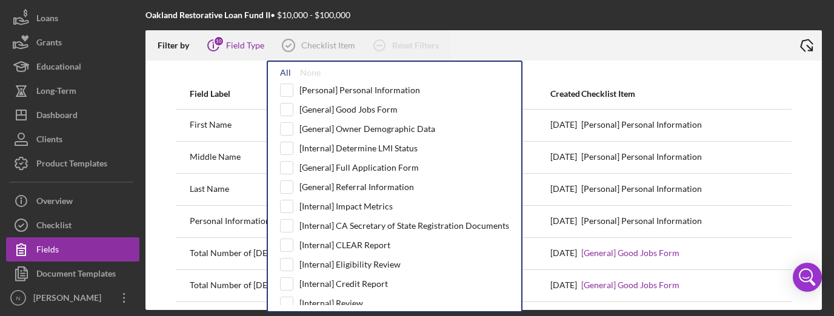
checkbox input "true"
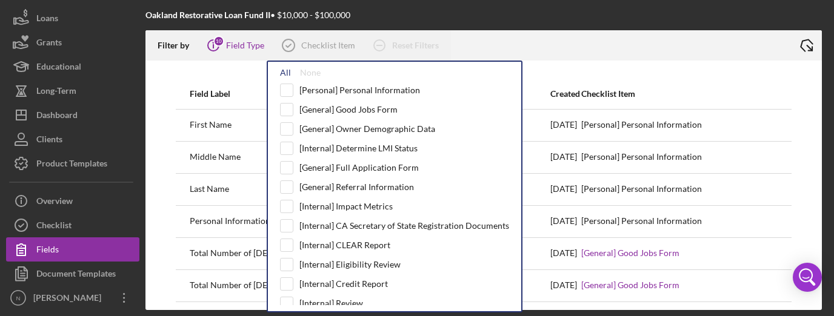
checkbox input "true"
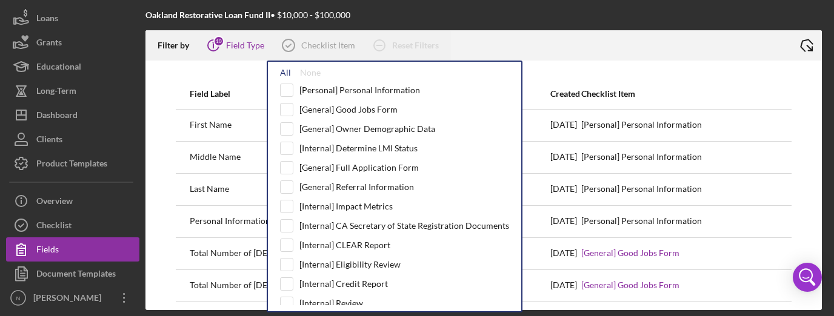
checkbox input "true"
click at [537, 41] on div at bounding box center [621, 45] width 341 height 30
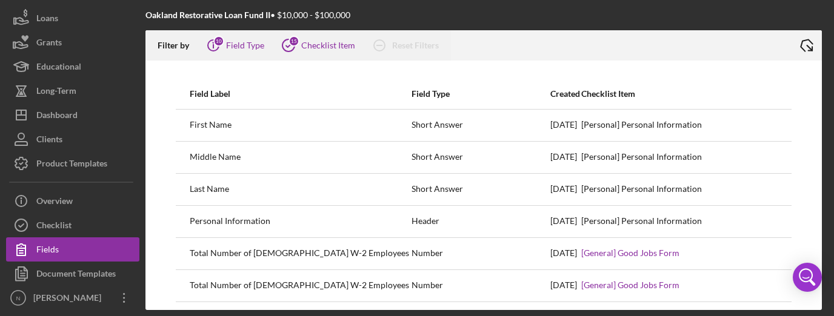
click at [801, 44] on polyline at bounding box center [806, 45] width 13 height 15
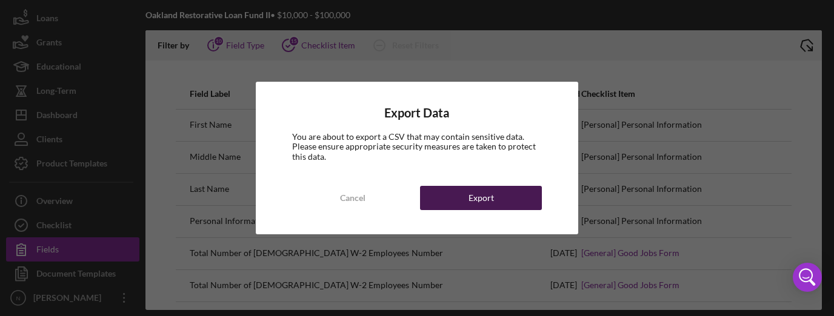
click at [462, 205] on button "Export" at bounding box center [481, 198] width 122 height 24
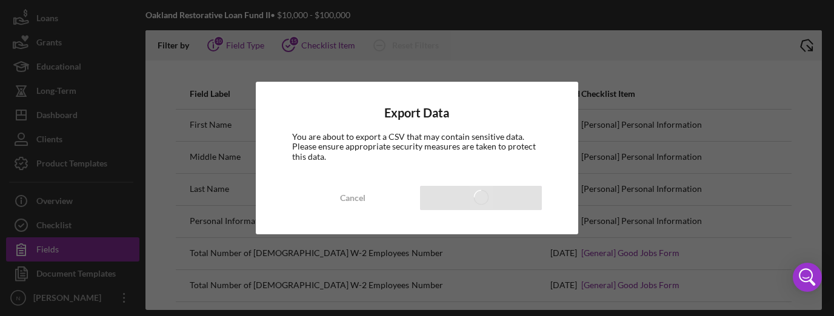
click at [381, 139] on div "You are about to export a CSV that may contain sensitive data. Please ensure ap…" at bounding box center [417, 146] width 250 height 29
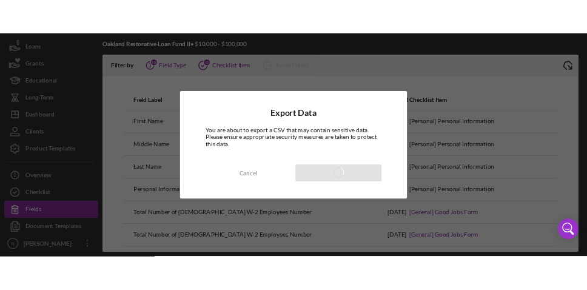
scroll to position [42, 0]
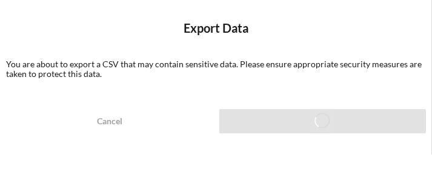
drag, startPoint x: 280, startPoint y: 25, endPoint x: 310, endPoint y: 2, distance: 37.7
click at [280, 25] on h4 "Export Data" at bounding box center [216, 28] width 432 height 26
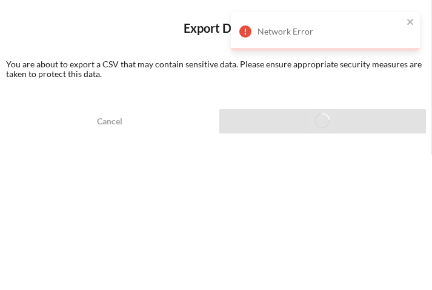
click at [415, 23] on div "Network Error" at bounding box center [325, 31] width 189 height 39
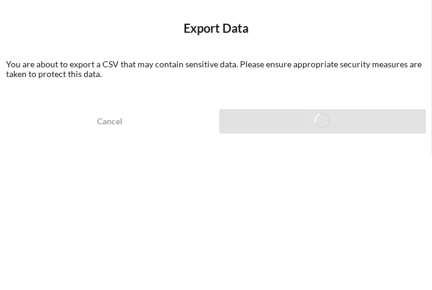
click at [239, 65] on div "You are about to export a CSV that may contain sensitive data. Please ensure ap…" at bounding box center [216, 69] width 432 height 32
click at [107, 118] on div "Cancel" at bounding box center [109, 121] width 25 height 24
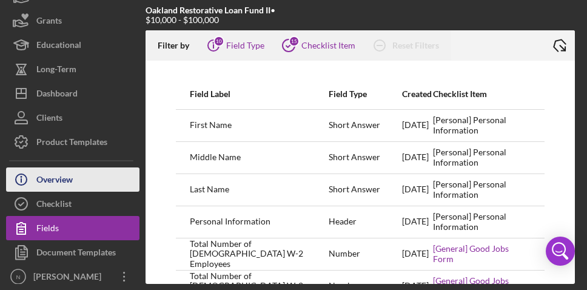
scroll to position [75, 0]
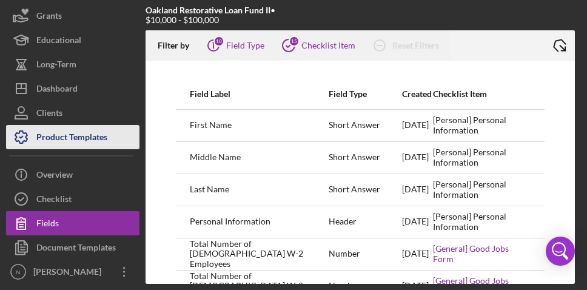
click at [67, 139] on div "Product Templates" at bounding box center [71, 138] width 71 height 27
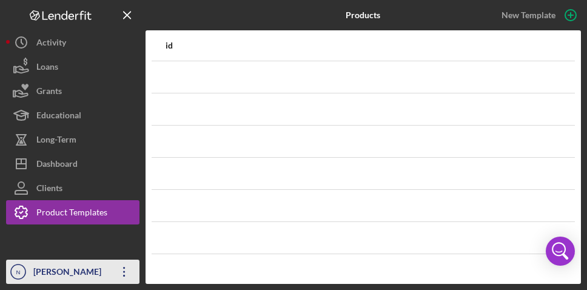
click at [121, 273] on icon "Icon/Overflow" at bounding box center [124, 271] width 30 height 30
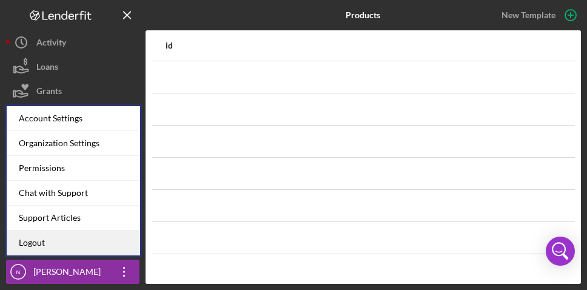
click at [113, 241] on link "Logout" at bounding box center [73, 242] width 133 height 25
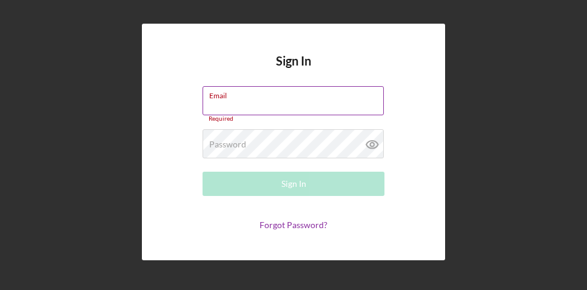
click at [287, 93] on label "Email" at bounding box center [296, 93] width 174 height 13
click at [287, 93] on input "Email" at bounding box center [292, 100] width 181 height 29
type input "[EMAIL_ADDRESS][DOMAIN_NAME]"
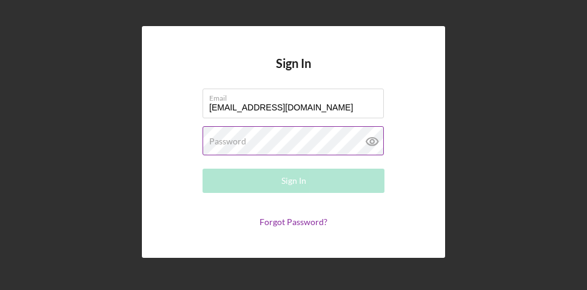
click at [244, 142] on label "Password" at bounding box center [227, 141] width 37 height 10
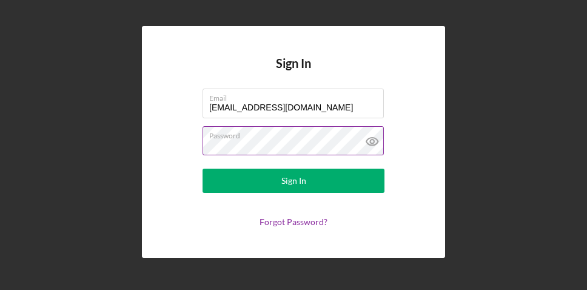
click at [370, 141] on icon at bounding box center [372, 141] width 4 height 4
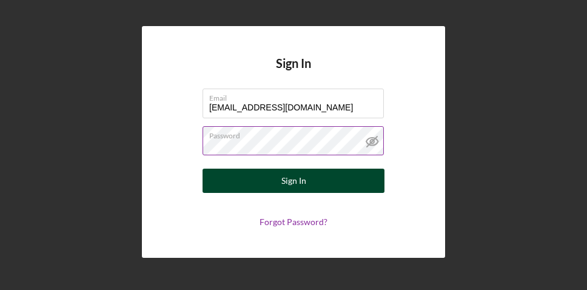
click at [267, 173] on button "Sign In" at bounding box center [293, 180] width 182 height 24
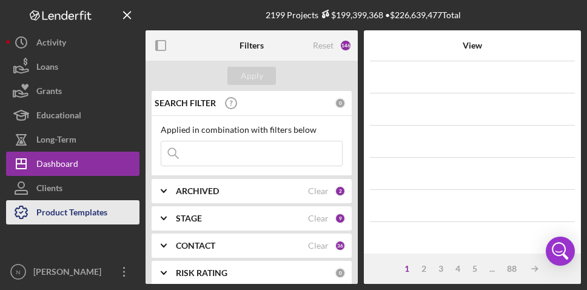
click at [62, 202] on div "Product Templates" at bounding box center [71, 213] width 71 height 27
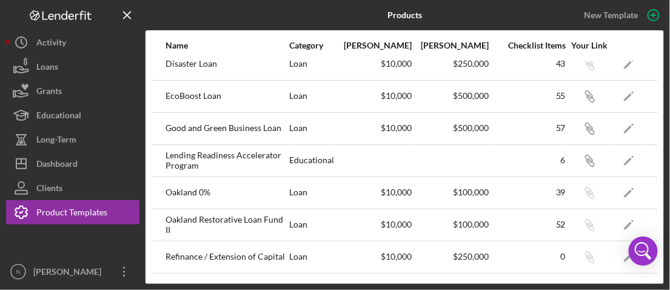
scroll to position [145, 0]
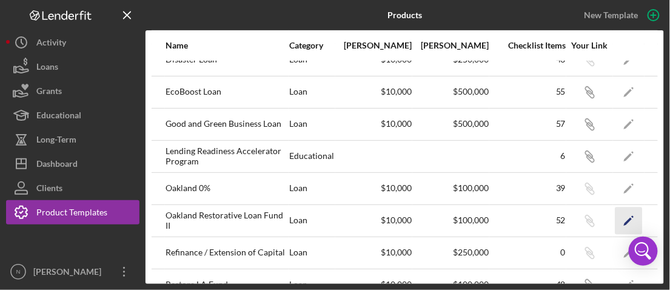
click at [619, 217] on icon "Icon/Edit" at bounding box center [628, 220] width 27 height 27
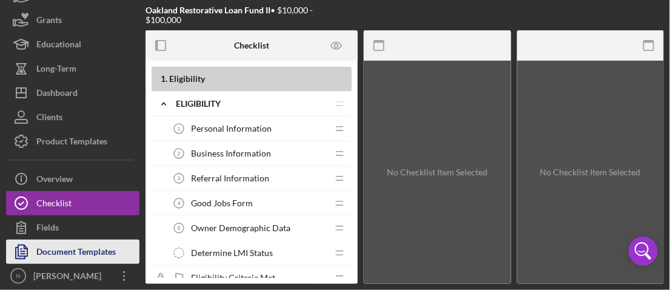
scroll to position [73, 0]
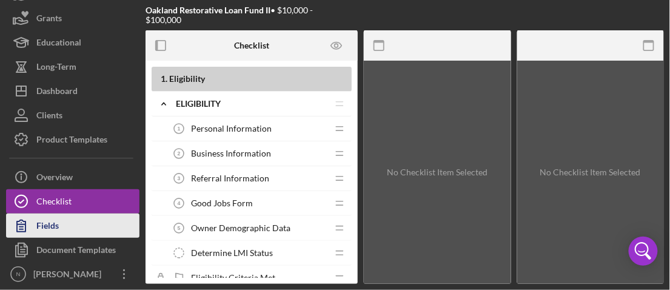
click at [70, 232] on button "Fields" at bounding box center [72, 225] width 133 height 24
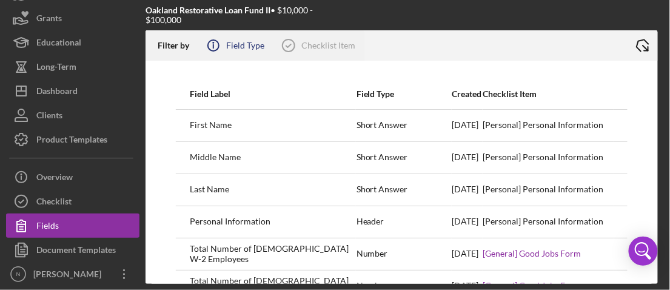
click at [216, 50] on circle at bounding box center [213, 45] width 11 height 11
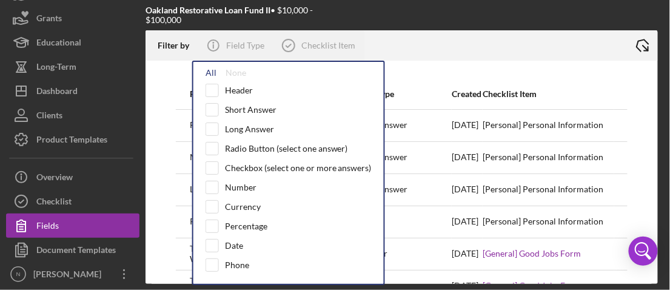
click at [211, 75] on div "All" at bounding box center [210, 73] width 11 height 10
checkbox input "true"
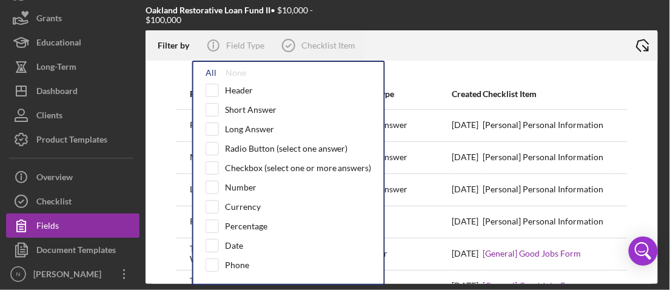
checkbox input "true"
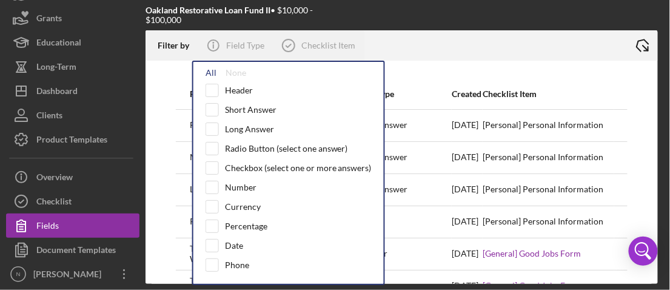
checkbox input "true"
click at [295, 52] on icon at bounding box center [288, 45] width 30 height 30
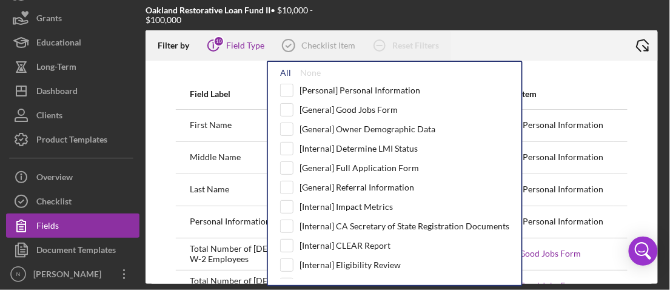
click at [282, 70] on div "All" at bounding box center [285, 73] width 11 height 10
checkbox input "true"
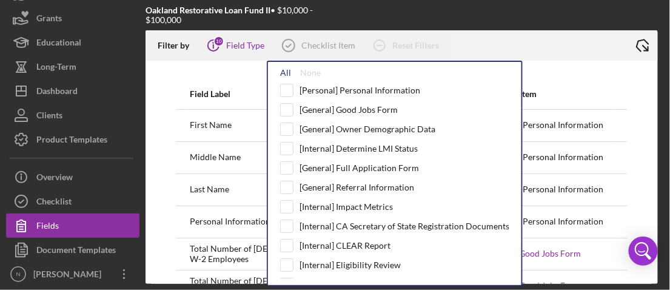
checkbox input "true"
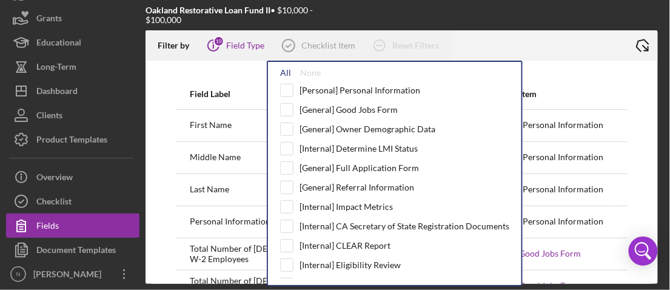
checkbox input "true"
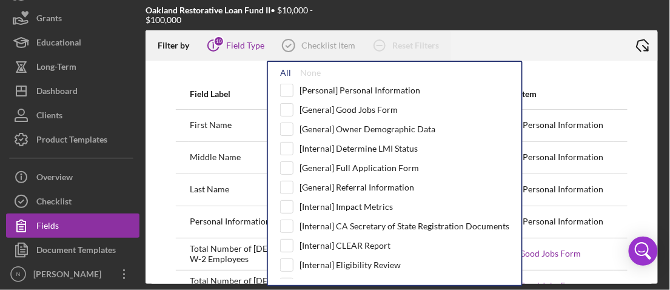
checkbox input "true"
drag, startPoint x: 579, startPoint y: 42, endPoint x: 591, endPoint y: 44, distance: 11.8
click at [579, 42] on div at bounding box center [539, 45] width 176 height 30
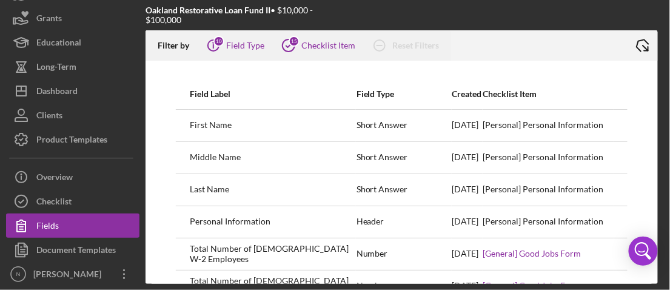
click at [641, 49] on icon "Icon/Export" at bounding box center [642, 45] width 30 height 30
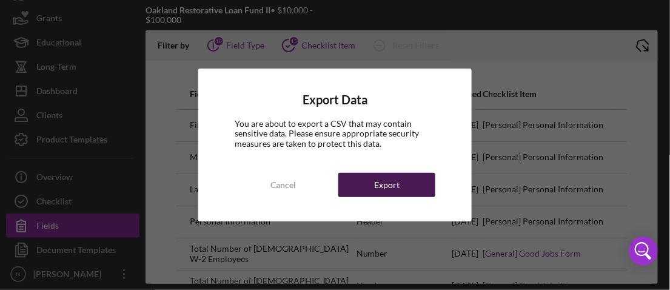
click at [382, 181] on div "Export" at bounding box center [386, 185] width 25 height 24
